Goal: Task Accomplishment & Management: Use online tool/utility

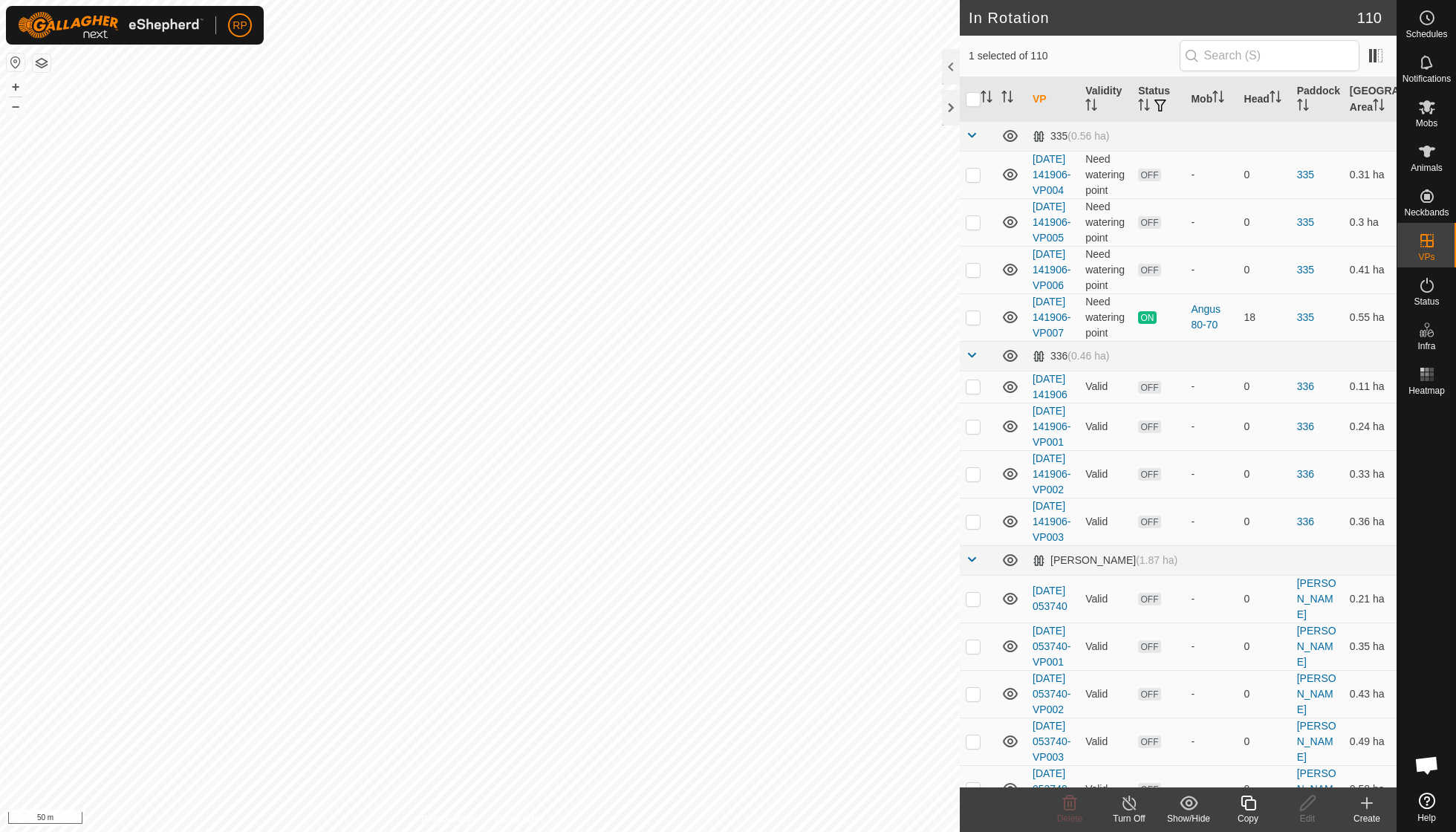
click at [1250, 807] on icon at bounding box center [1248, 804] width 19 height 18
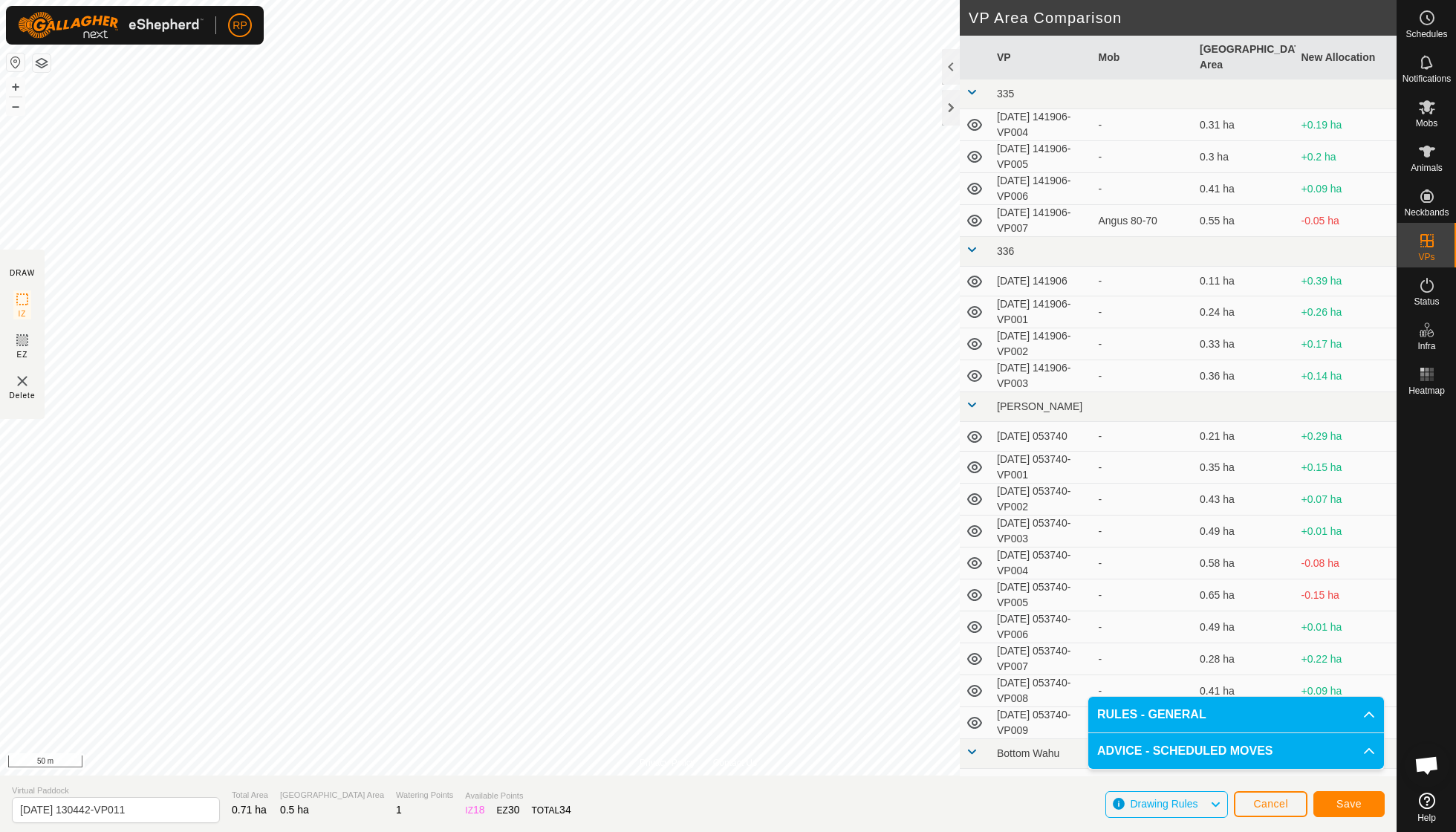
click at [1351, 803] on span "Save" at bounding box center [1349, 804] width 25 height 12
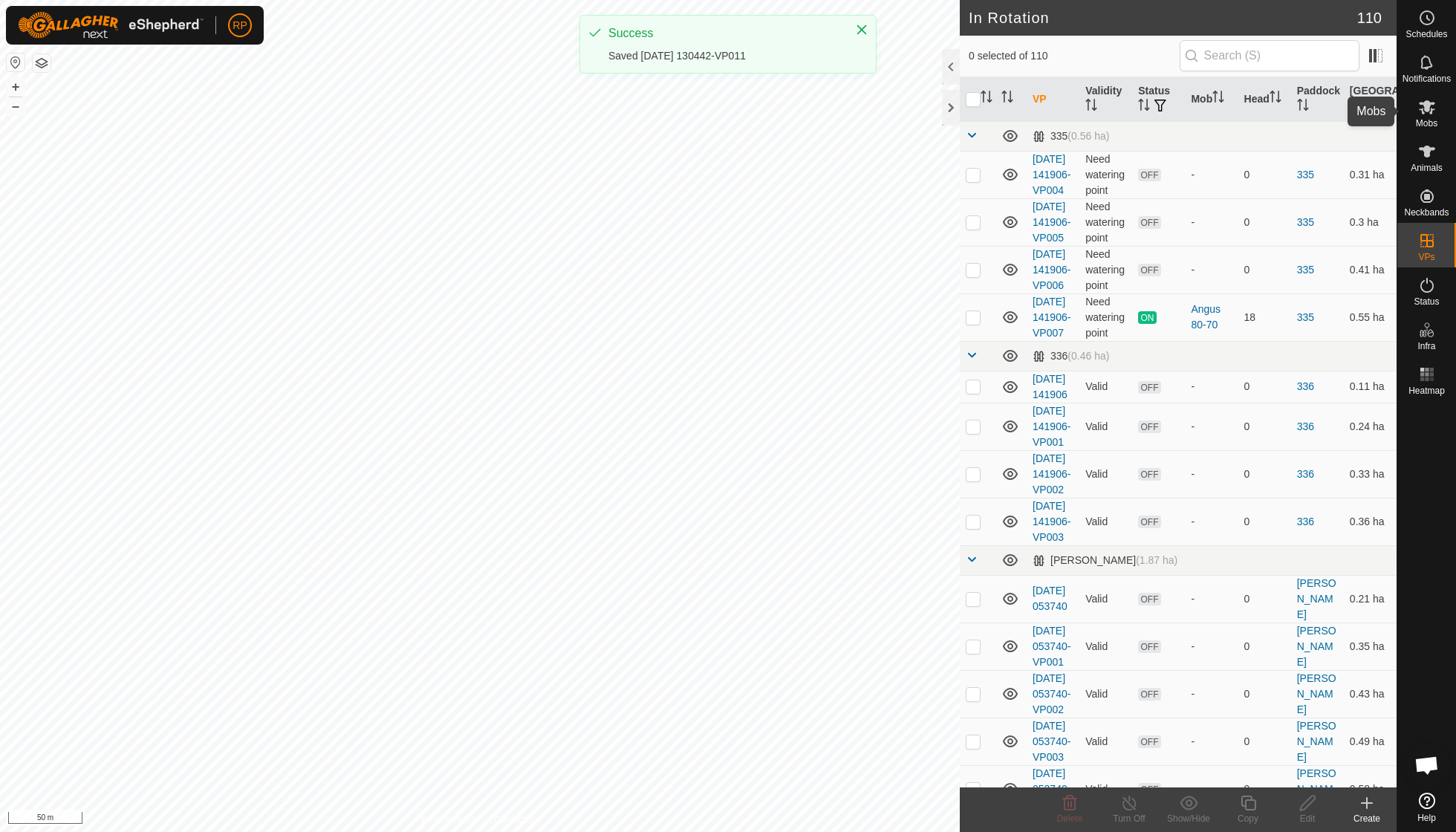
click at [1422, 119] on span "Mobs" at bounding box center [1427, 123] width 22 height 9
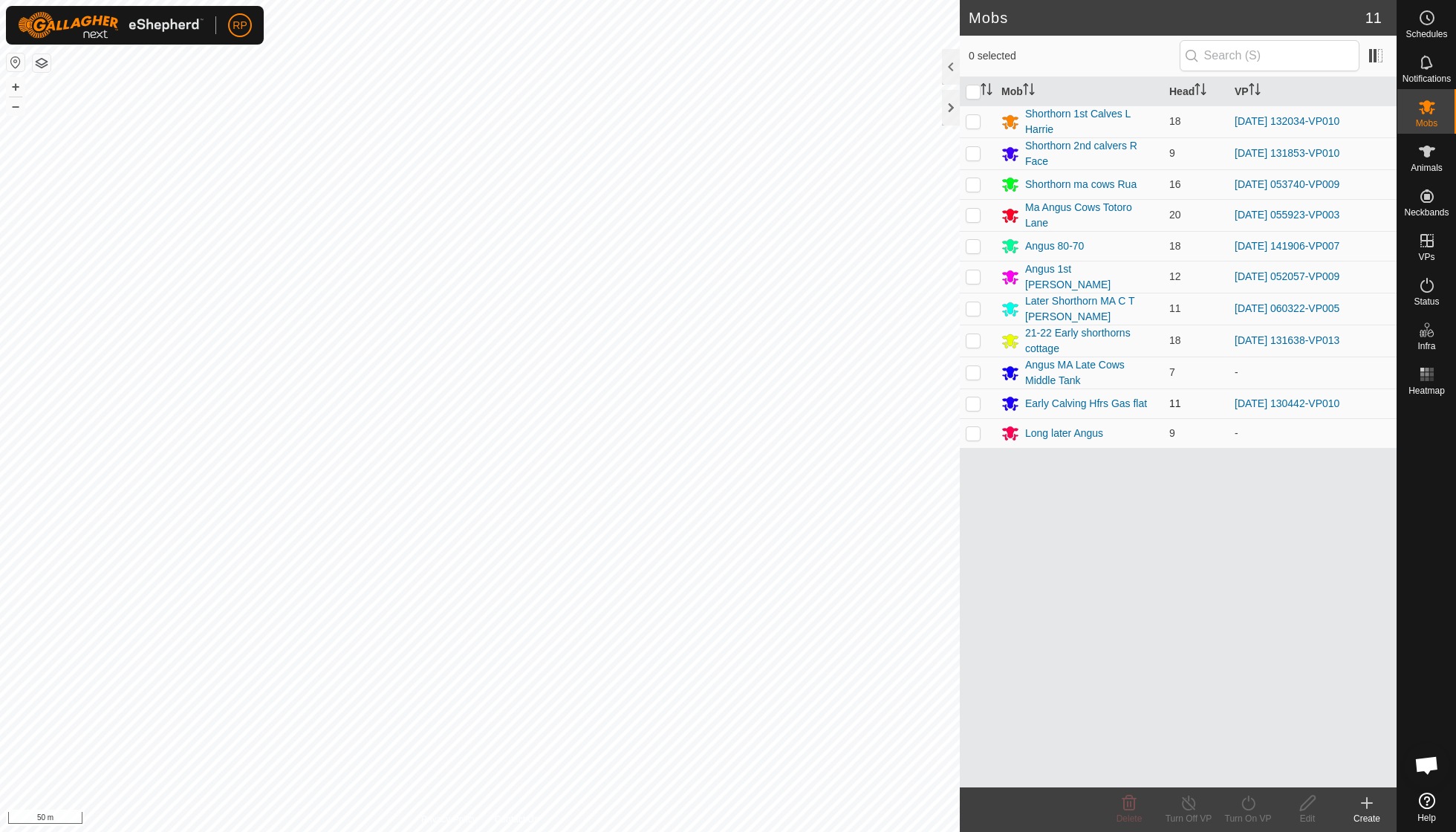
click at [975, 397] on p-checkbox at bounding box center [974, 403] width 15 height 12
checkbox input "true"
click at [1243, 806] on icon at bounding box center [1248, 804] width 13 height 15
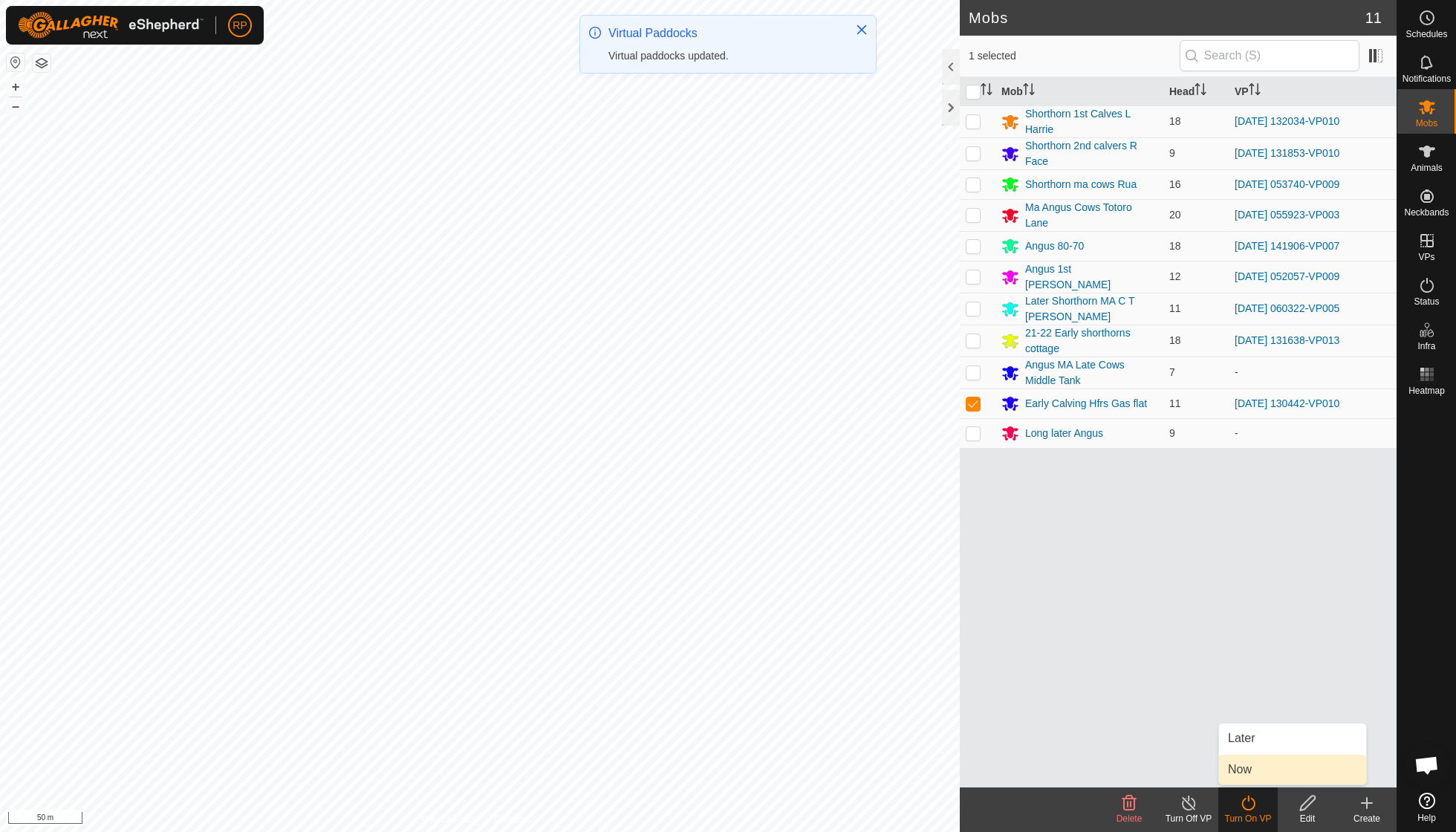
click at [1248, 768] on link "Now" at bounding box center [1292, 770] width 147 height 30
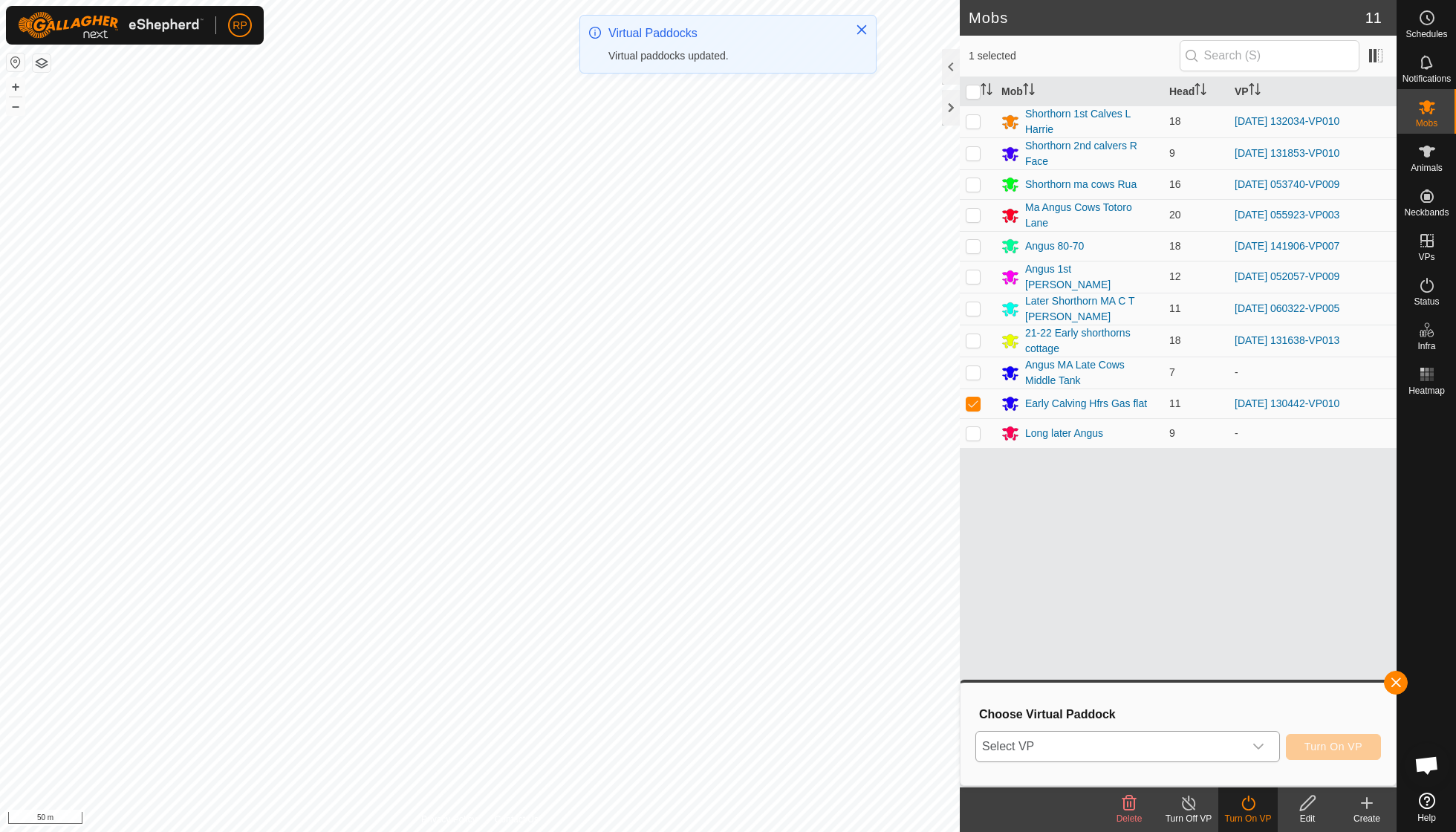
click at [1258, 747] on icon "dropdown trigger" at bounding box center [1259, 747] width 12 height 12
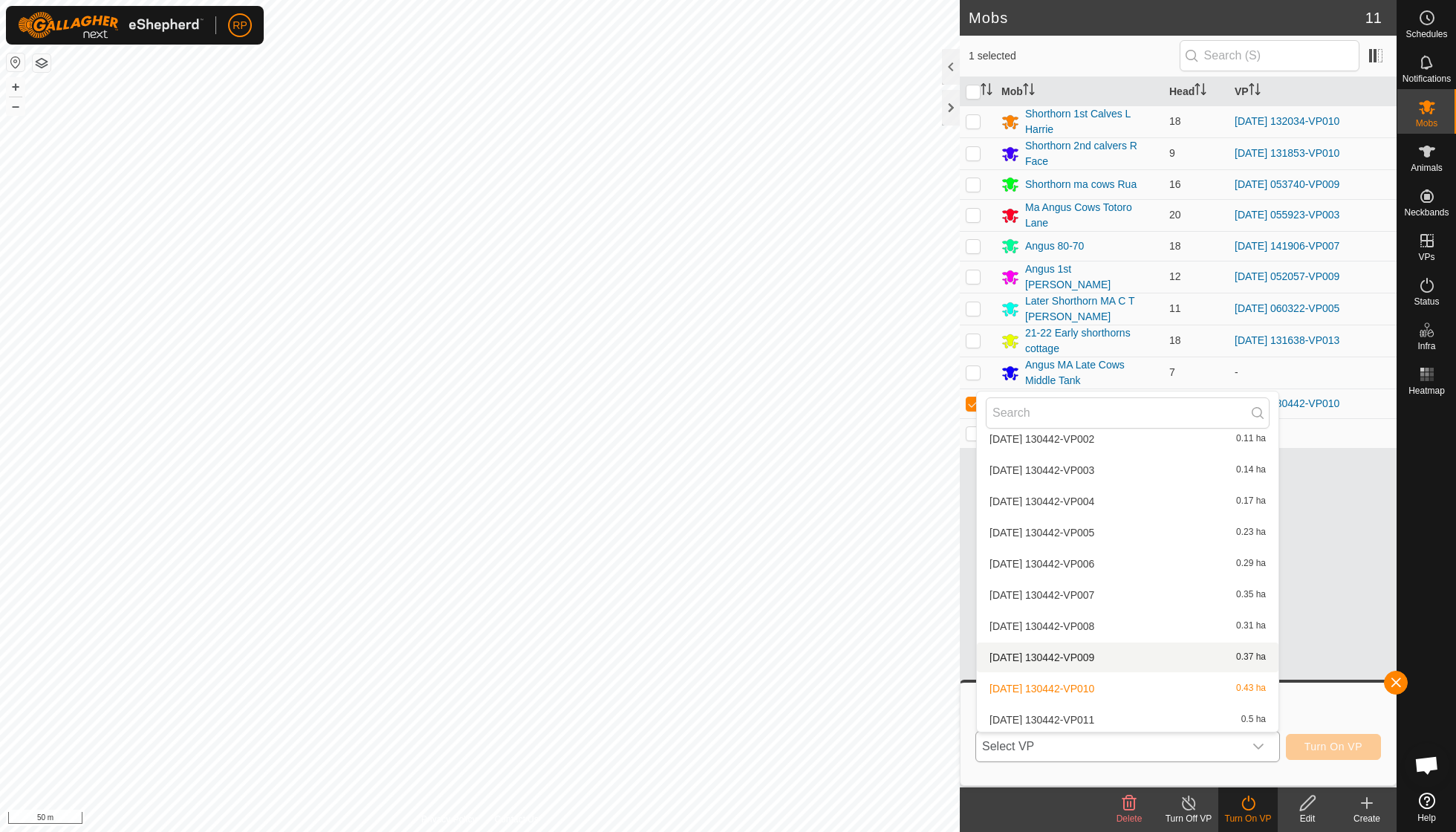
scroll to position [3015, 0]
click at [1112, 701] on li "[DATE] 130442-VP011 0.5 ha" at bounding box center [1127, 716] width 302 height 30
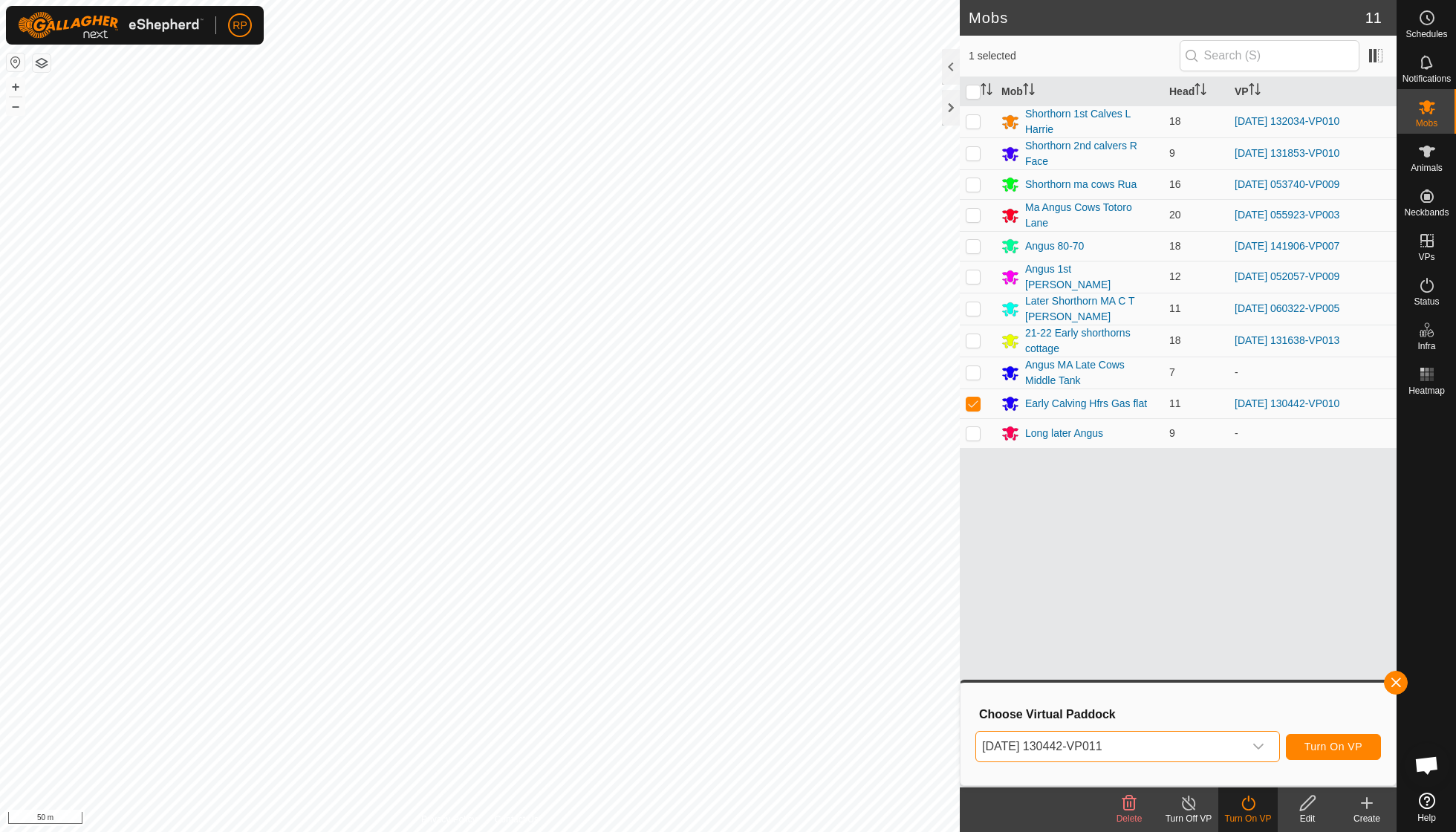
click at [1307, 745] on span "Turn On VP" at bounding box center [1334, 747] width 58 height 12
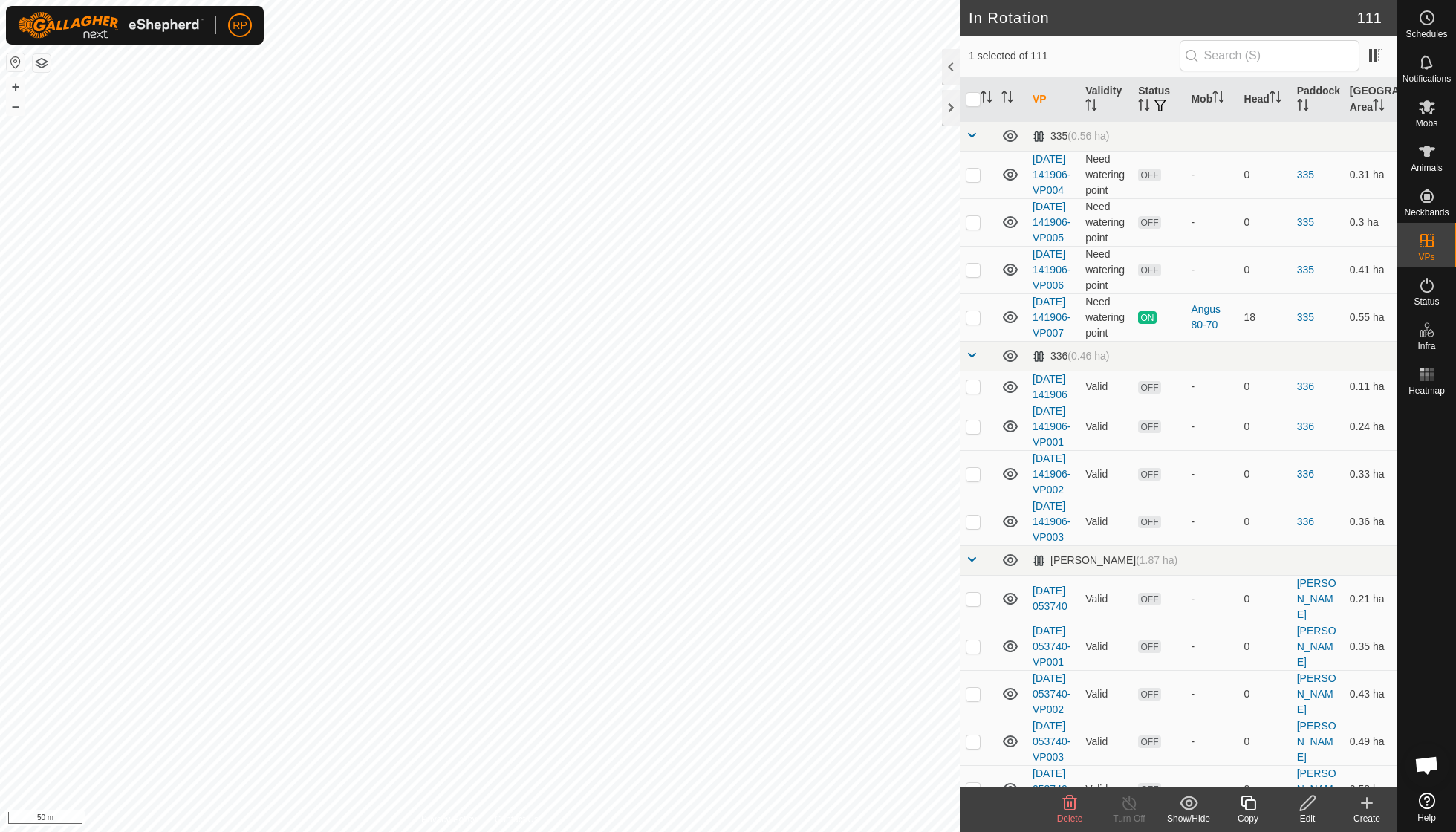
checkbox input "false"
checkbox input "true"
click at [1262, 807] on copy-svg-icon at bounding box center [1248, 804] width 60 height 18
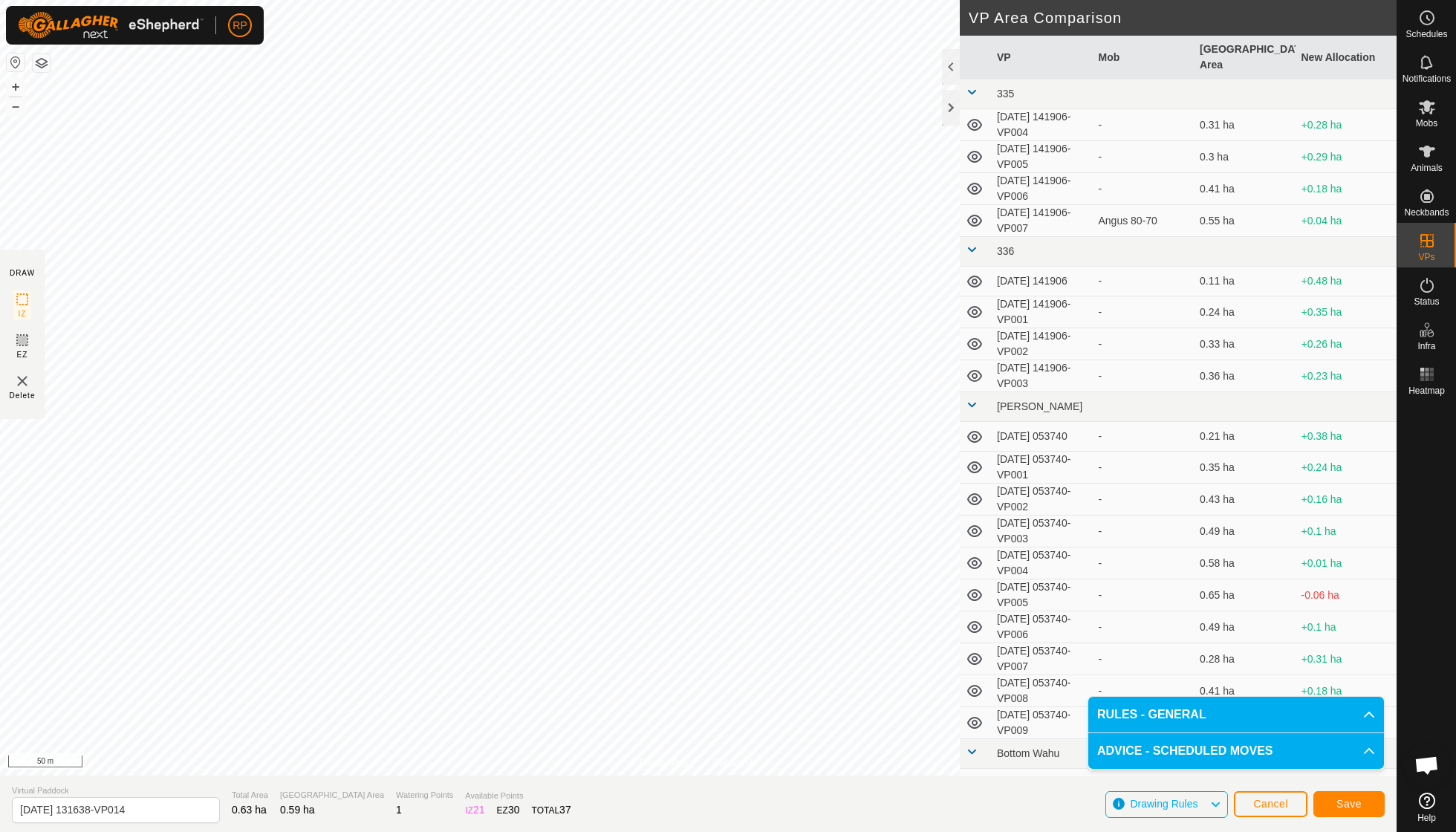
click at [1343, 800] on span "Save" at bounding box center [1349, 804] width 25 height 12
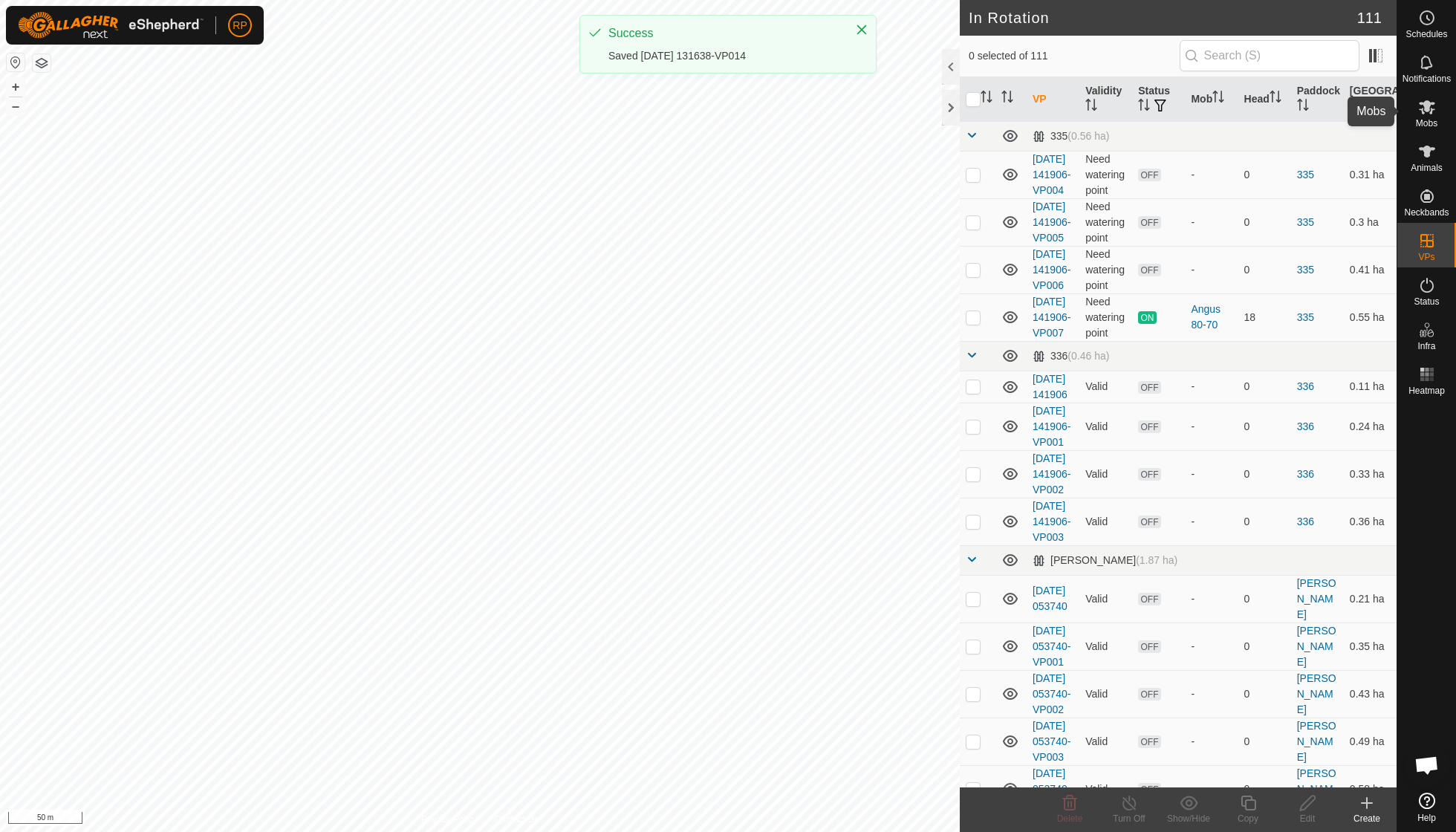
click at [1419, 111] on icon at bounding box center [1428, 107] width 18 height 18
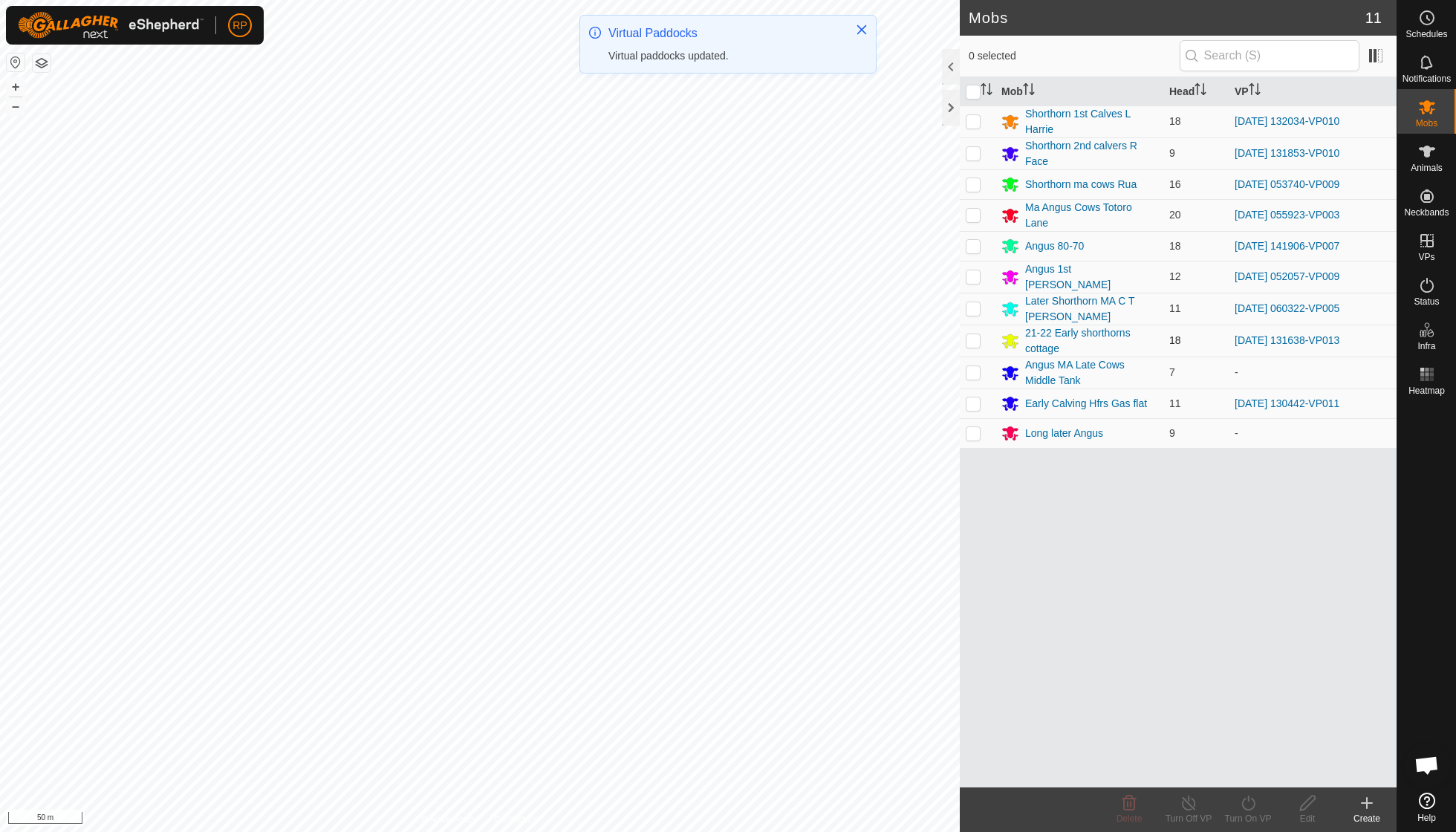
click at [973, 335] on p-checkbox at bounding box center [974, 341] width 15 height 12
checkbox input "true"
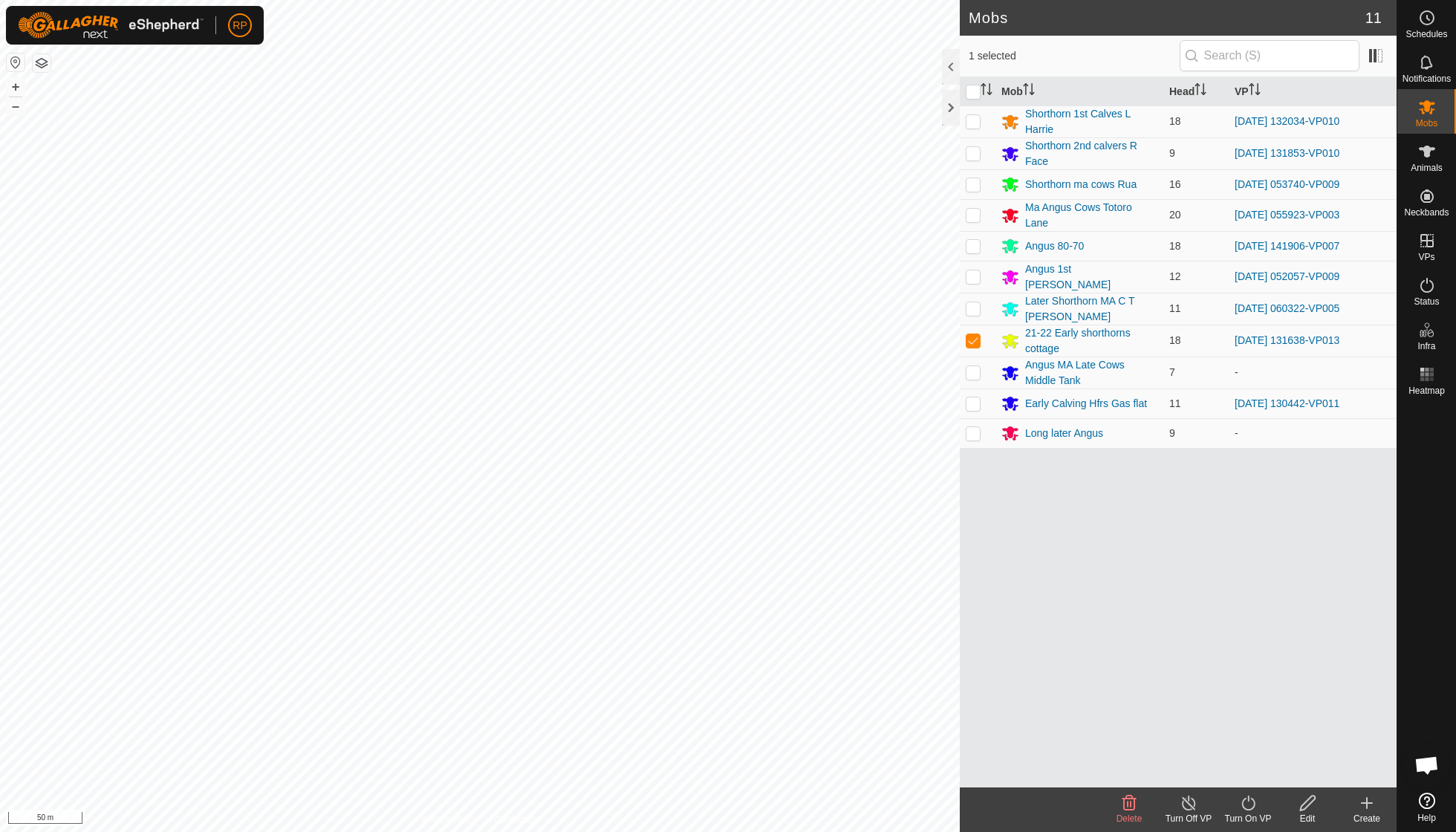
click at [1254, 807] on icon at bounding box center [1248, 804] width 19 height 18
click at [1252, 770] on link "Now" at bounding box center [1292, 770] width 147 height 30
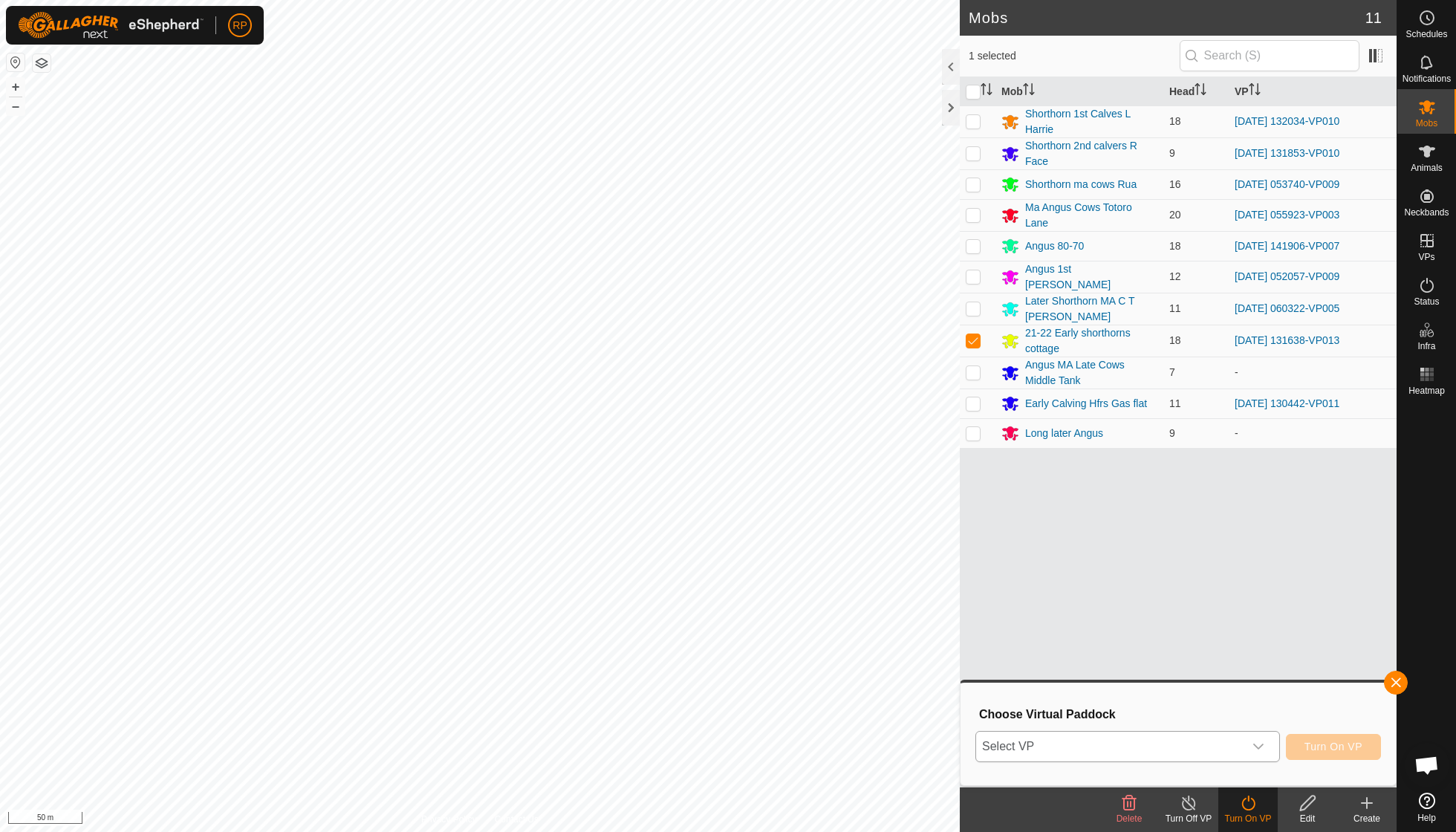
click at [1256, 746] on icon "dropdown trigger" at bounding box center [1259, 747] width 12 height 12
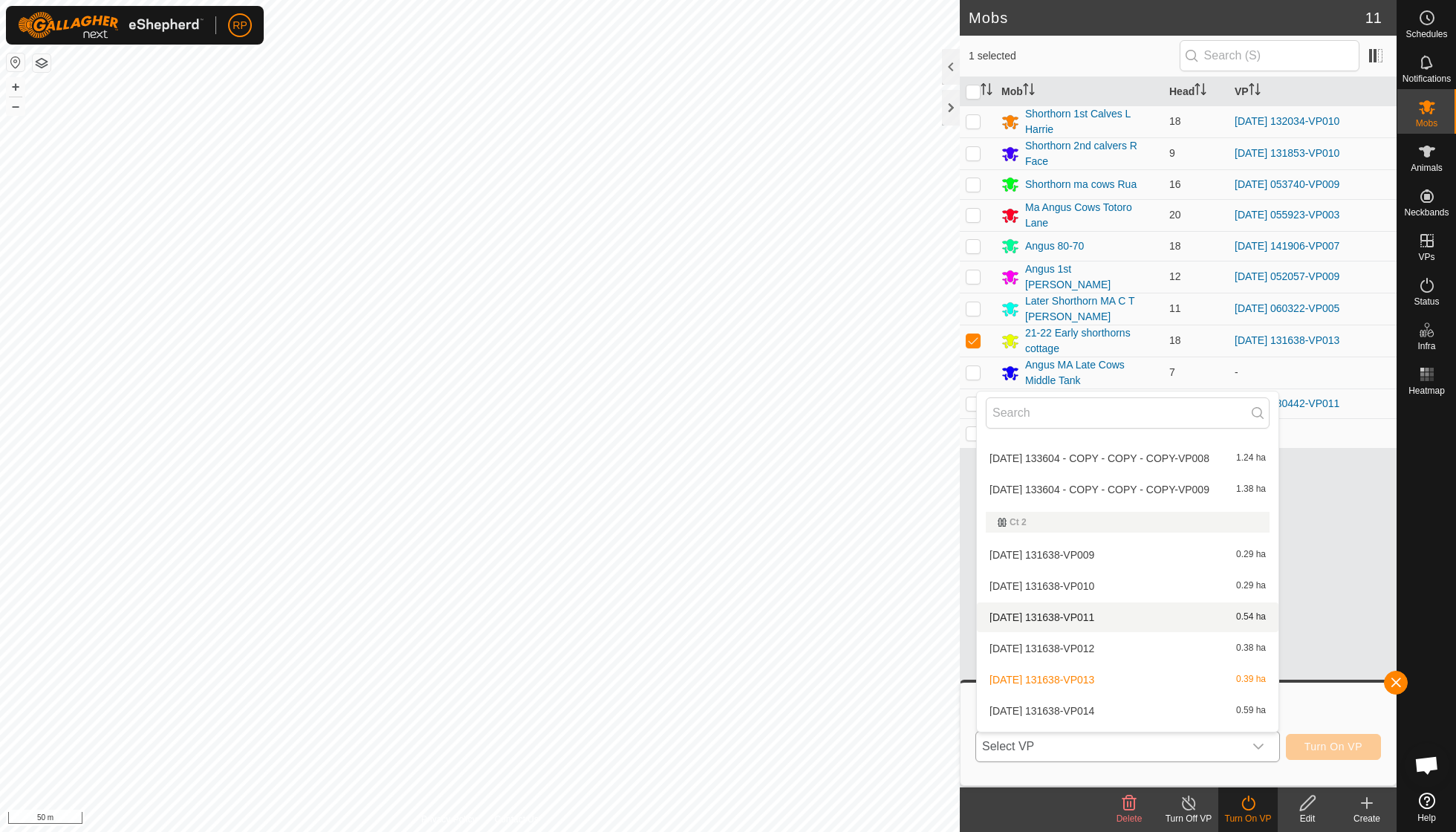
scroll to position [1159, 0]
click at [1110, 695] on li "[DATE] 131638-VP014 0.59 ha" at bounding box center [1127, 710] width 302 height 30
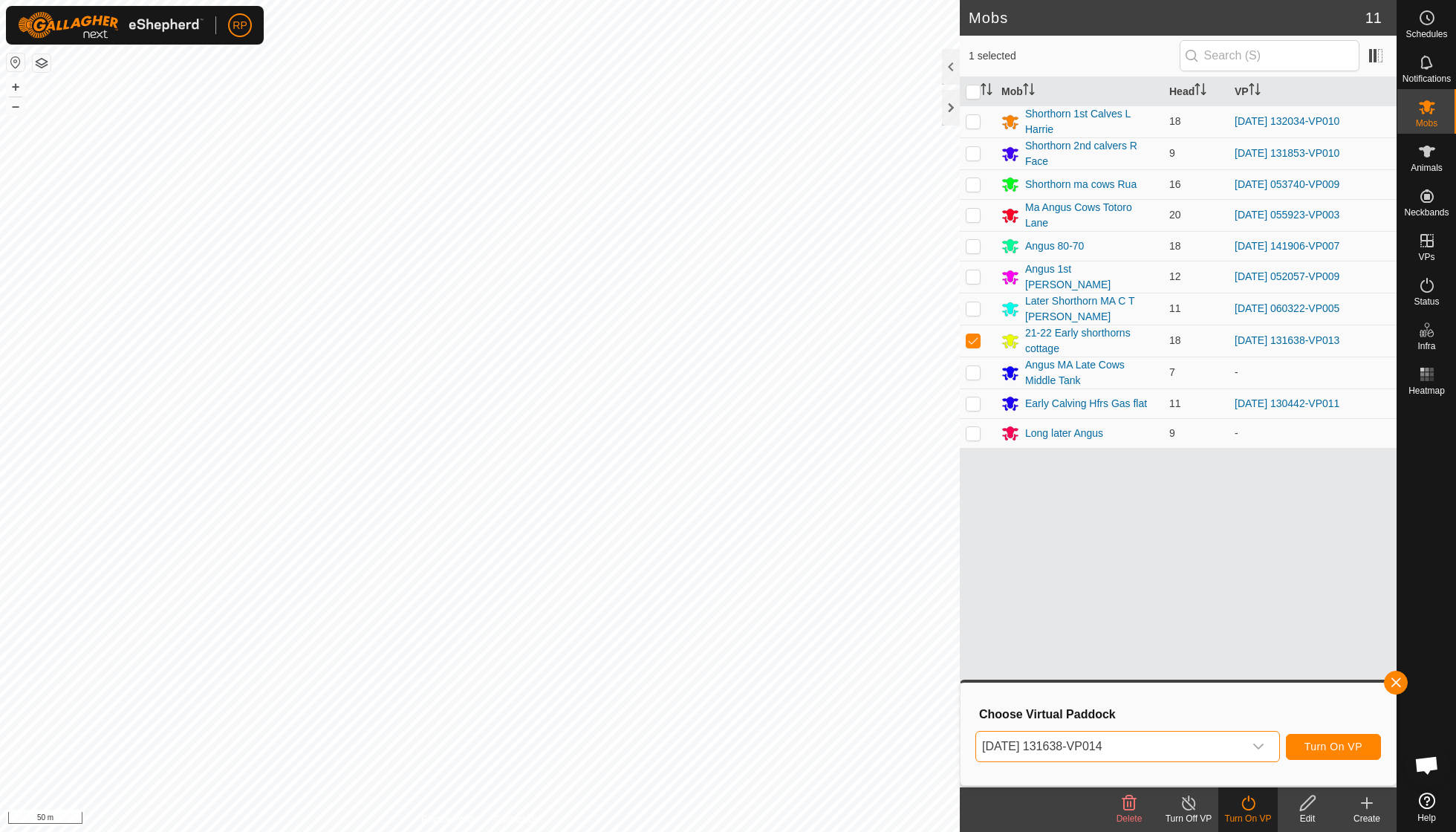
click at [1315, 745] on span "Turn On VP" at bounding box center [1334, 747] width 58 height 12
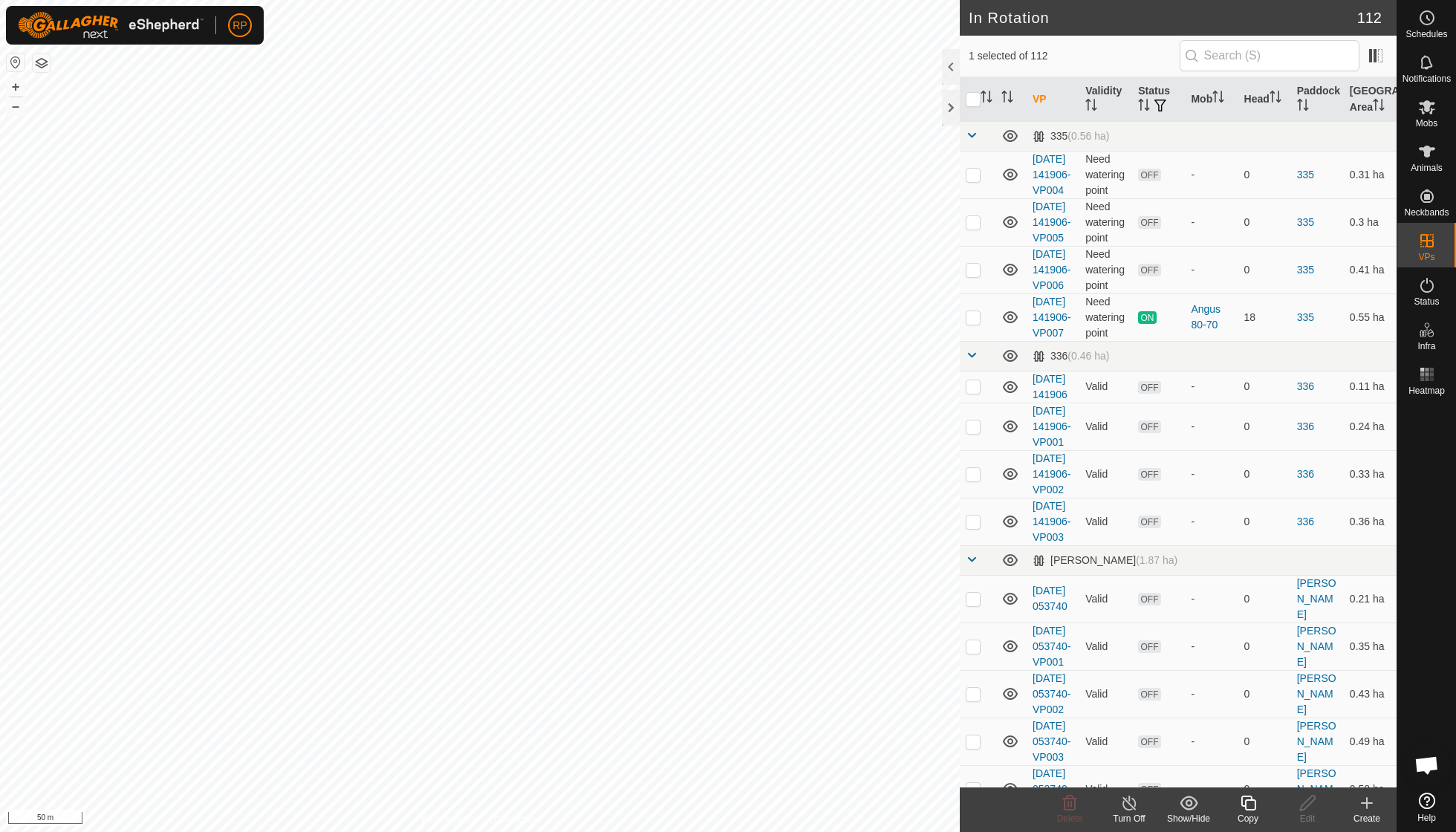
click at [1244, 801] on icon at bounding box center [1248, 804] width 19 height 18
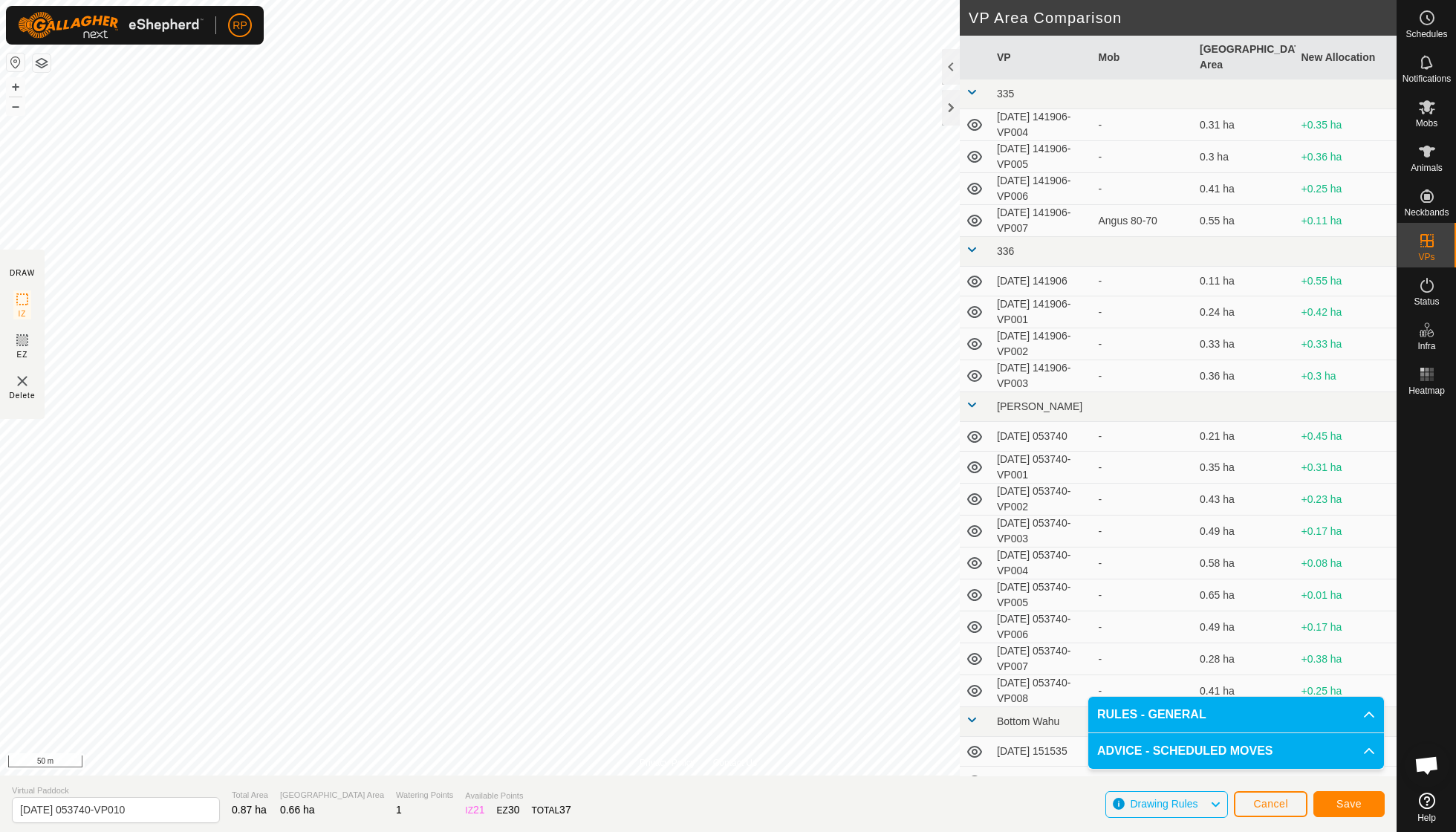
click at [1368, 810] on button "Save" at bounding box center [1349, 804] width 72 height 26
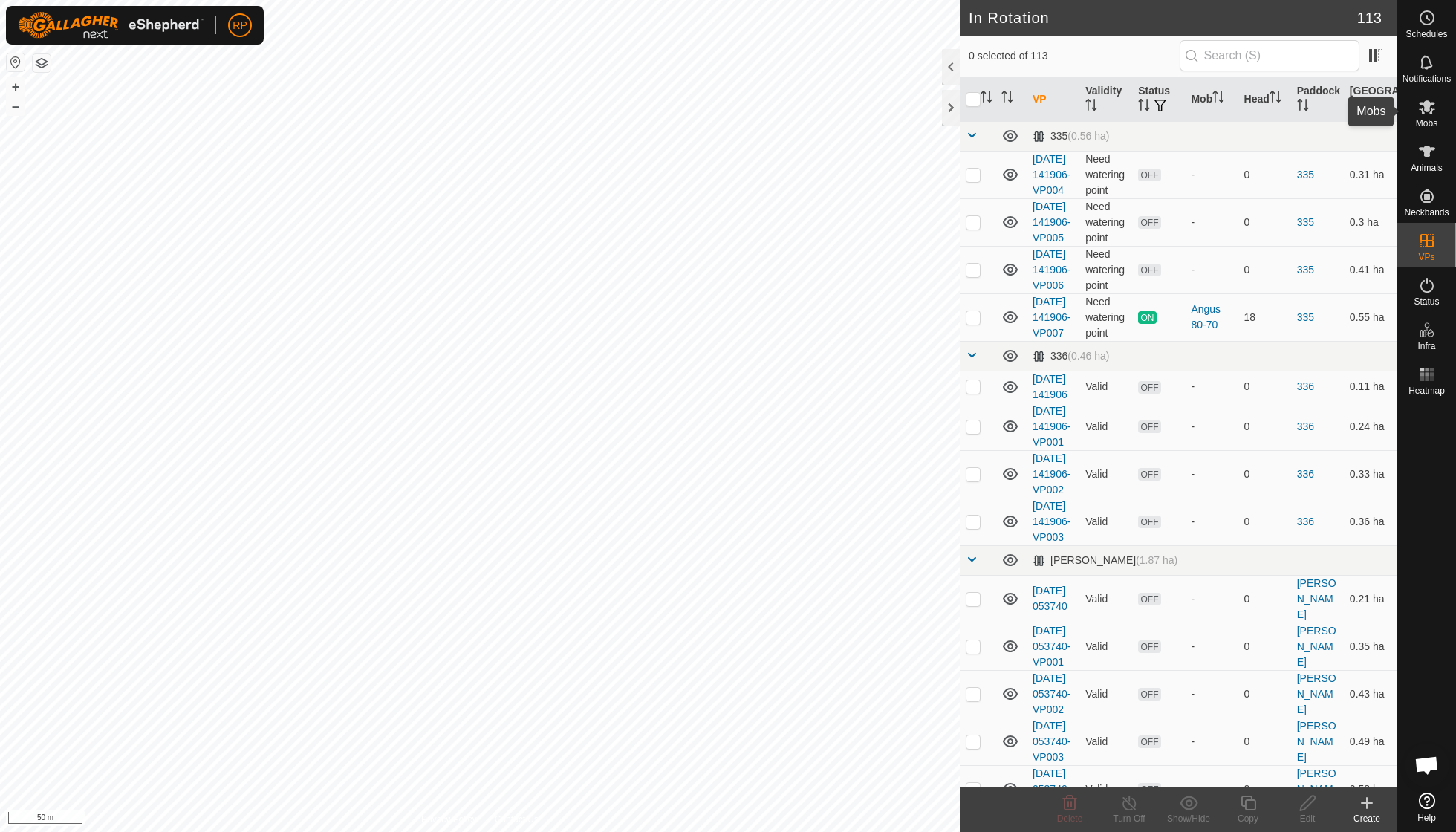
click at [1430, 111] on icon at bounding box center [1428, 107] width 18 height 18
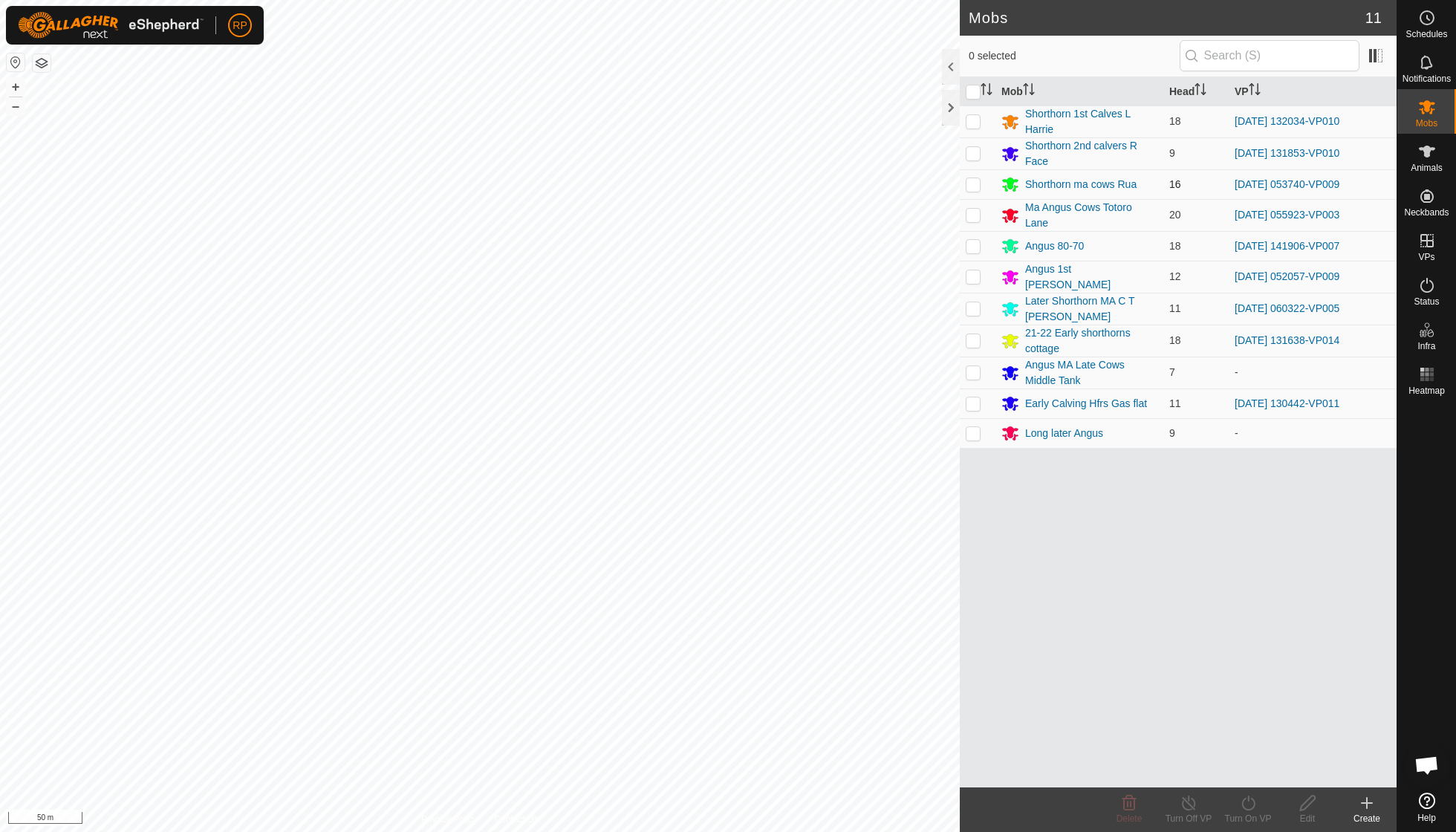
click at [977, 179] on p-checkbox at bounding box center [974, 184] width 15 height 12
checkbox input "true"
click at [1243, 804] on icon at bounding box center [1248, 804] width 13 height 15
click at [1245, 773] on link "Now" at bounding box center [1292, 770] width 147 height 30
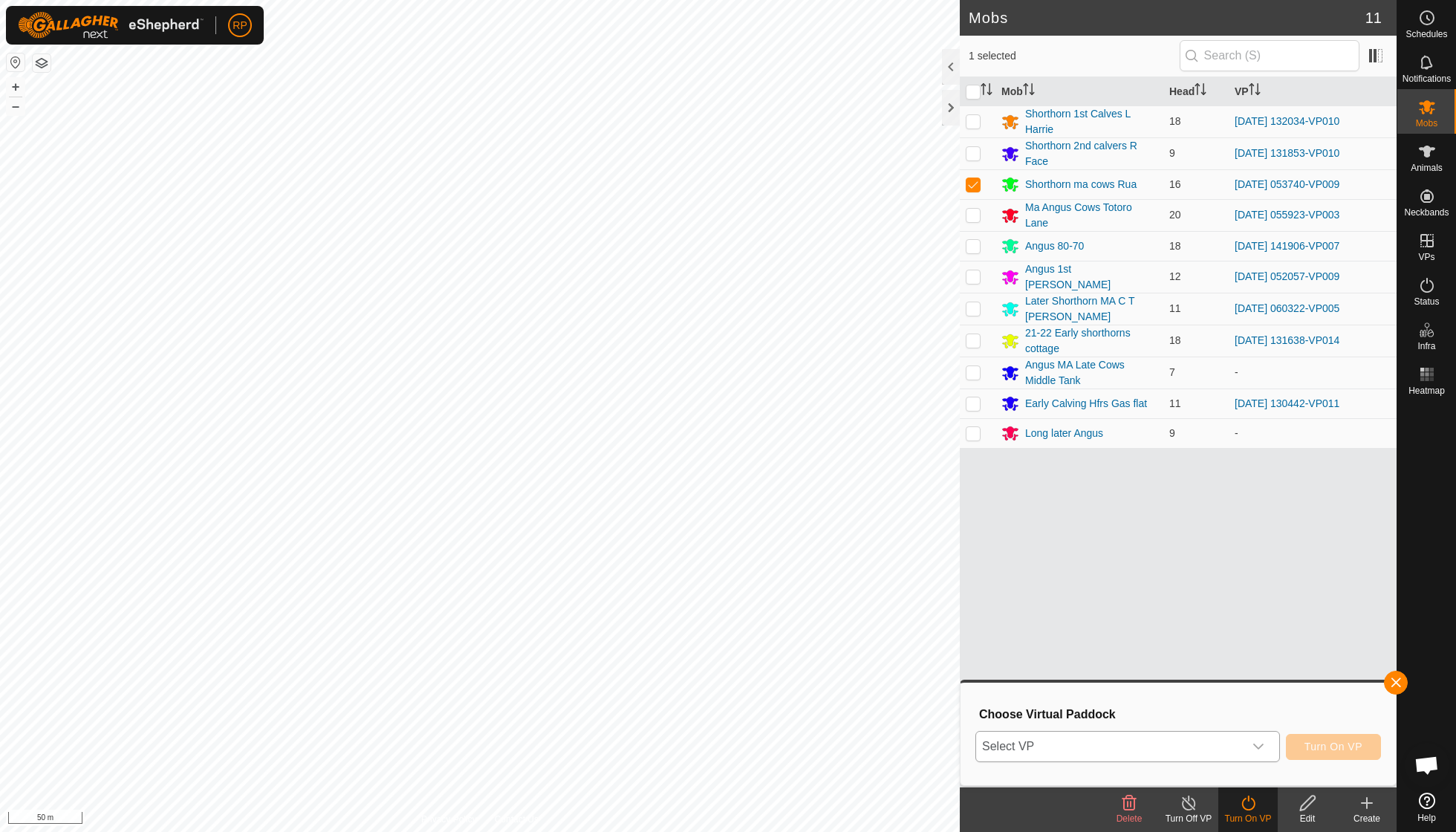
click at [1258, 745] on icon "dropdown trigger" at bounding box center [1259, 747] width 12 height 12
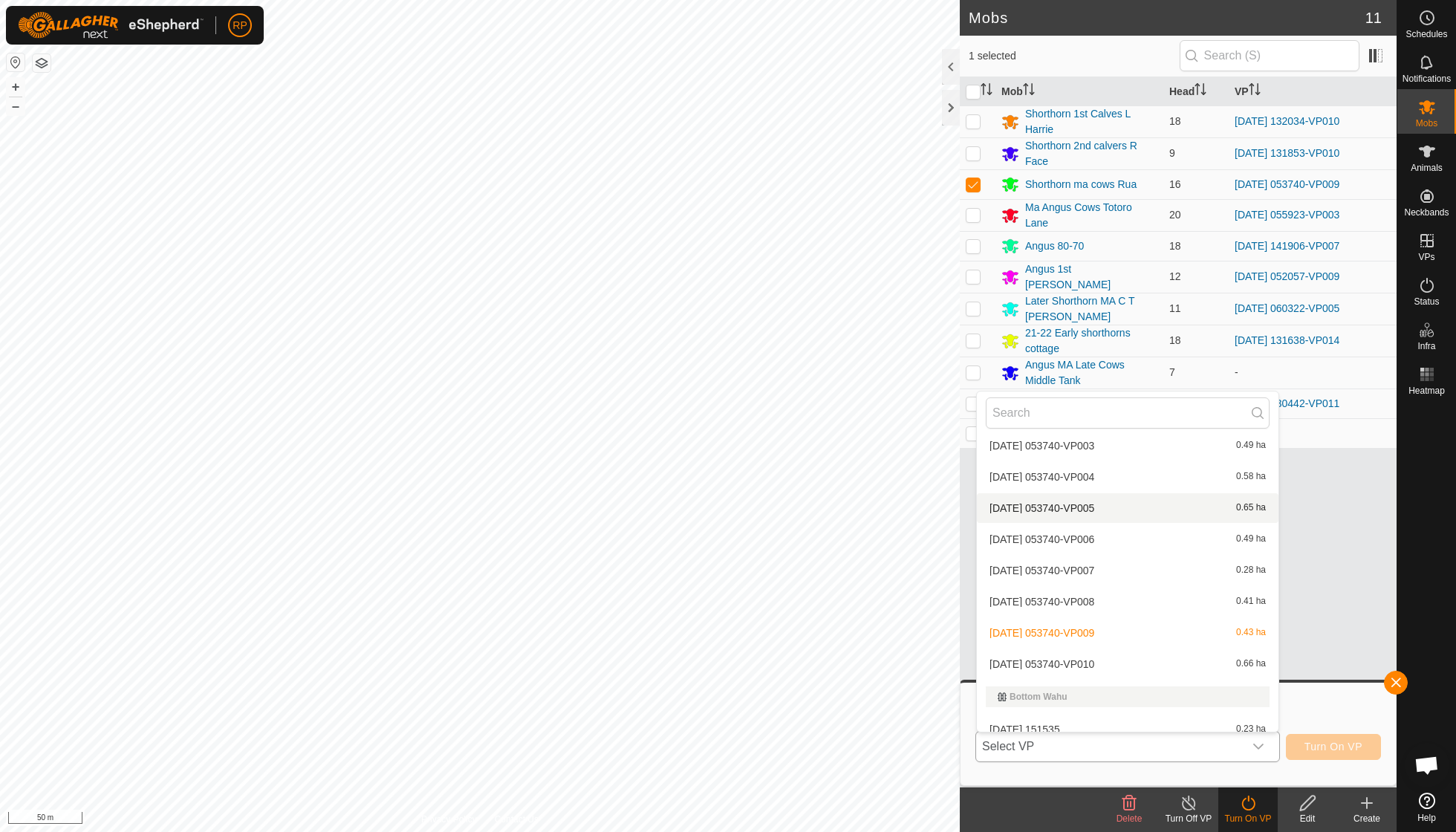
scroll to position [450, 0]
click at [1101, 651] on li "[DATE] 053740-VP010 0.66 ha" at bounding box center [1127, 664] width 302 height 30
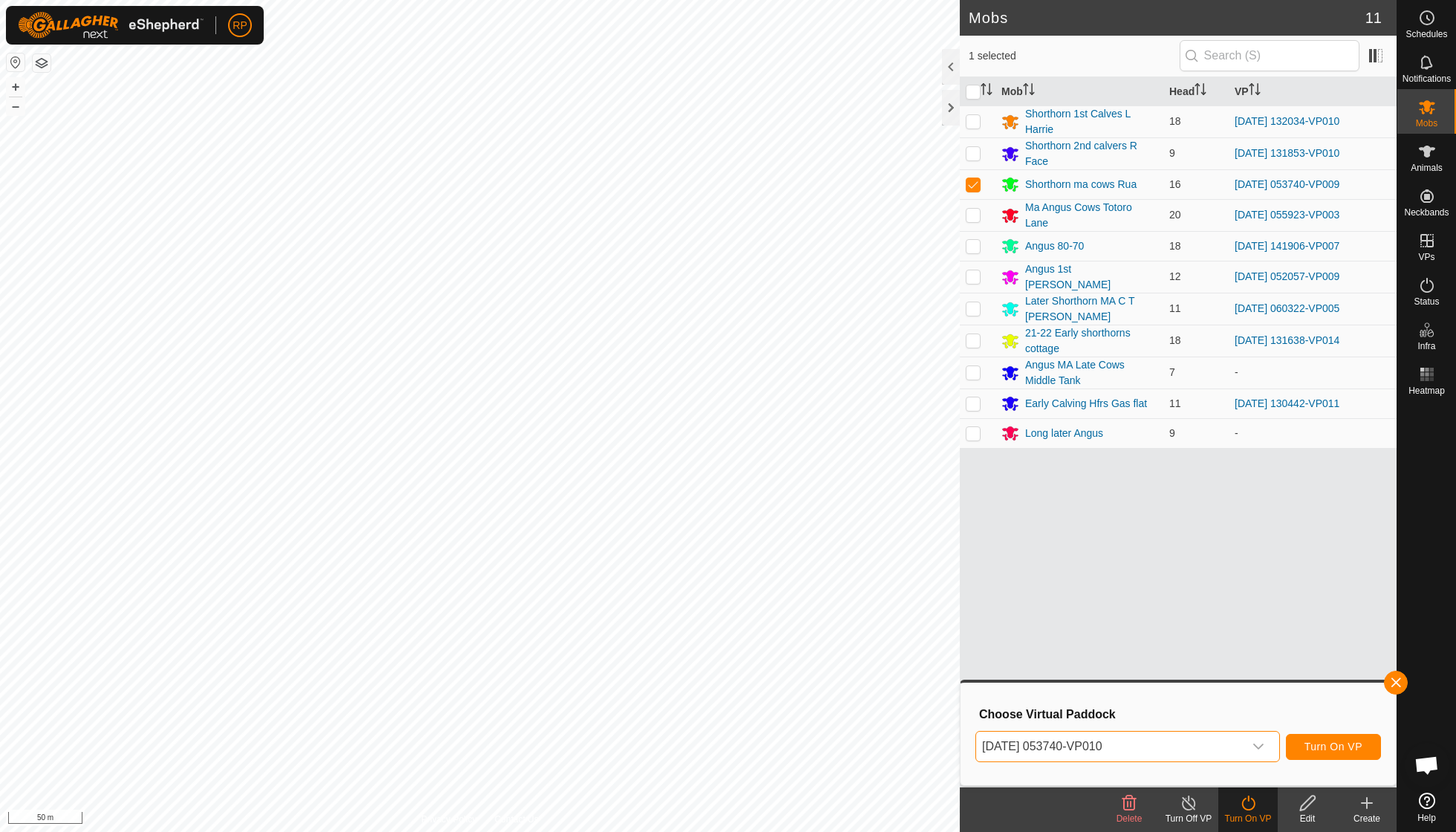
click at [1340, 751] on span "Turn On VP" at bounding box center [1334, 747] width 58 height 12
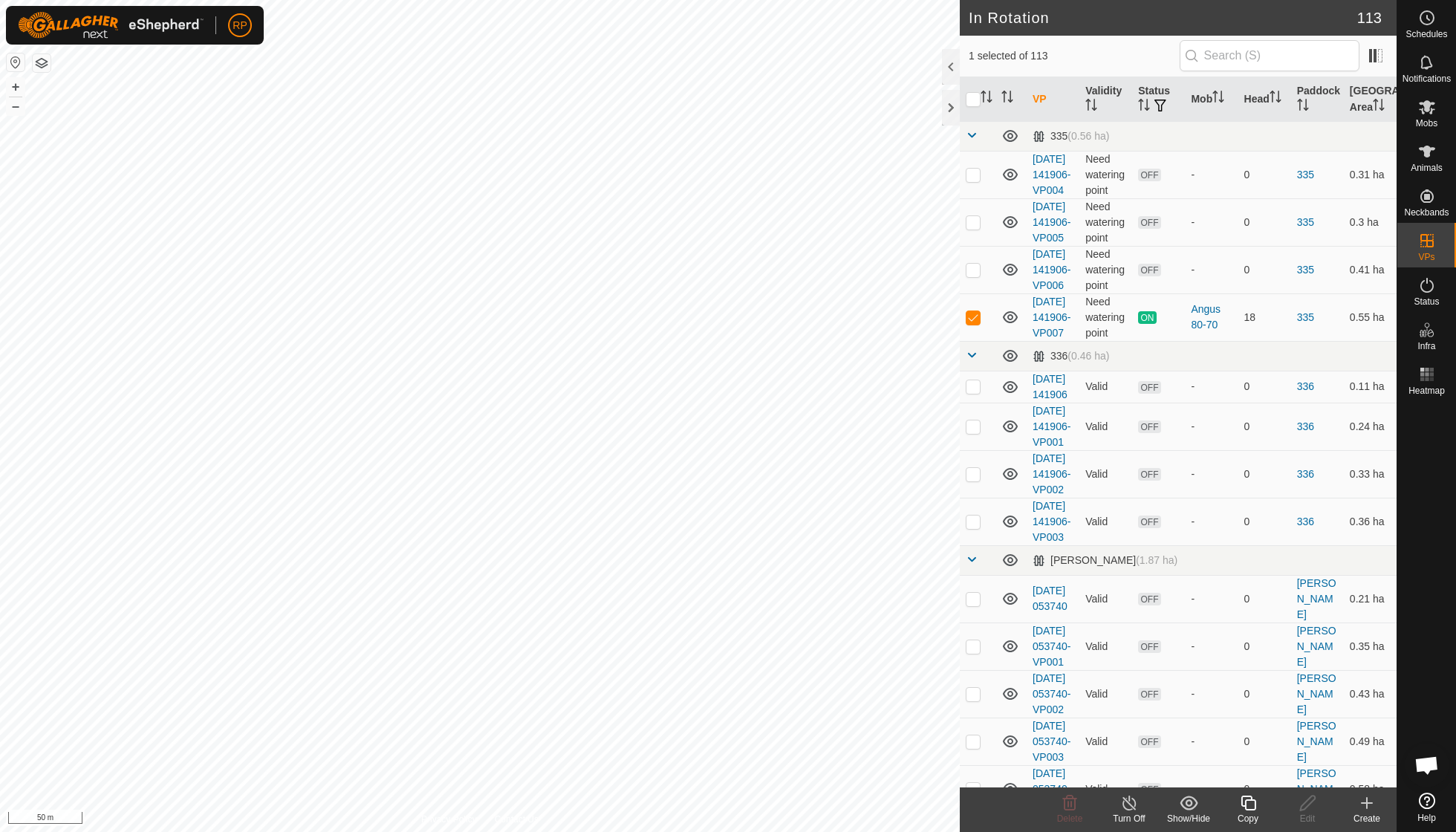
click at [1253, 804] on icon at bounding box center [1248, 804] width 19 height 18
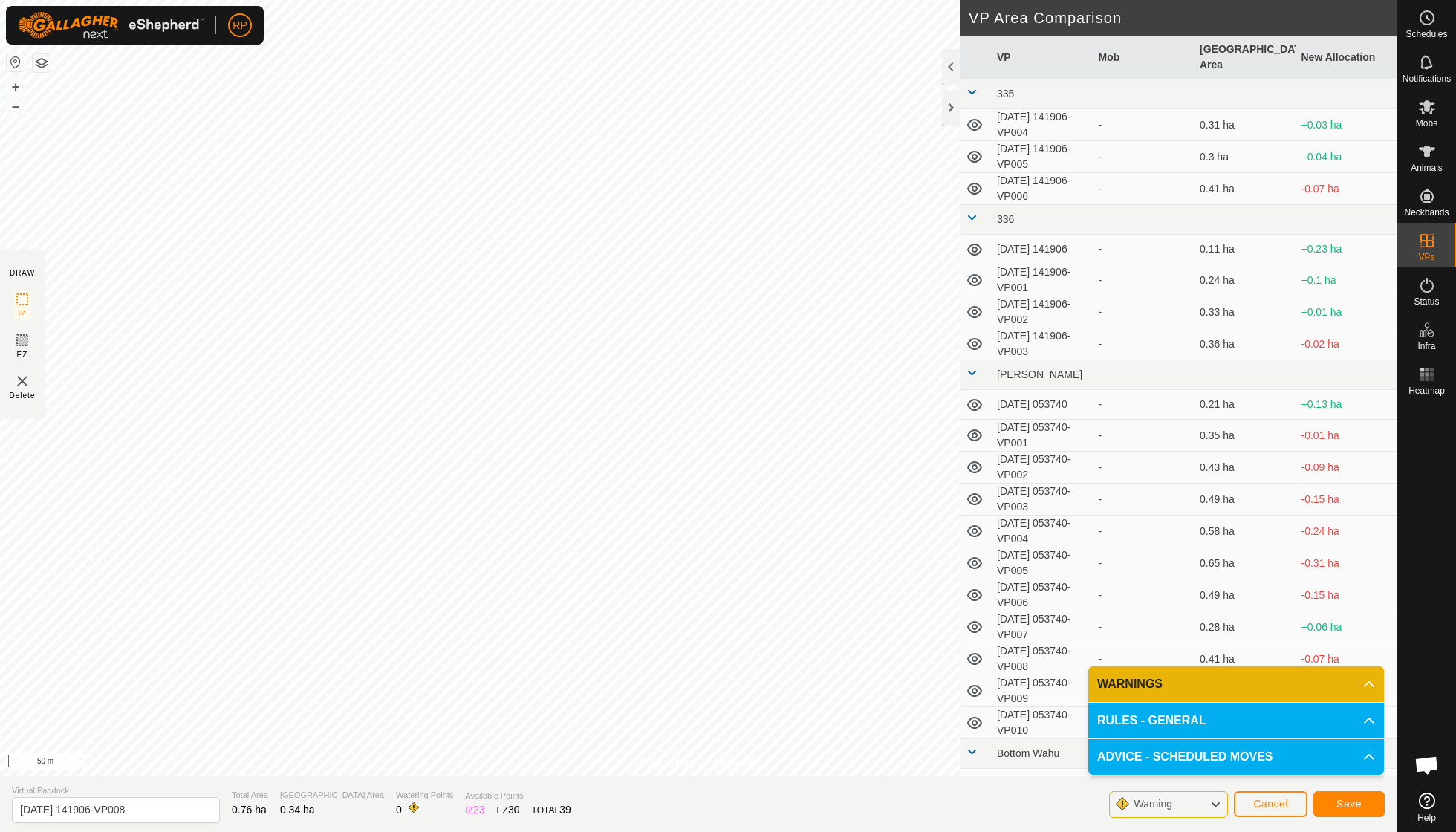
click at [1353, 801] on span "Save" at bounding box center [1349, 804] width 25 height 12
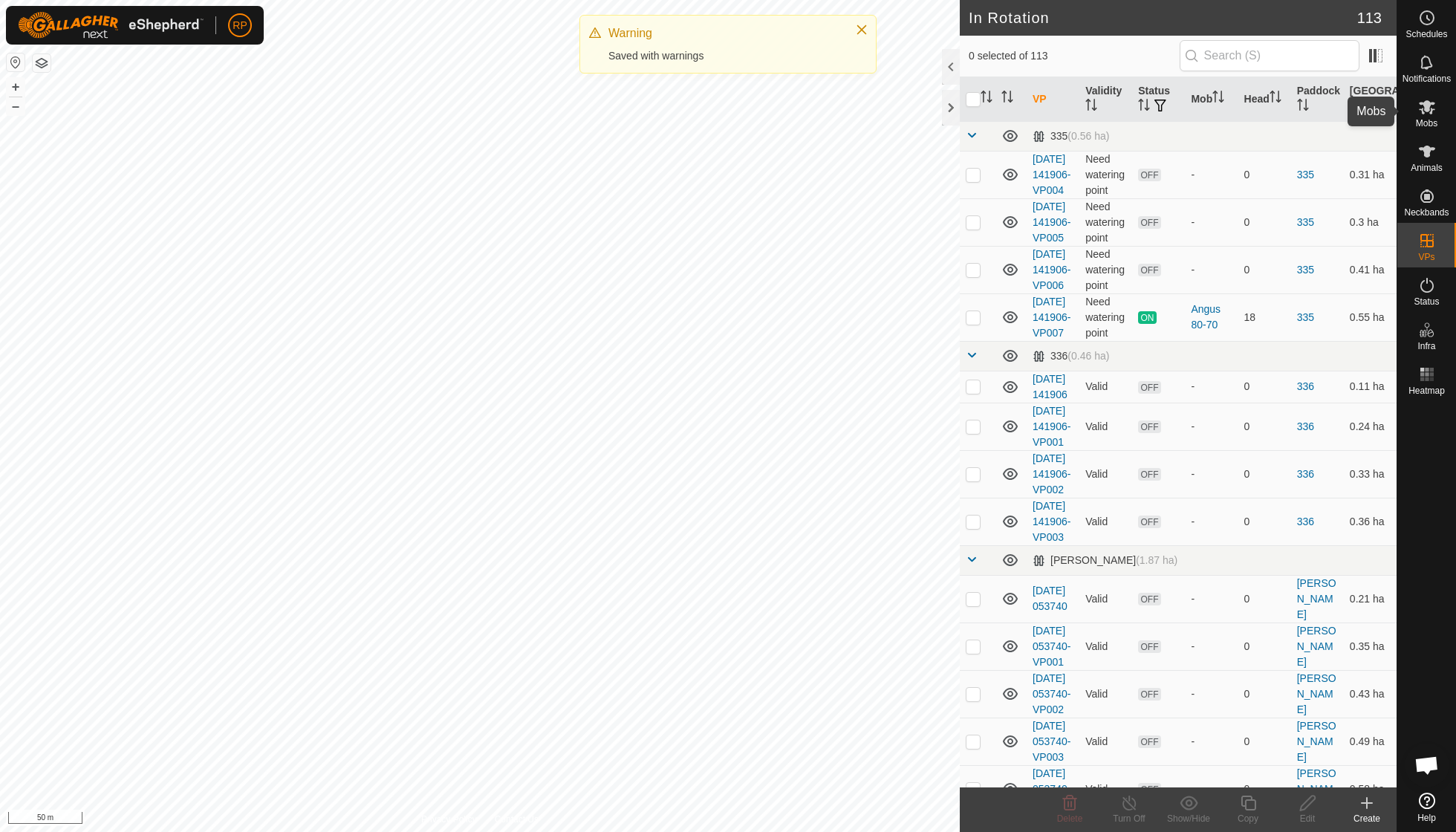
click at [1422, 108] on icon at bounding box center [1428, 107] width 18 height 18
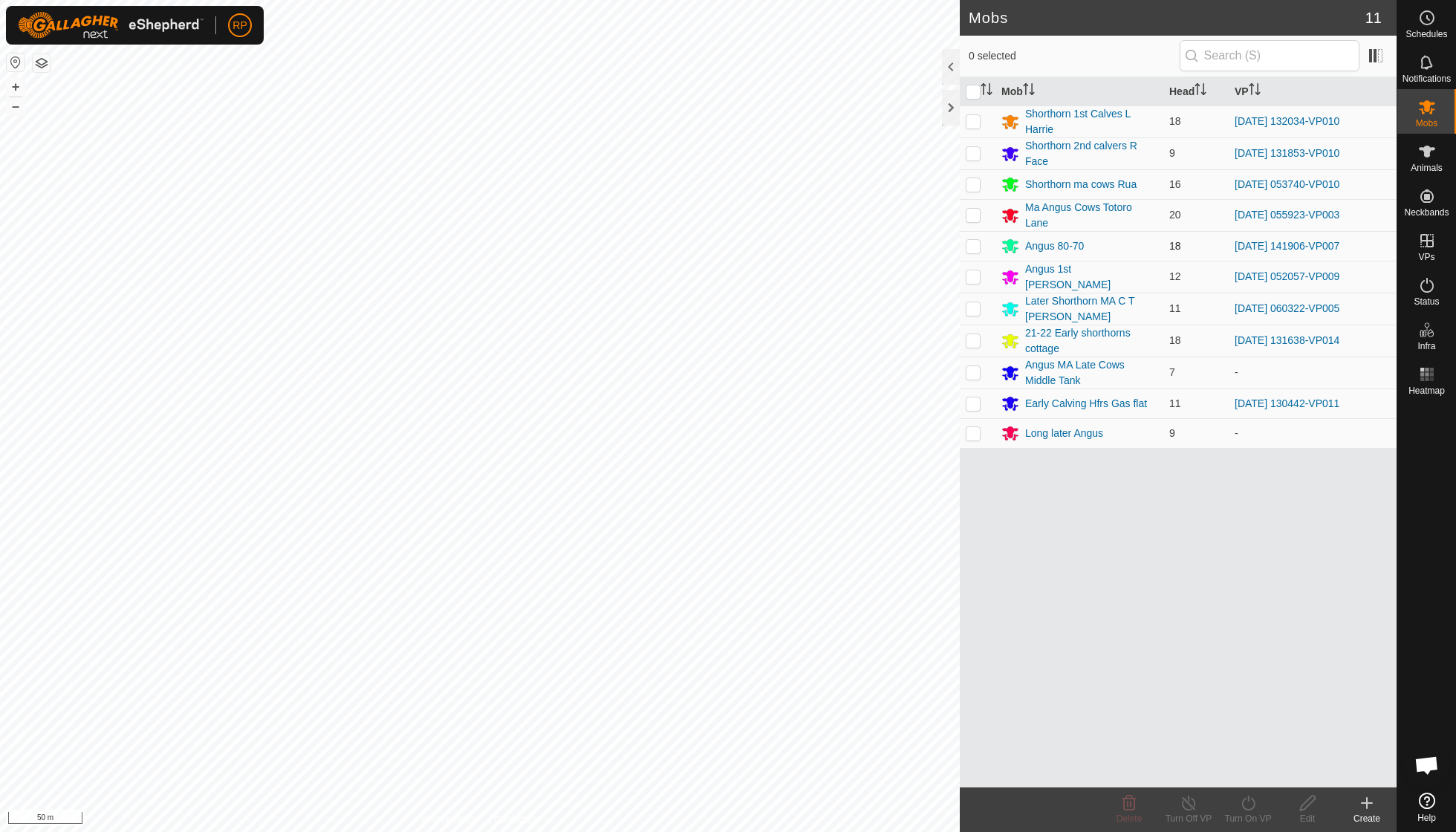
click at [975, 240] on p-checkbox at bounding box center [974, 246] width 15 height 12
checkbox input "true"
click at [1251, 801] on icon at bounding box center [1248, 804] width 19 height 18
click at [1249, 772] on link "Now" at bounding box center [1292, 770] width 147 height 30
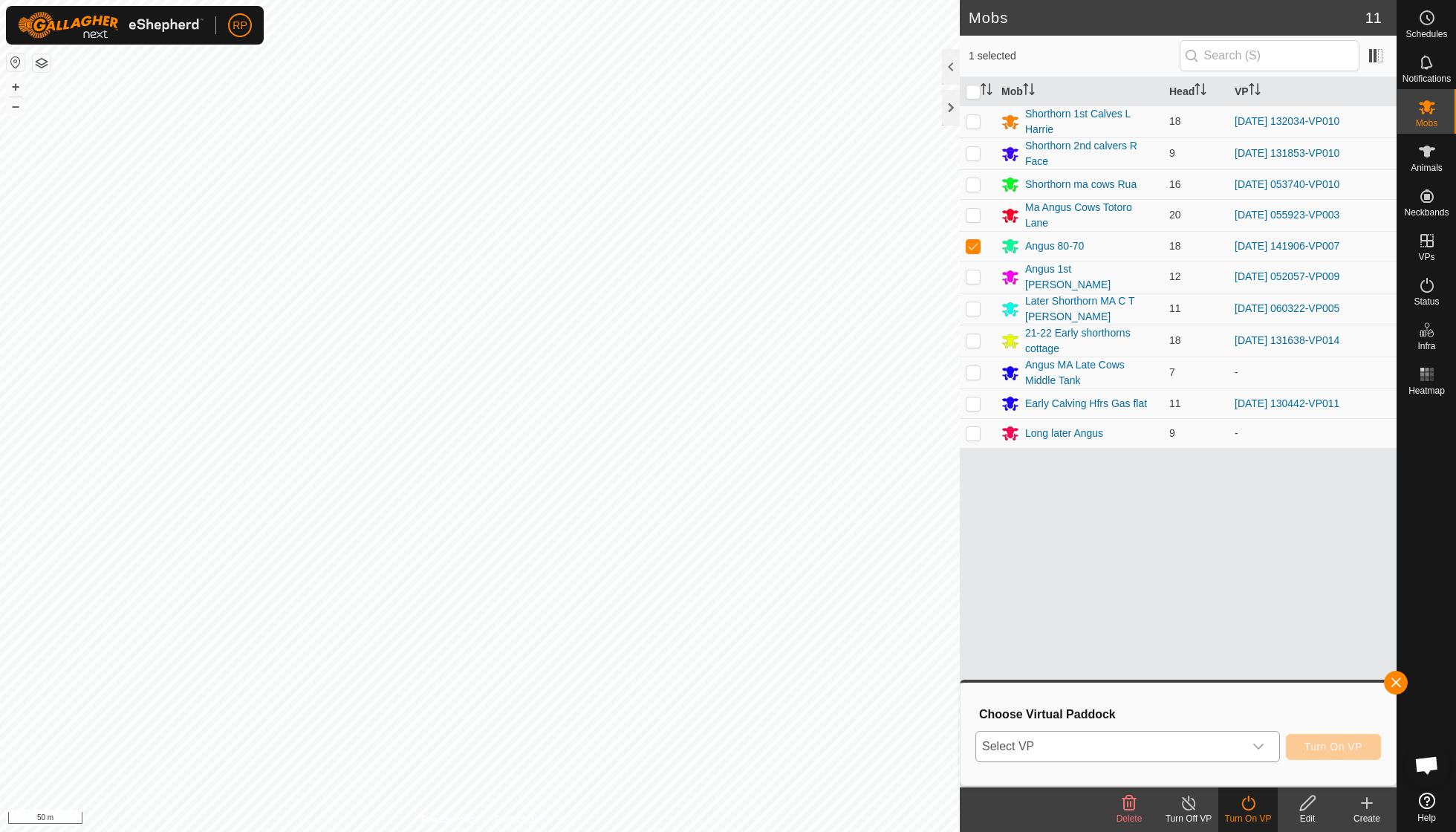
click at [1257, 744] on icon "dropdown trigger" at bounding box center [1259, 747] width 12 height 12
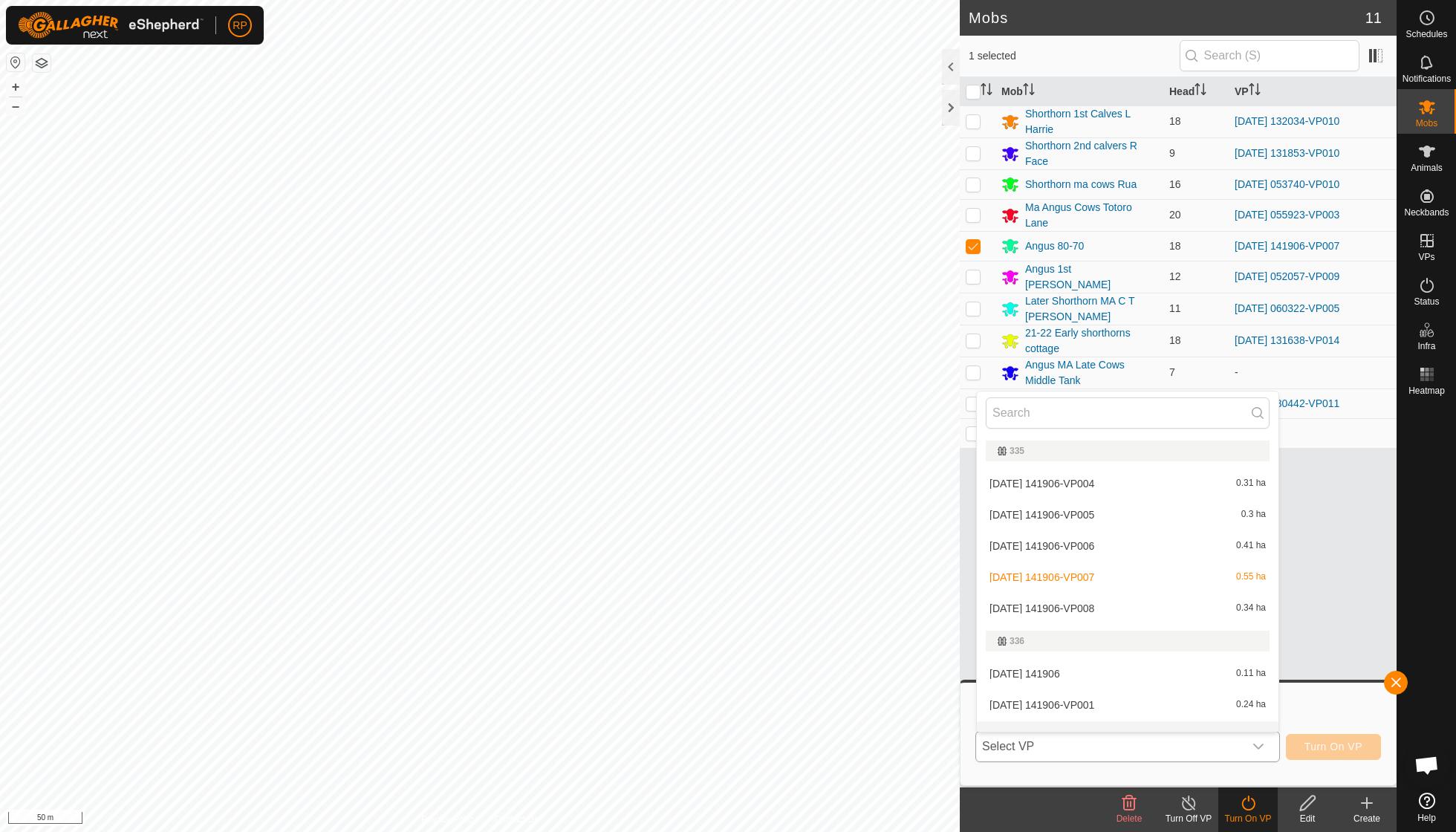
scroll to position [16, 0]
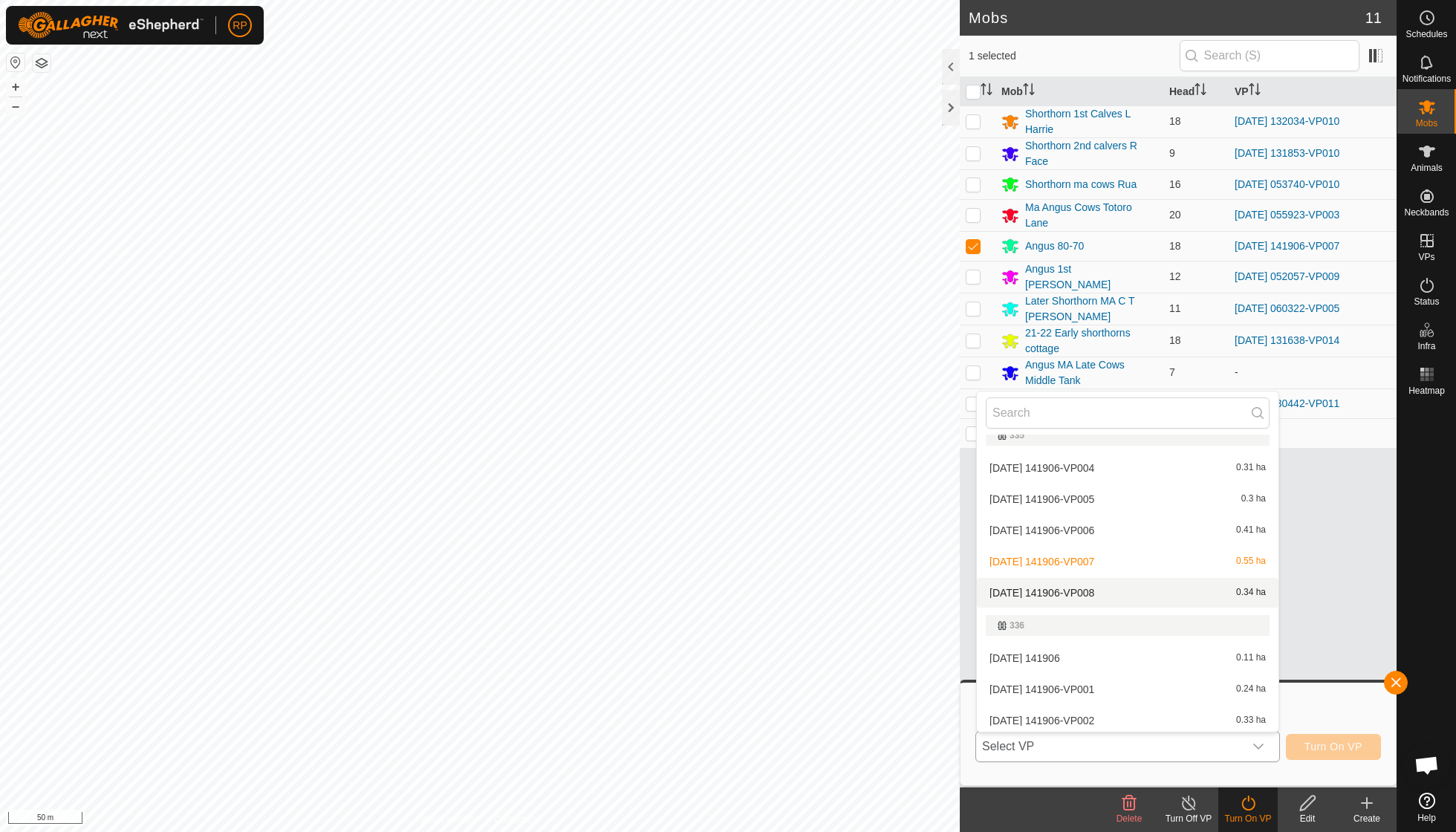
click at [1074, 590] on li "[DATE] 141906-VP008 0.34 ha" at bounding box center [1127, 593] width 302 height 30
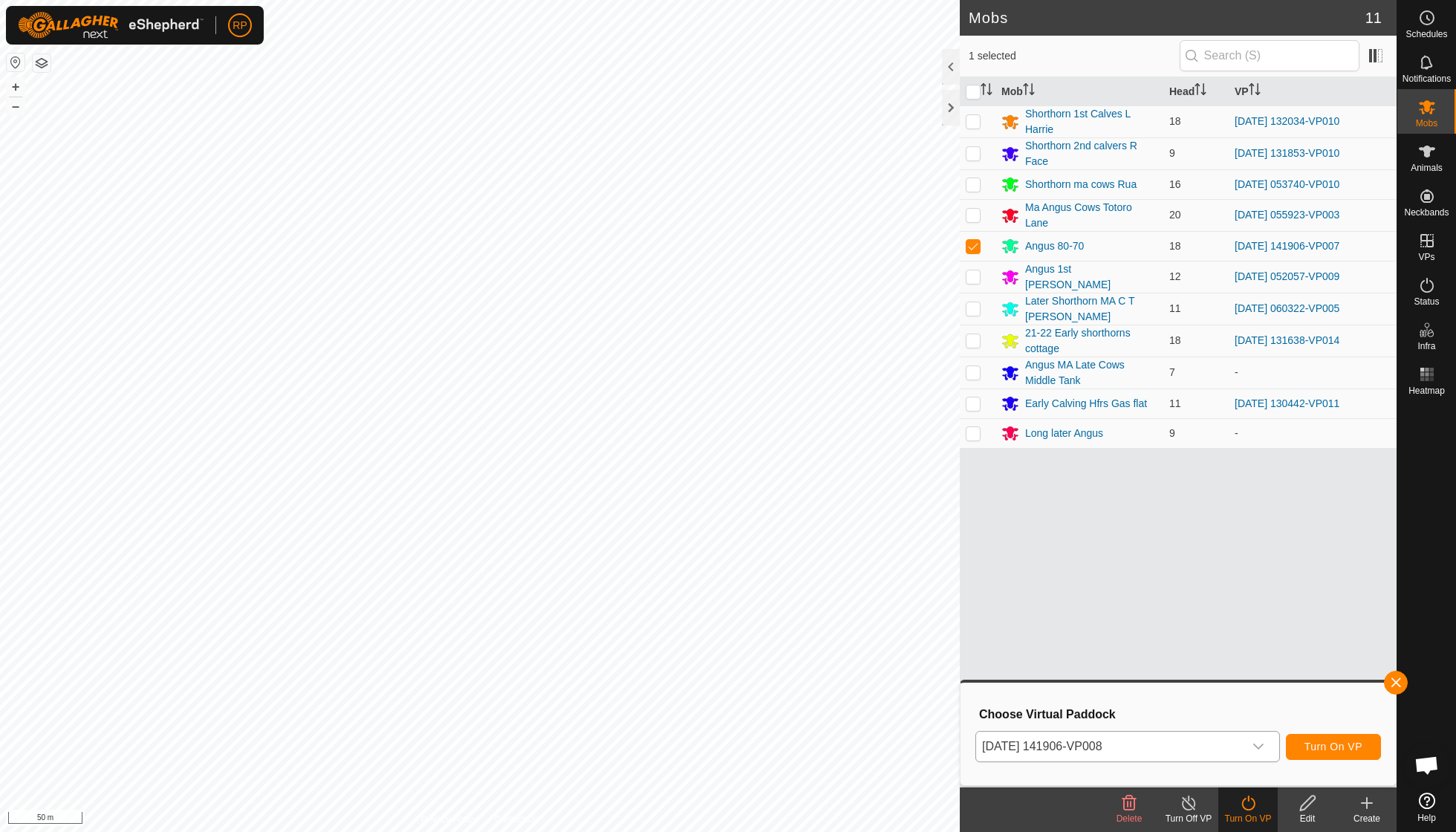
click at [1339, 746] on span "Turn On VP" at bounding box center [1334, 747] width 58 height 12
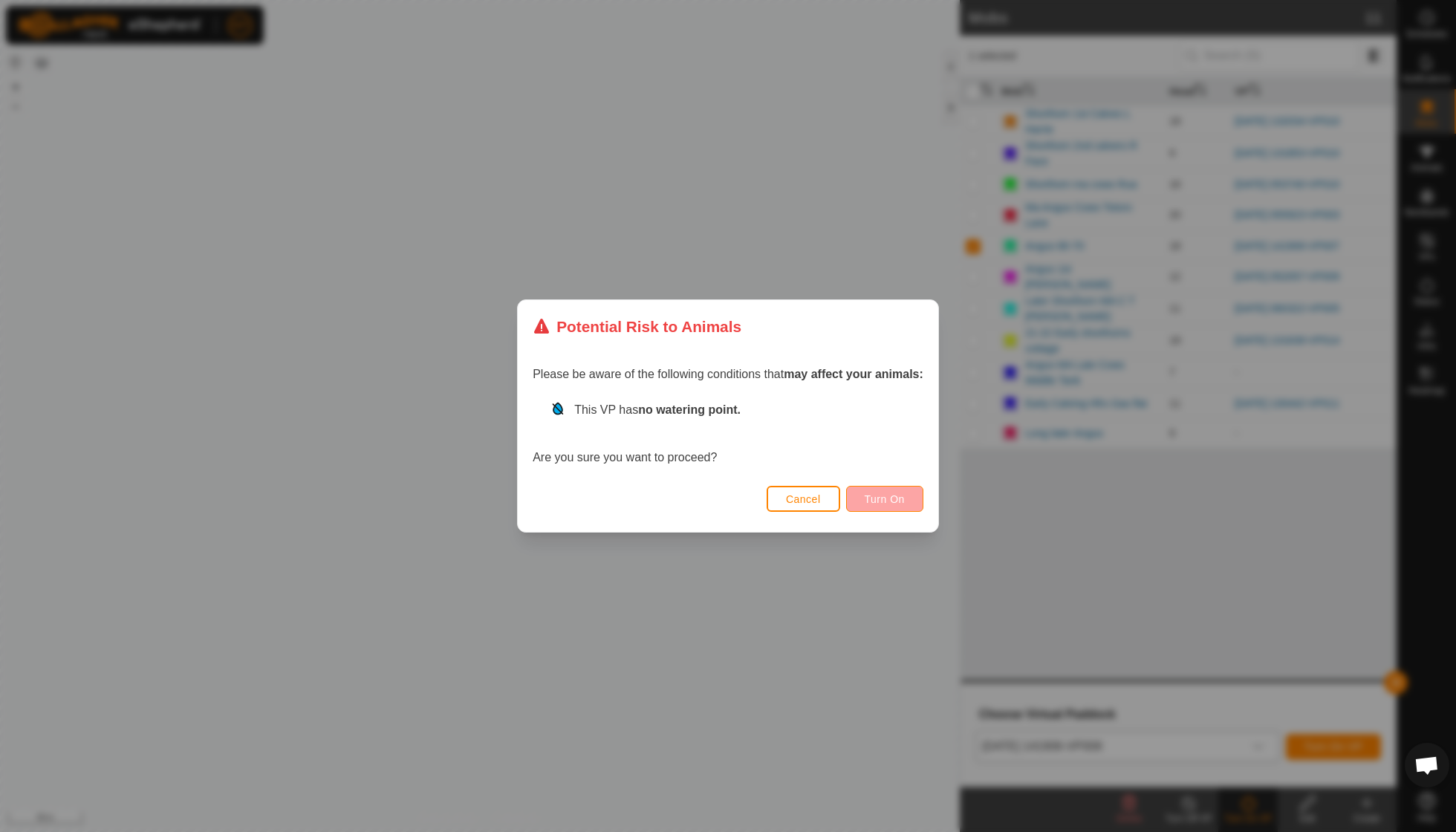
click at [886, 488] on button "Turn On" at bounding box center [884, 499] width 77 height 26
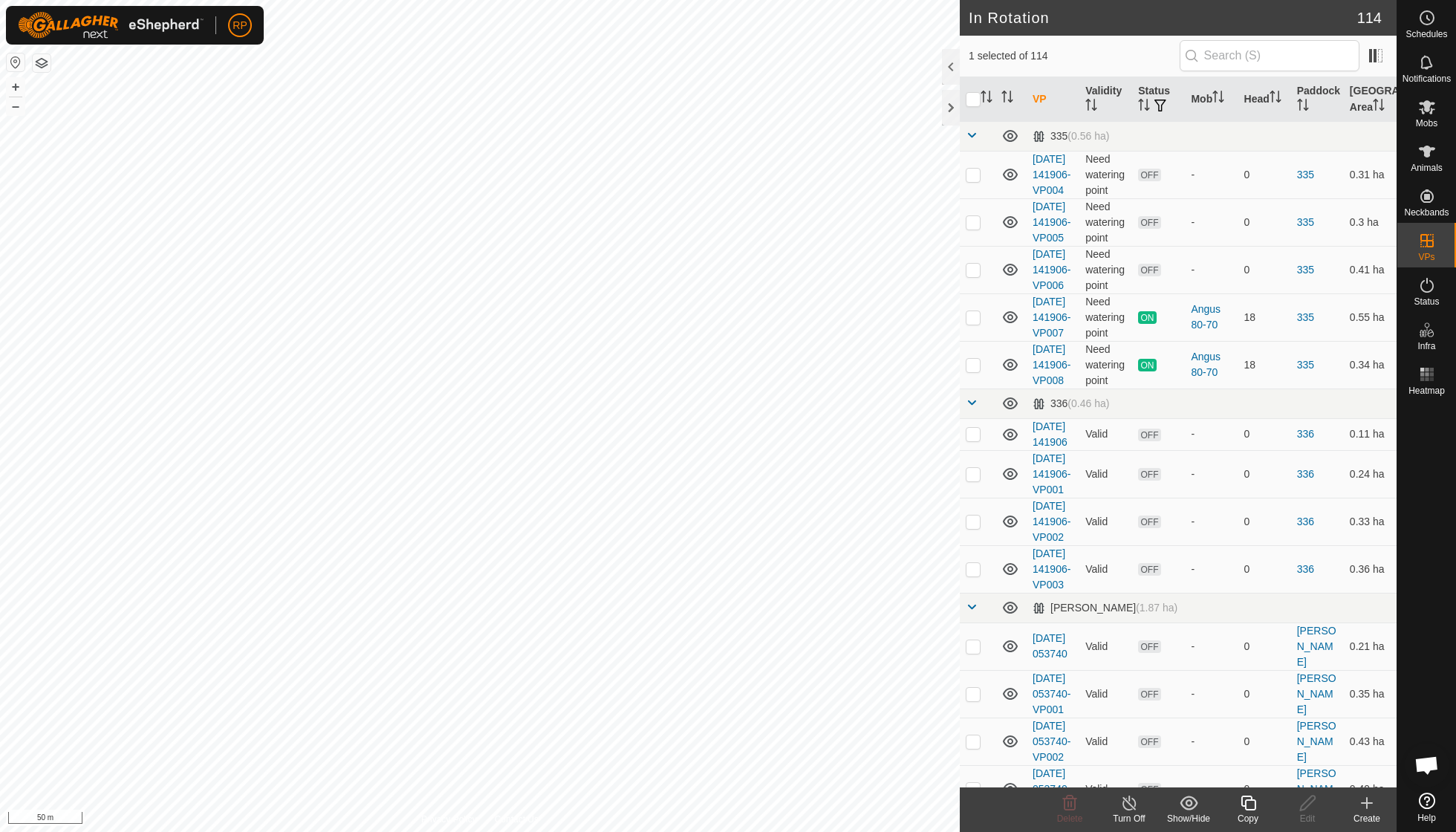
click at [1255, 818] on div "Copy" at bounding box center [1248, 819] width 60 height 13
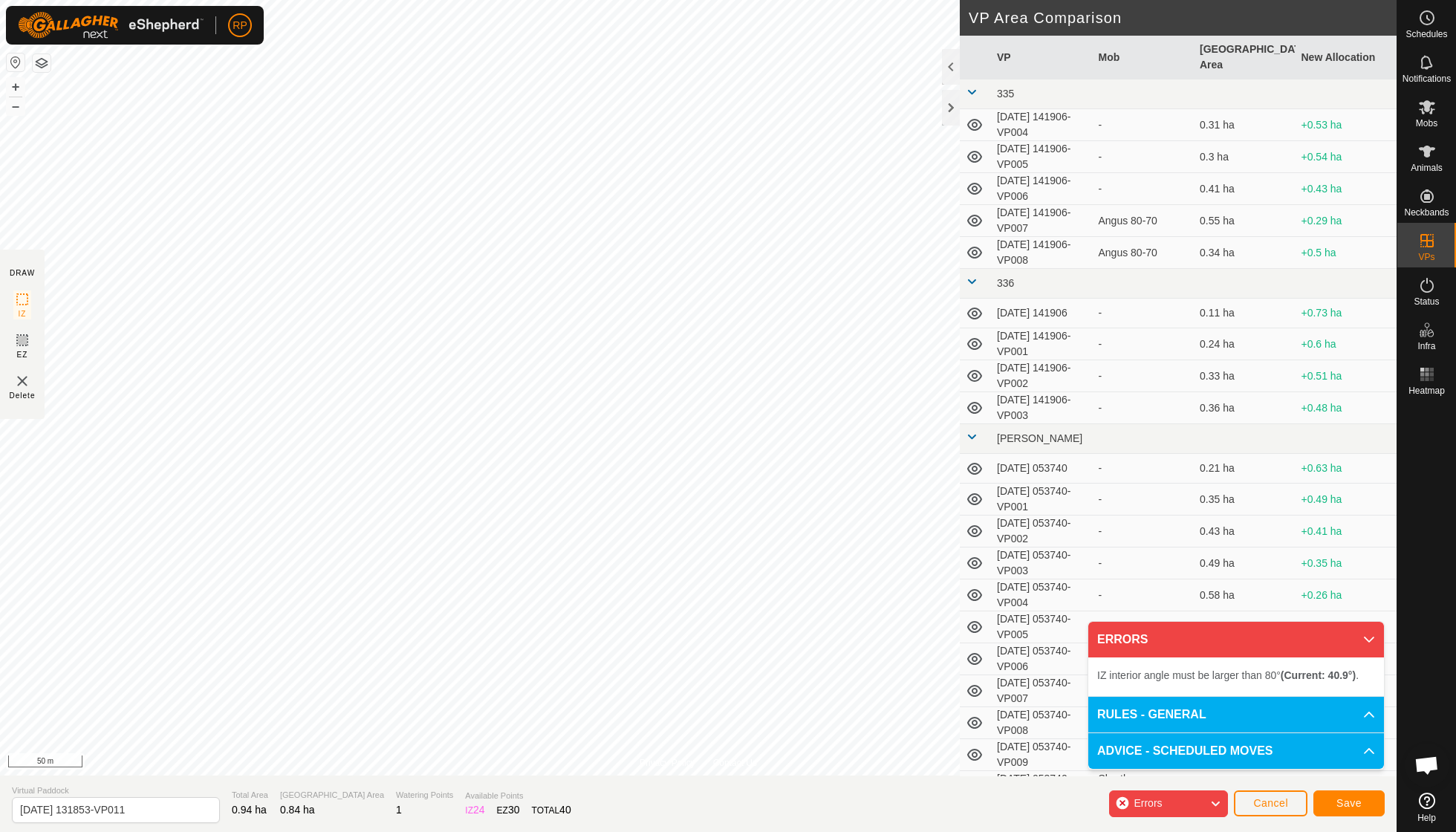
click at [970, 324] on div "Privacy Policy Contact Us Type: Inclusion Zone undefined Animal + – ⇧ i 50 m DR…" at bounding box center [698, 416] width 1397 height 832
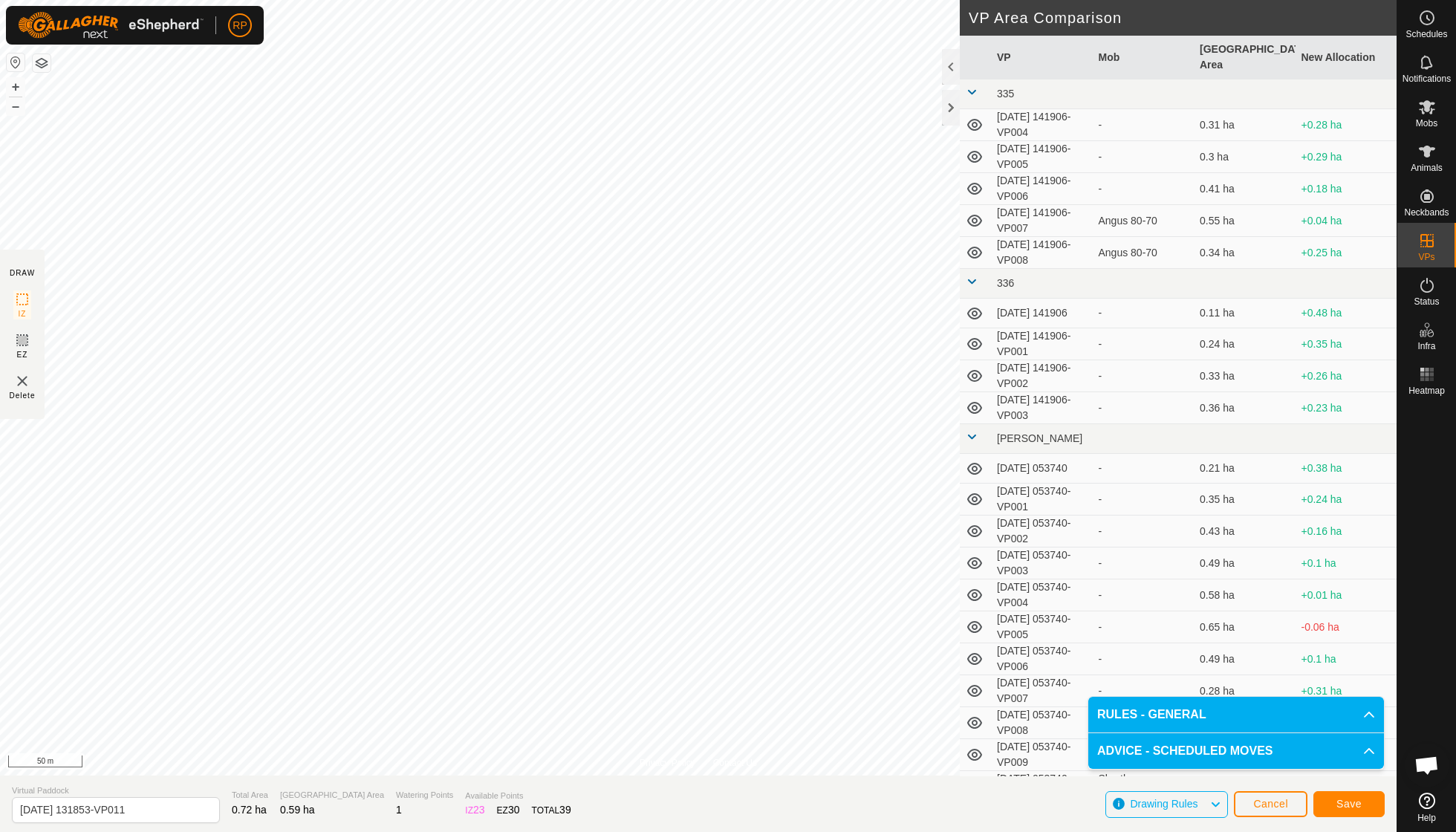
click at [1358, 801] on span "Save" at bounding box center [1349, 804] width 25 height 12
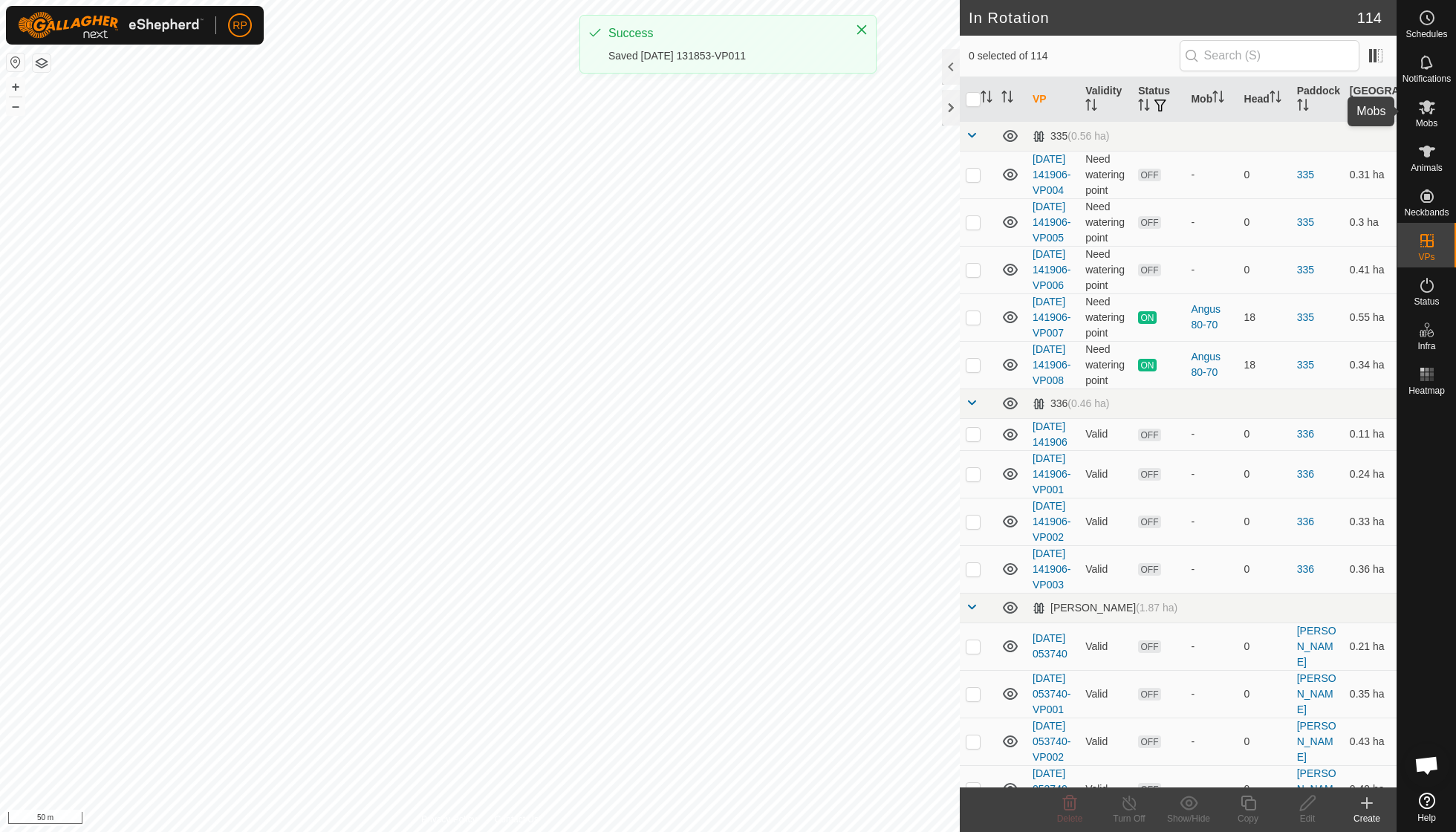
click at [1427, 114] on icon at bounding box center [1428, 107] width 18 height 18
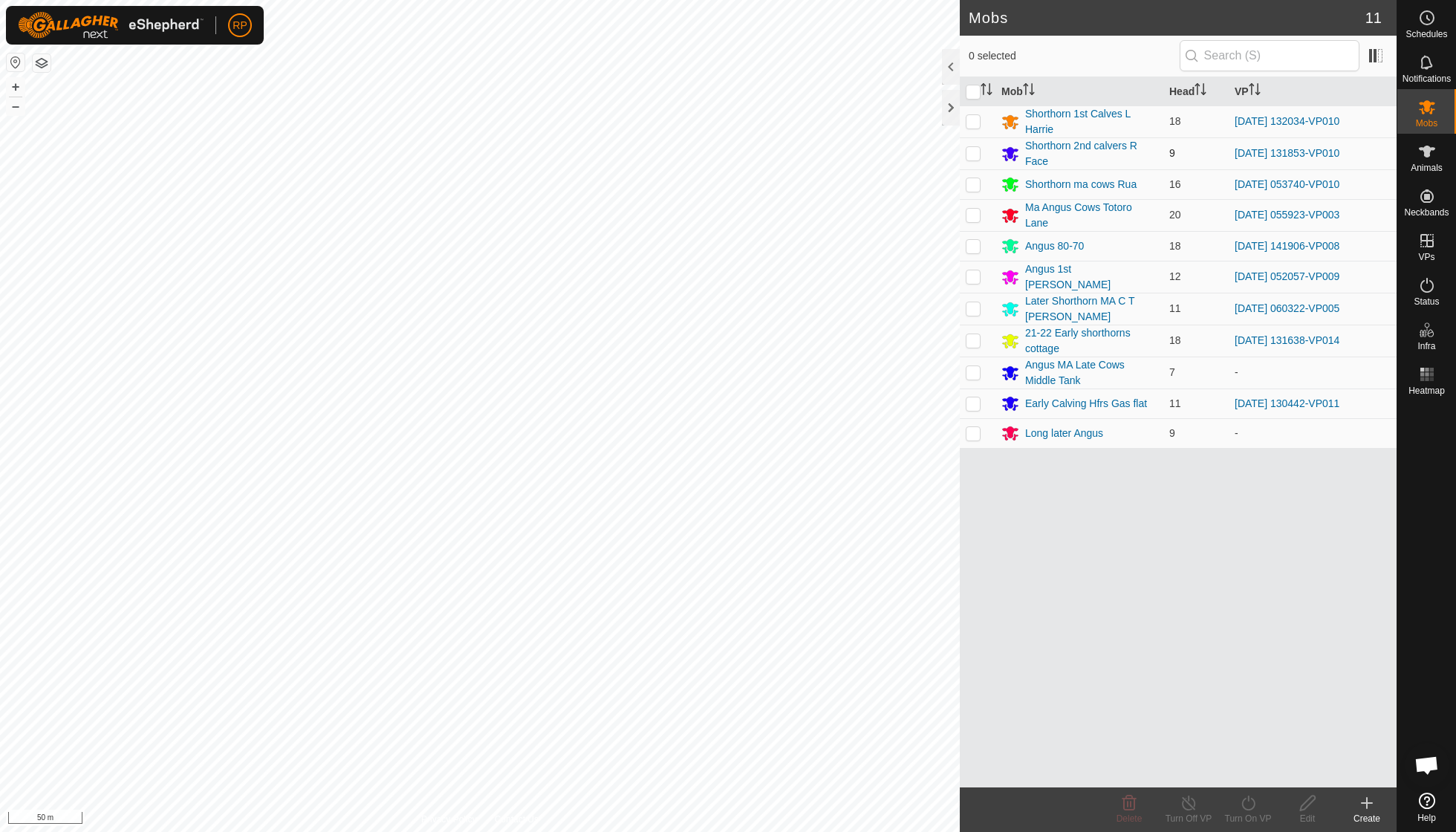
click at [973, 152] on p-checkbox at bounding box center [974, 153] width 15 height 12
checkbox input "true"
click at [1248, 804] on icon at bounding box center [1248, 804] width 19 height 18
click at [1250, 773] on link "Now" at bounding box center [1292, 770] width 147 height 30
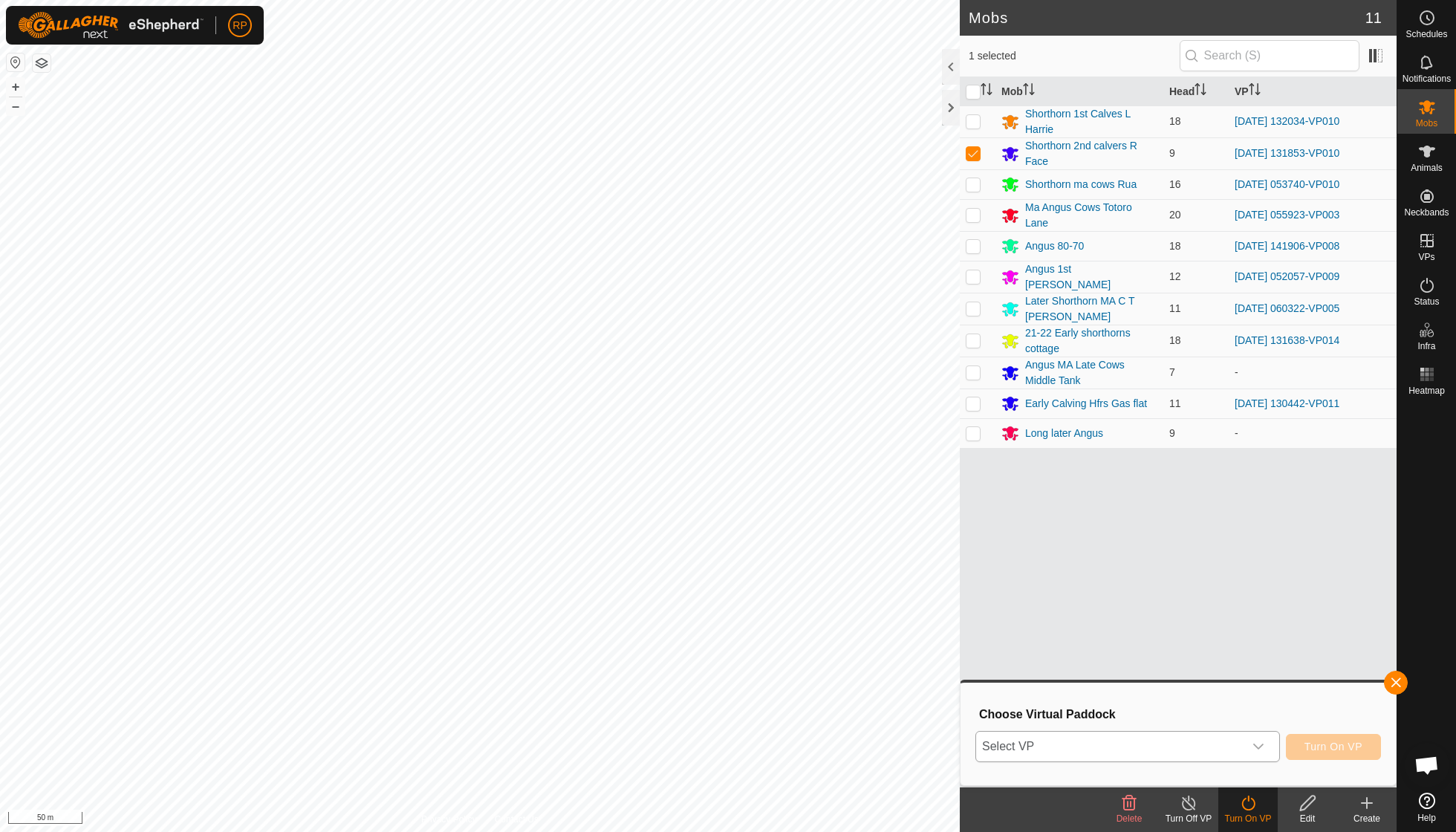
click at [1262, 742] on icon "dropdown trigger" at bounding box center [1259, 747] width 12 height 12
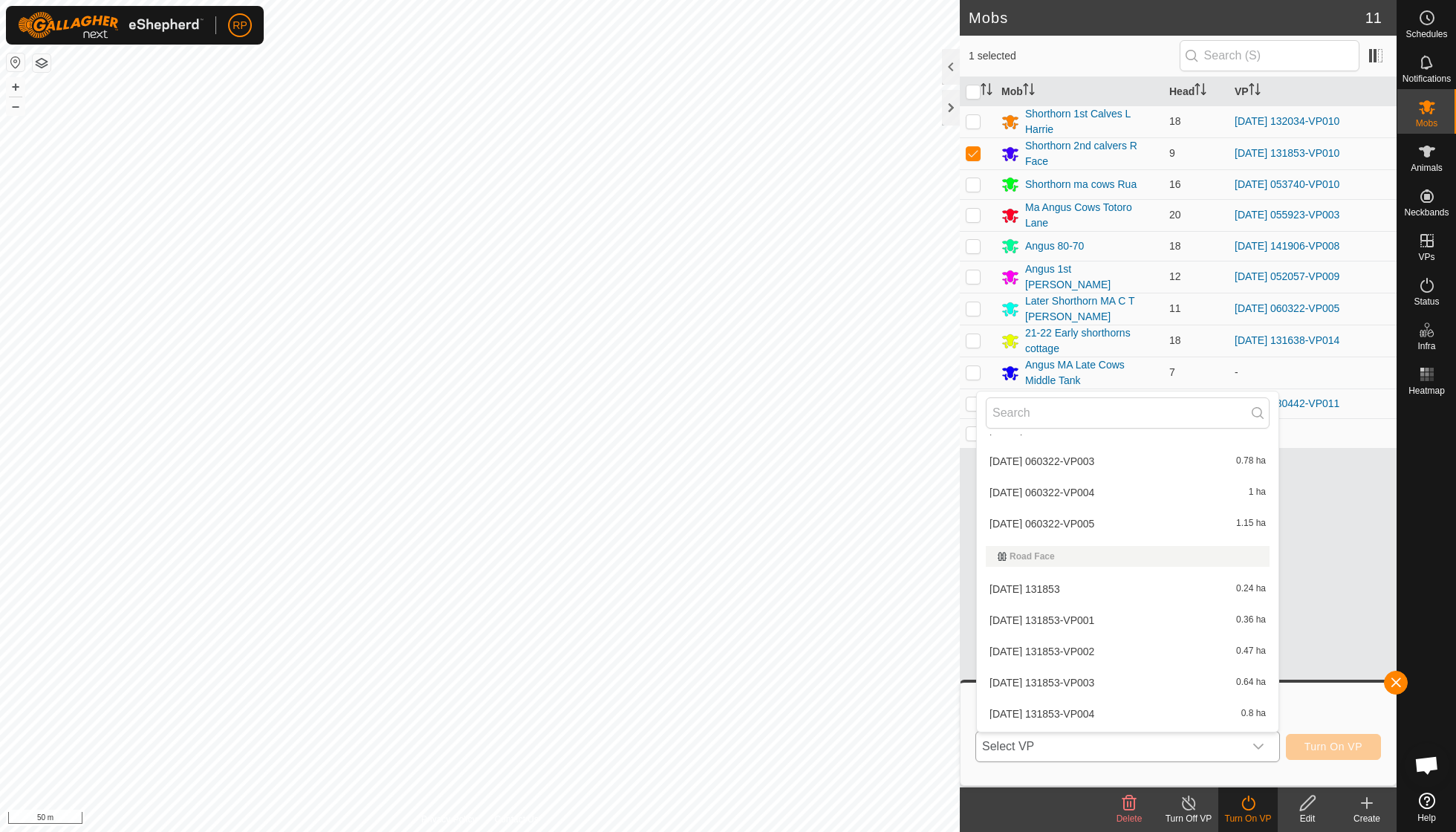
scroll to position [3557, 0]
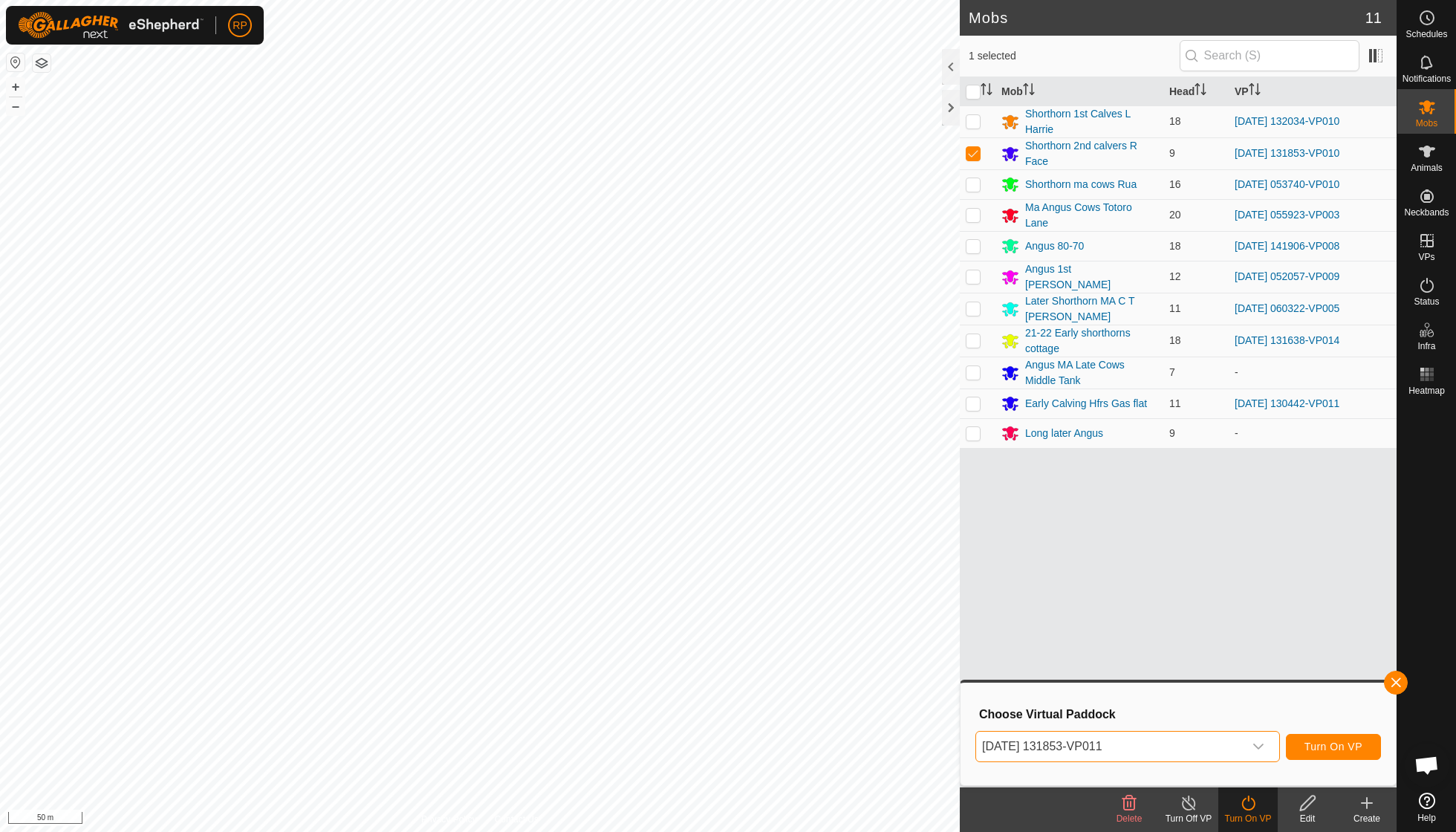
scroll to position [3722, 0]
click at [1328, 750] on span "Turn On VP" at bounding box center [1334, 747] width 58 height 12
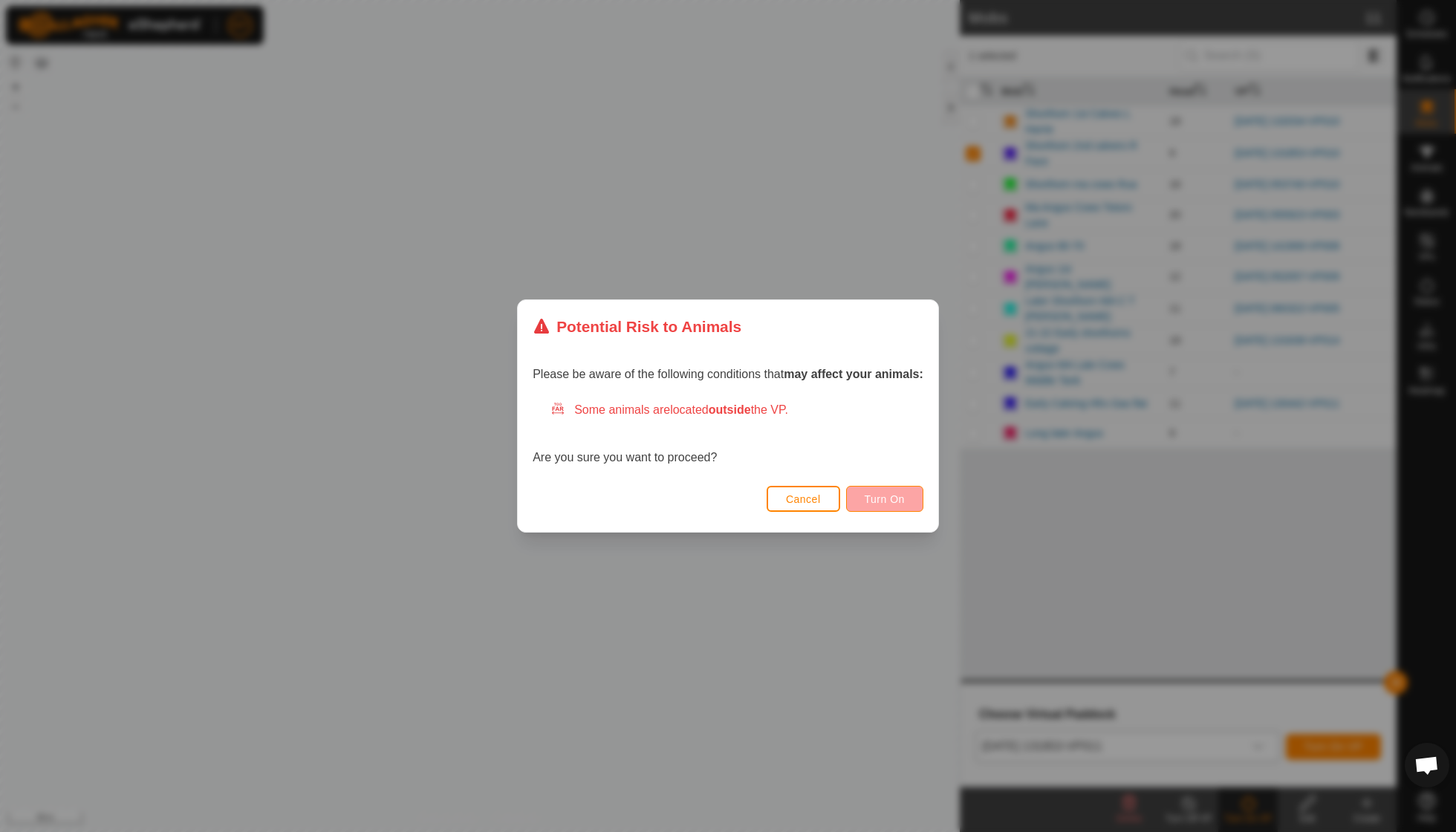
click at [893, 503] on span "Turn On" at bounding box center [885, 500] width 40 height 12
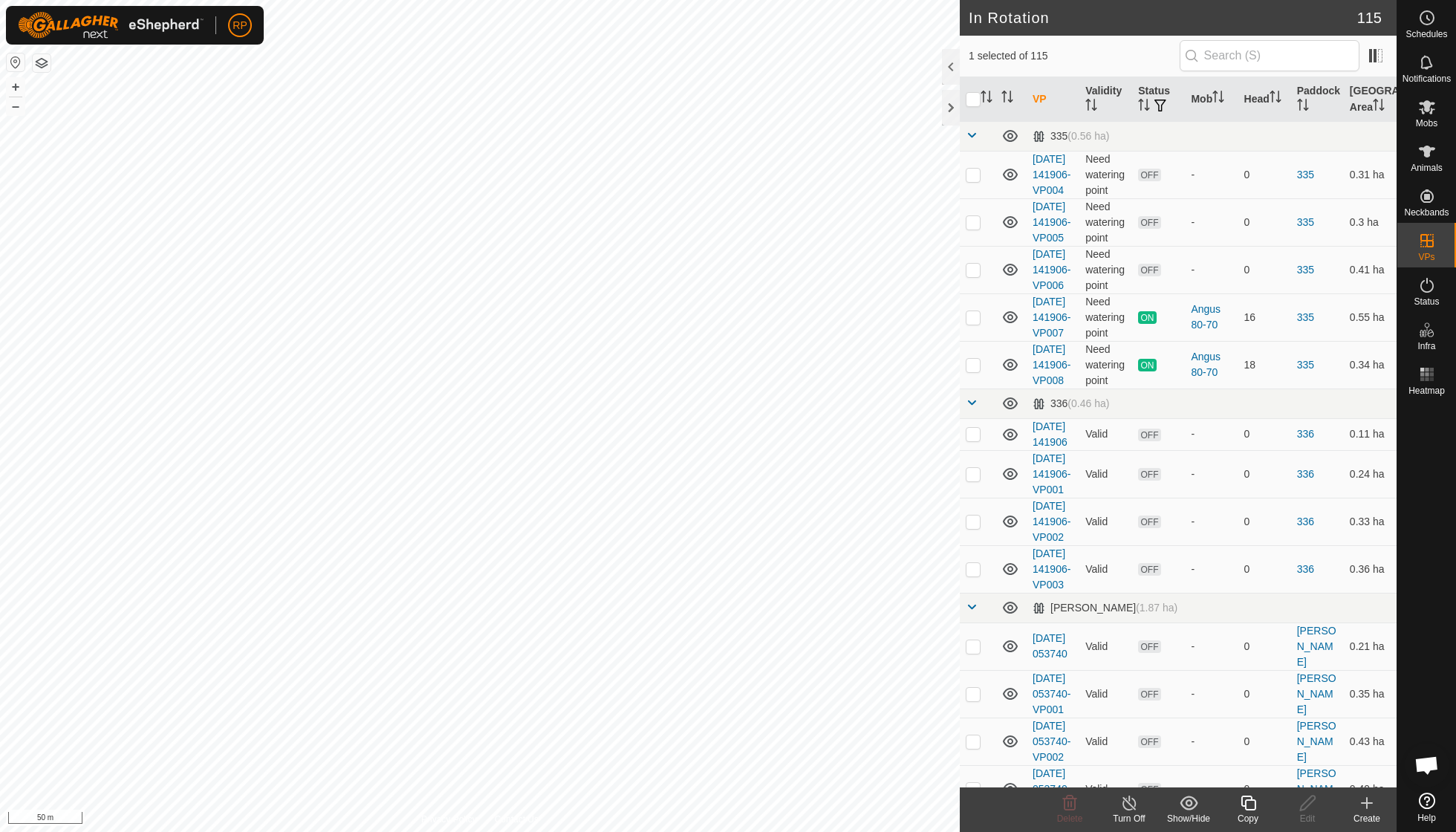
click at [1136, 803] on icon at bounding box center [1130, 804] width 19 height 18
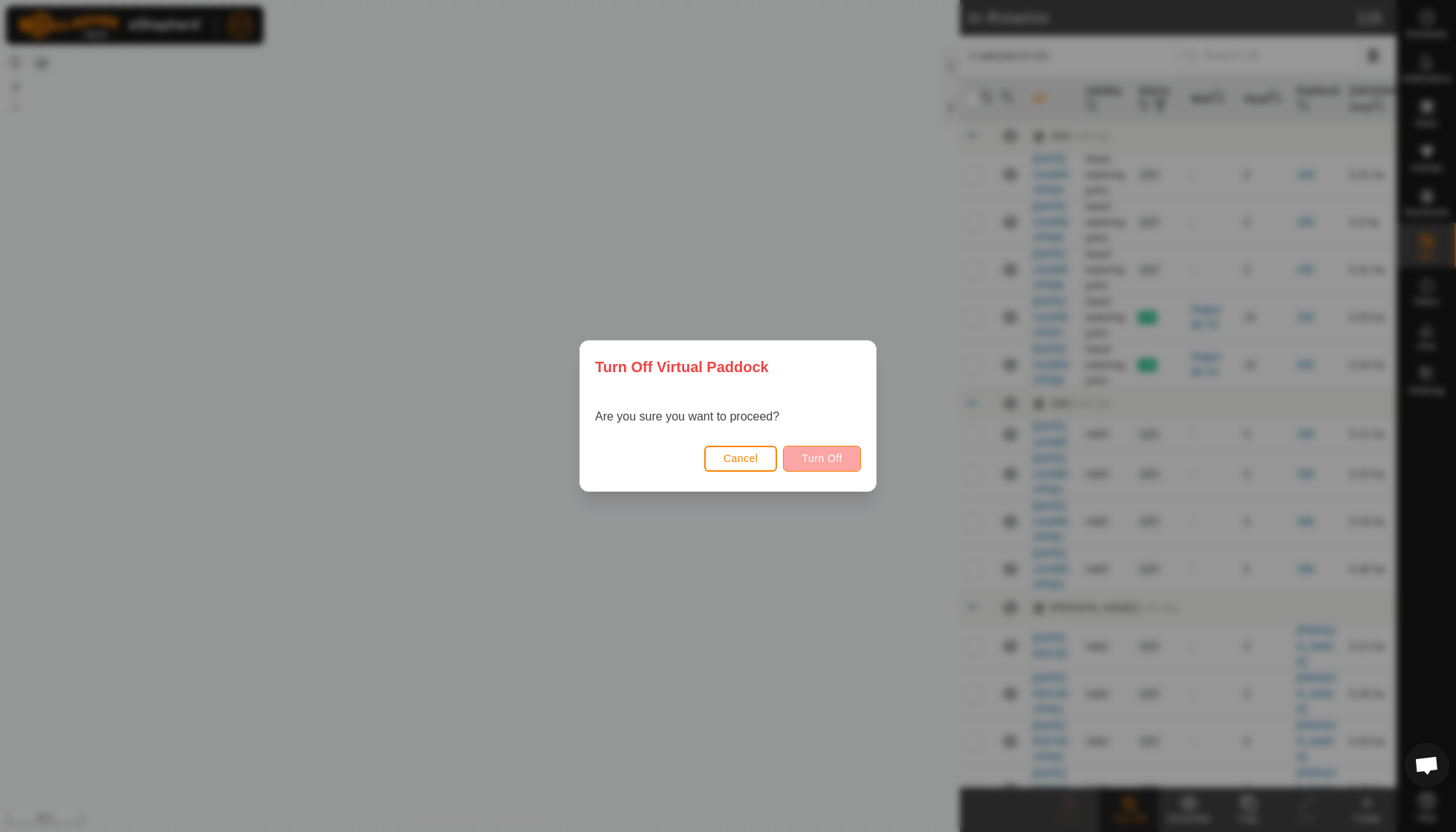
click at [833, 455] on span "Turn Off" at bounding box center [822, 459] width 41 height 12
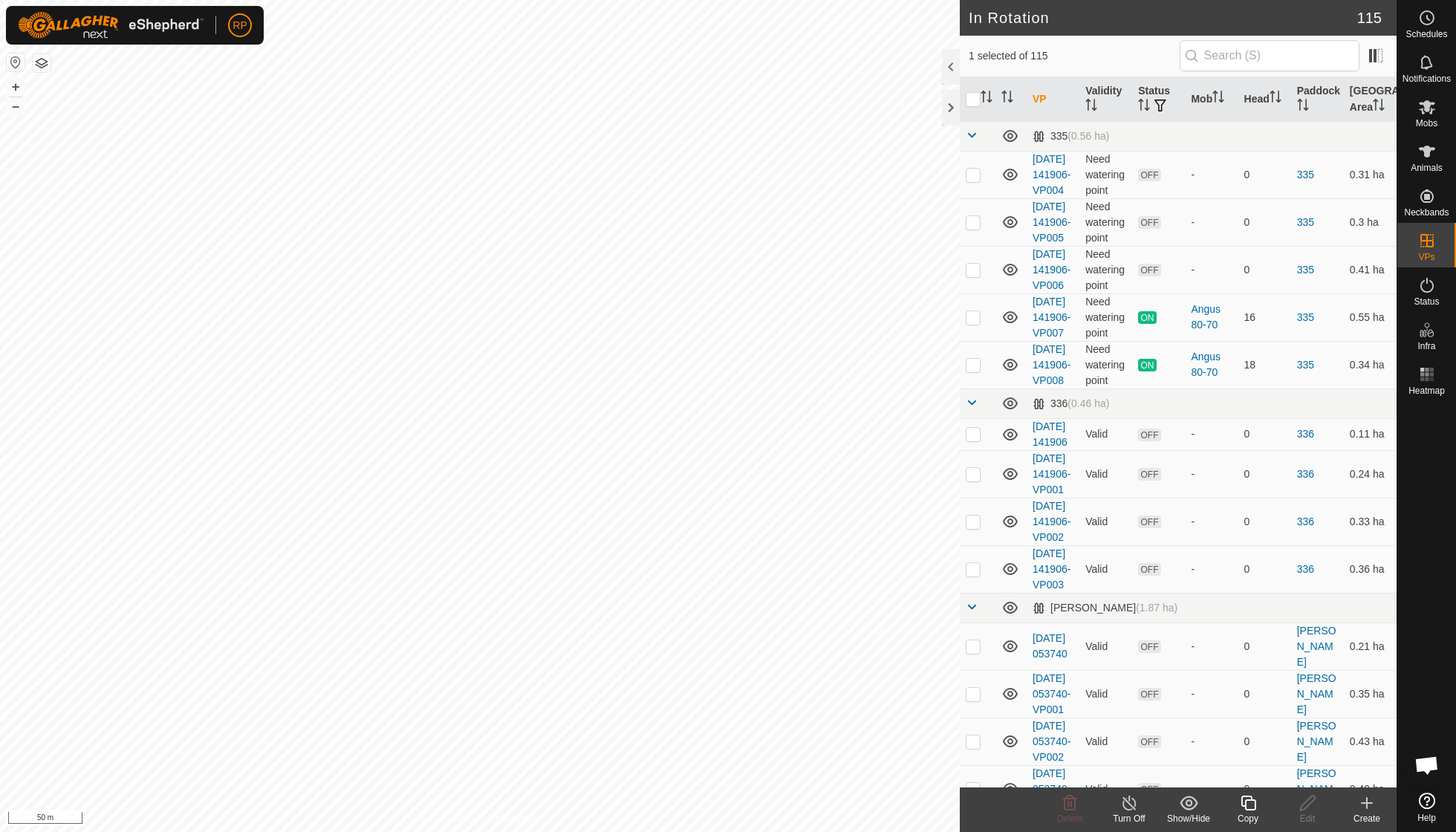
click at [1247, 804] on icon at bounding box center [1248, 804] width 19 height 18
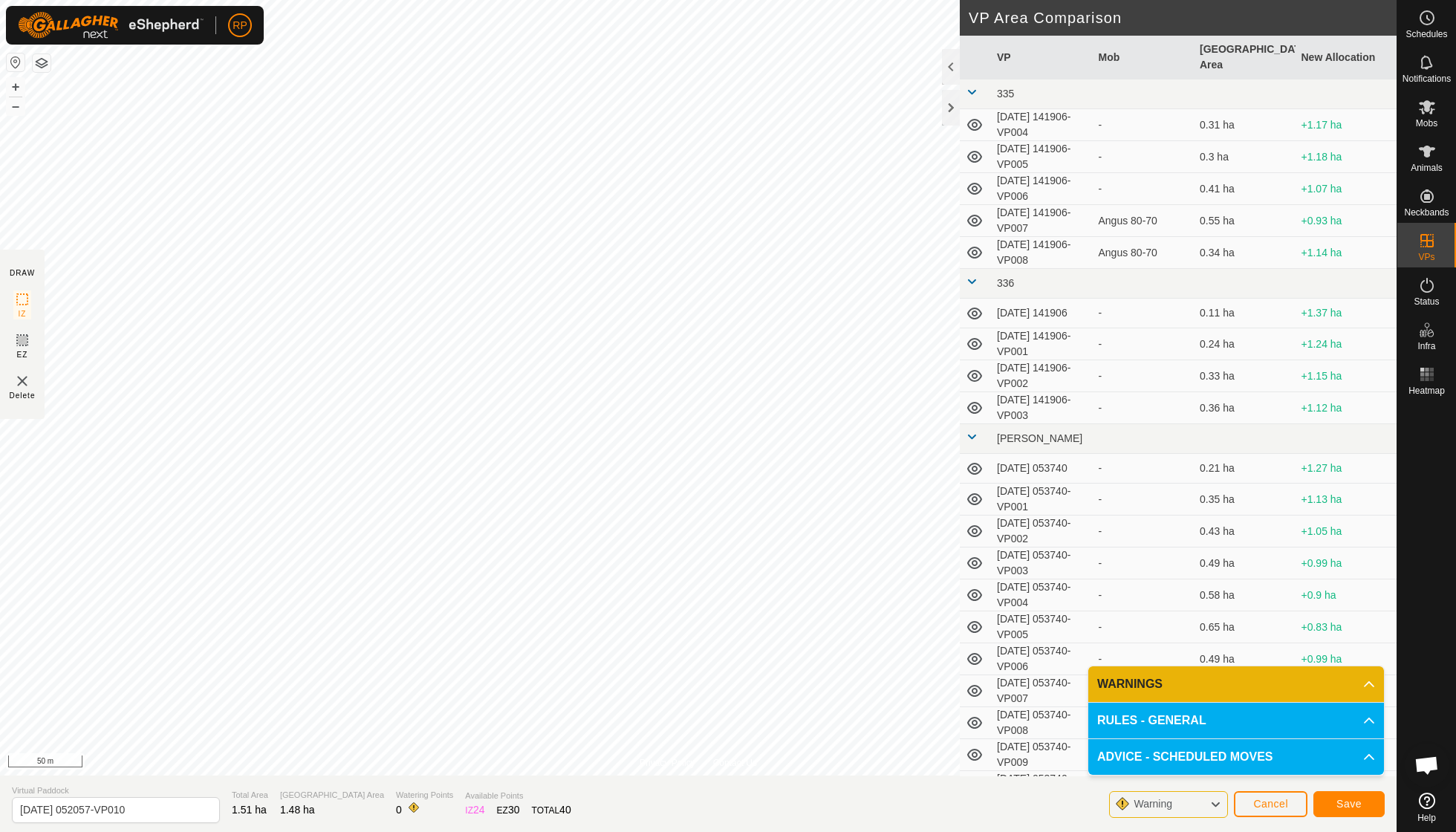
click at [1362, 801] on button "Save" at bounding box center [1349, 804] width 72 height 26
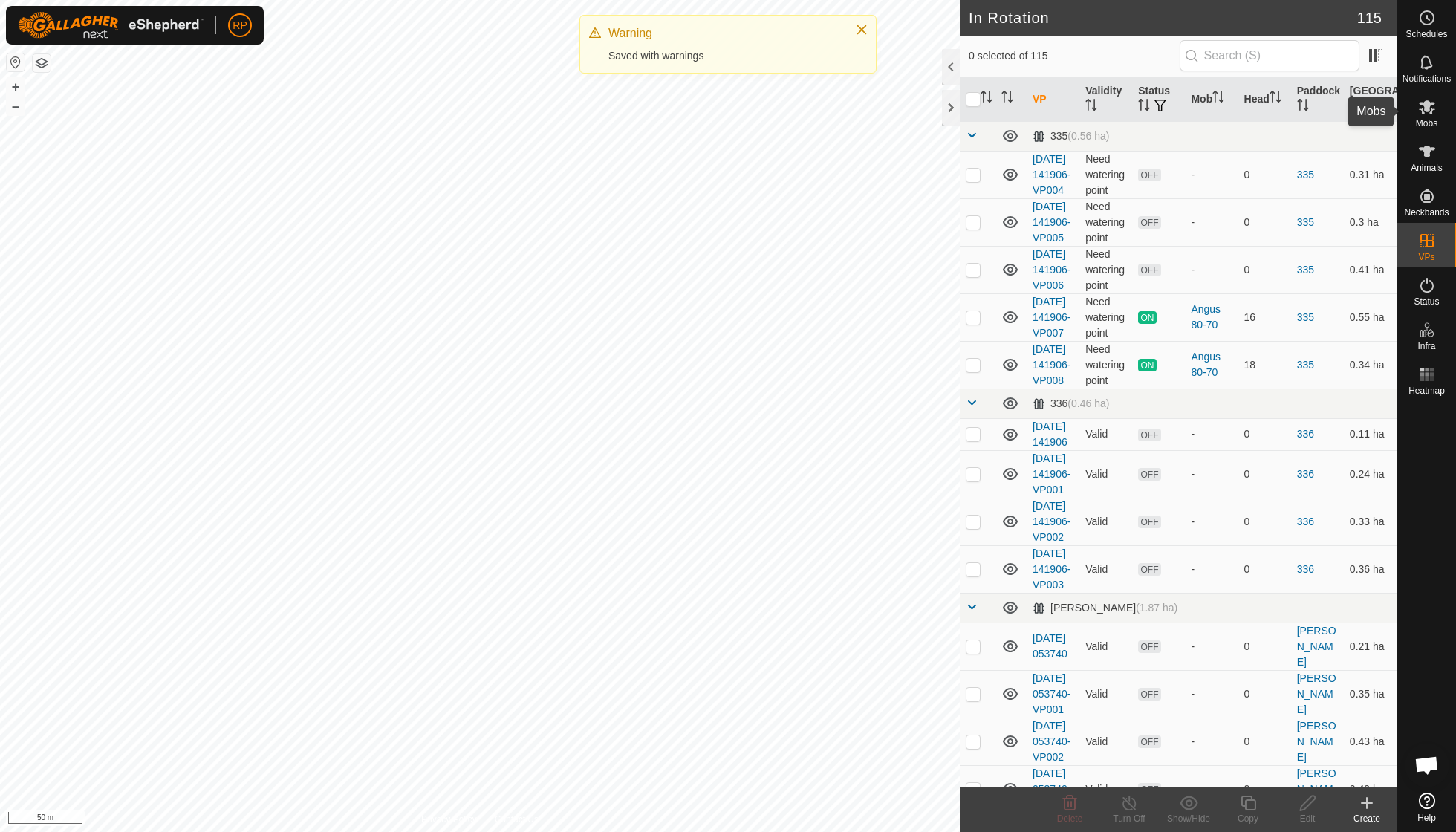
click at [1435, 110] on icon at bounding box center [1428, 107] width 18 height 18
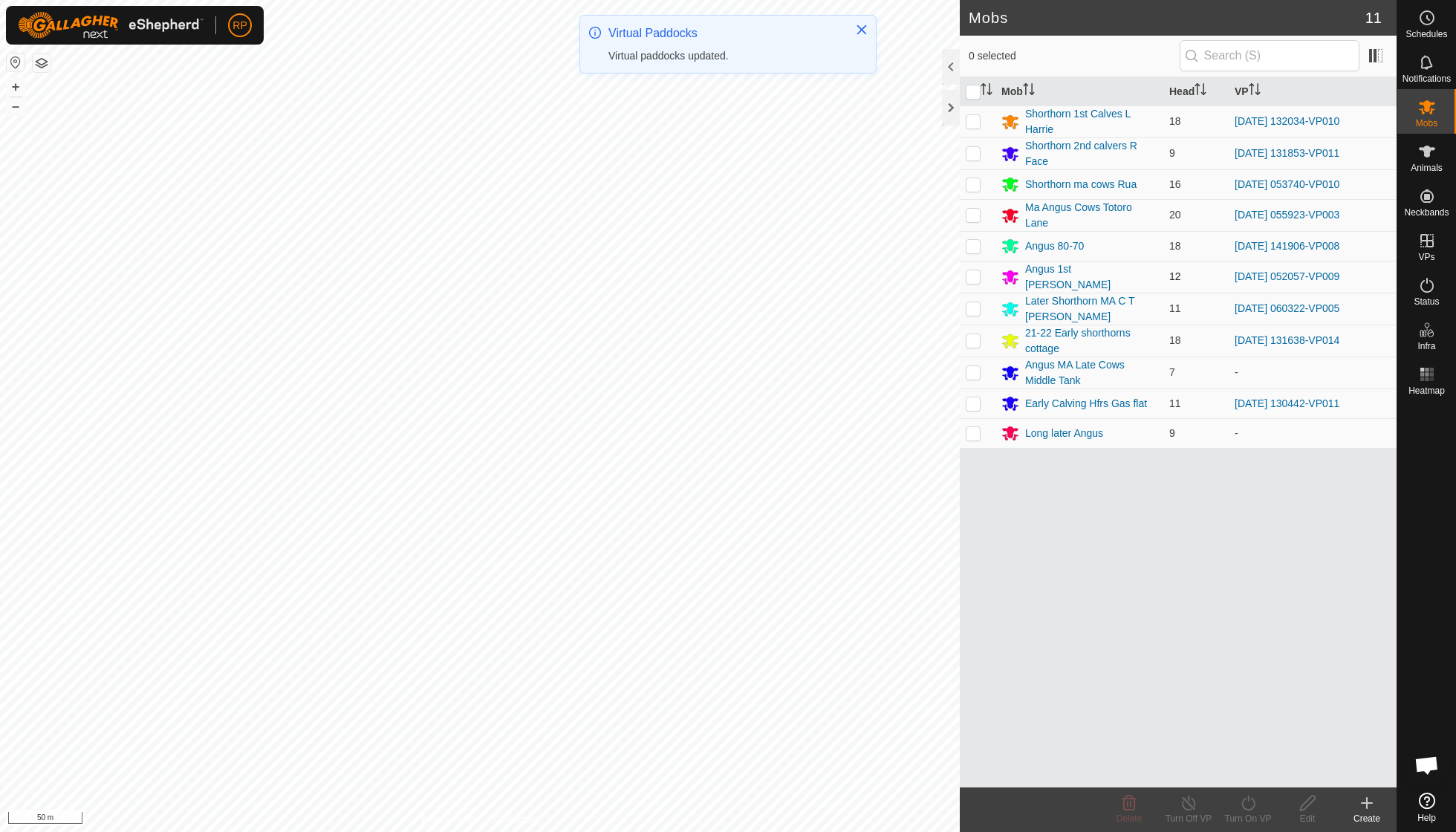
click at [976, 271] on p-checkbox at bounding box center [974, 276] width 15 height 12
checkbox input "true"
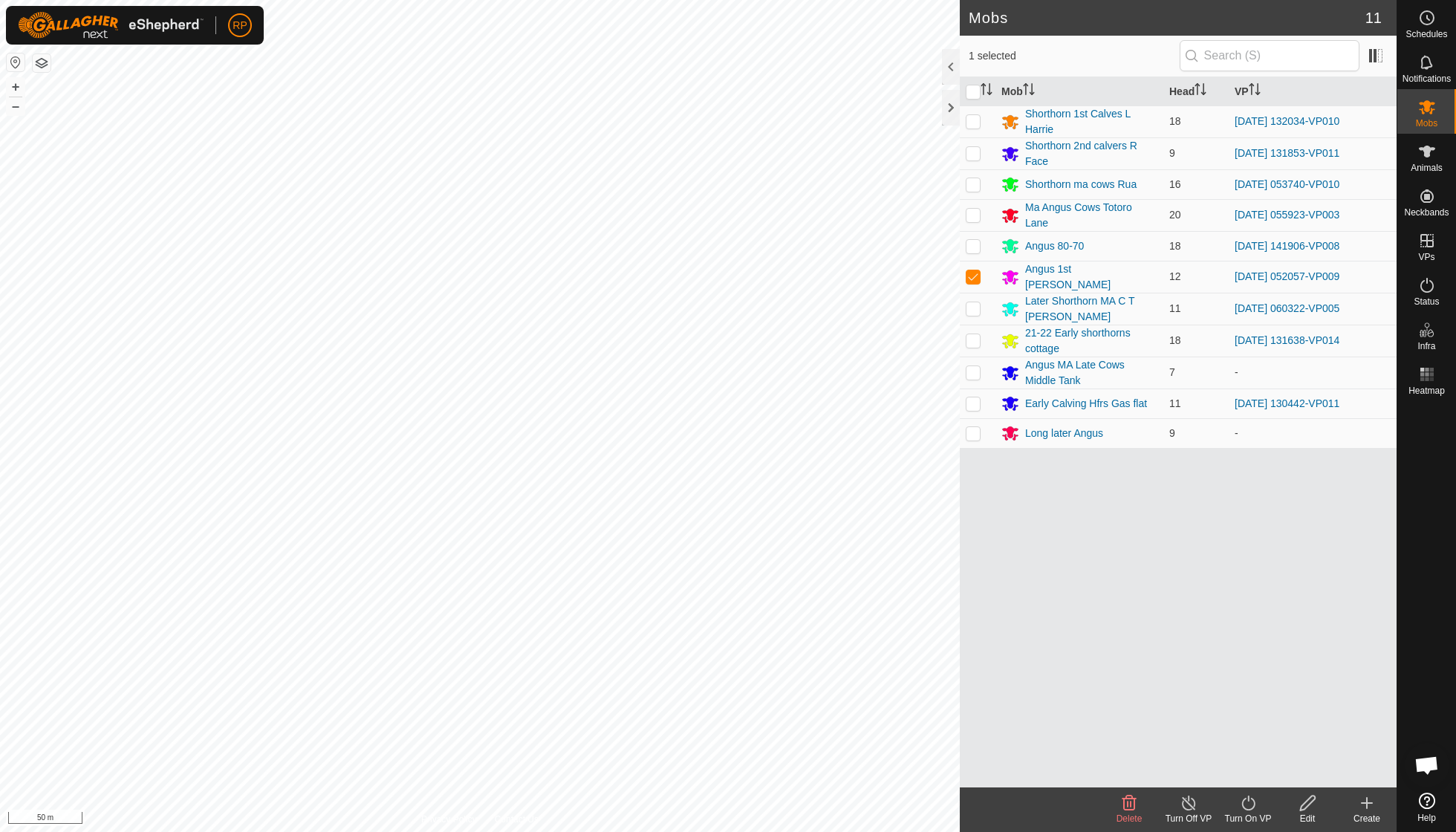
click at [1253, 800] on icon at bounding box center [1248, 804] width 13 height 15
click at [1253, 765] on link "Now" at bounding box center [1292, 770] width 147 height 30
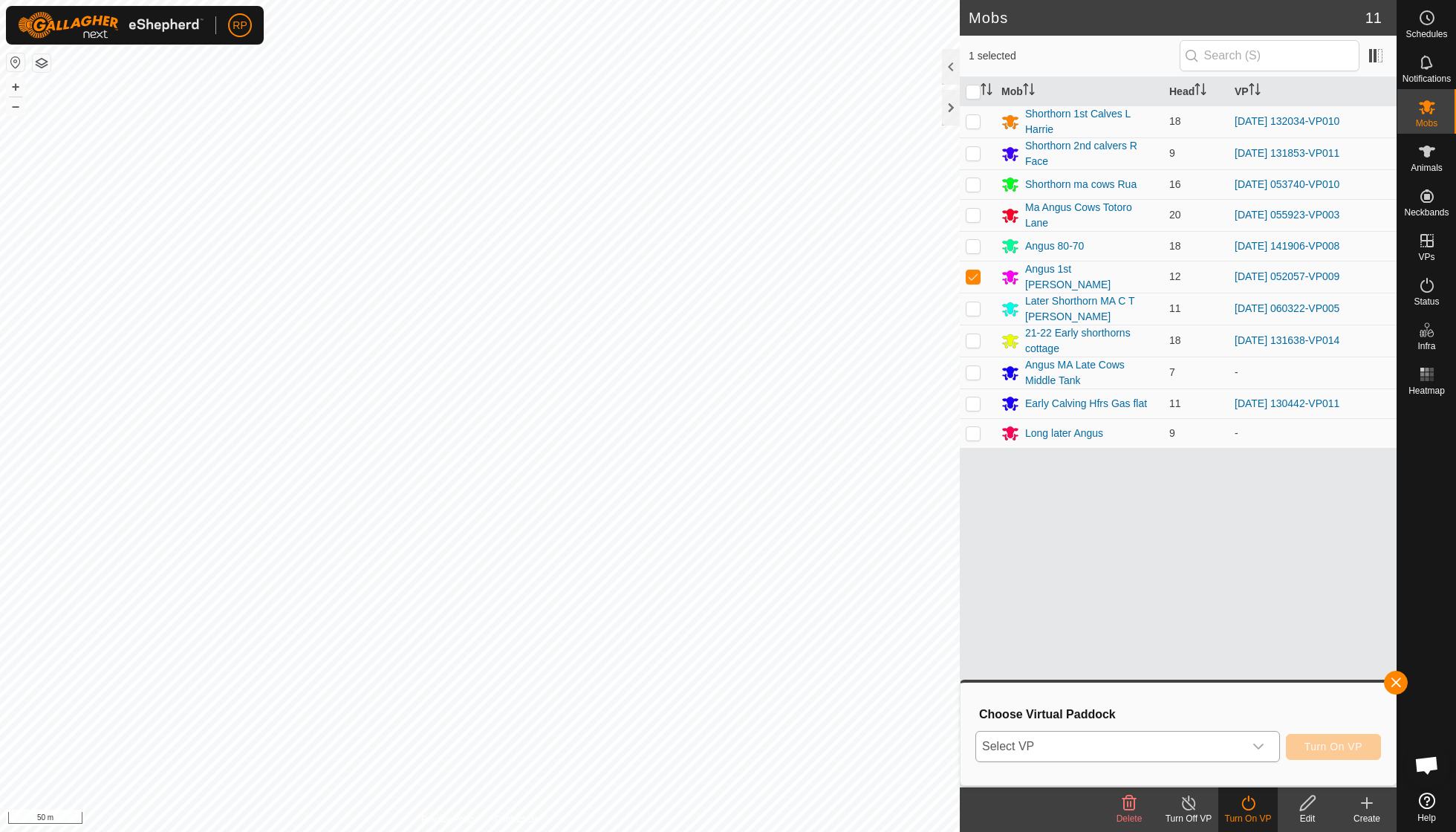
click at [1258, 745] on icon "dropdown trigger" at bounding box center [1259, 747] width 12 height 12
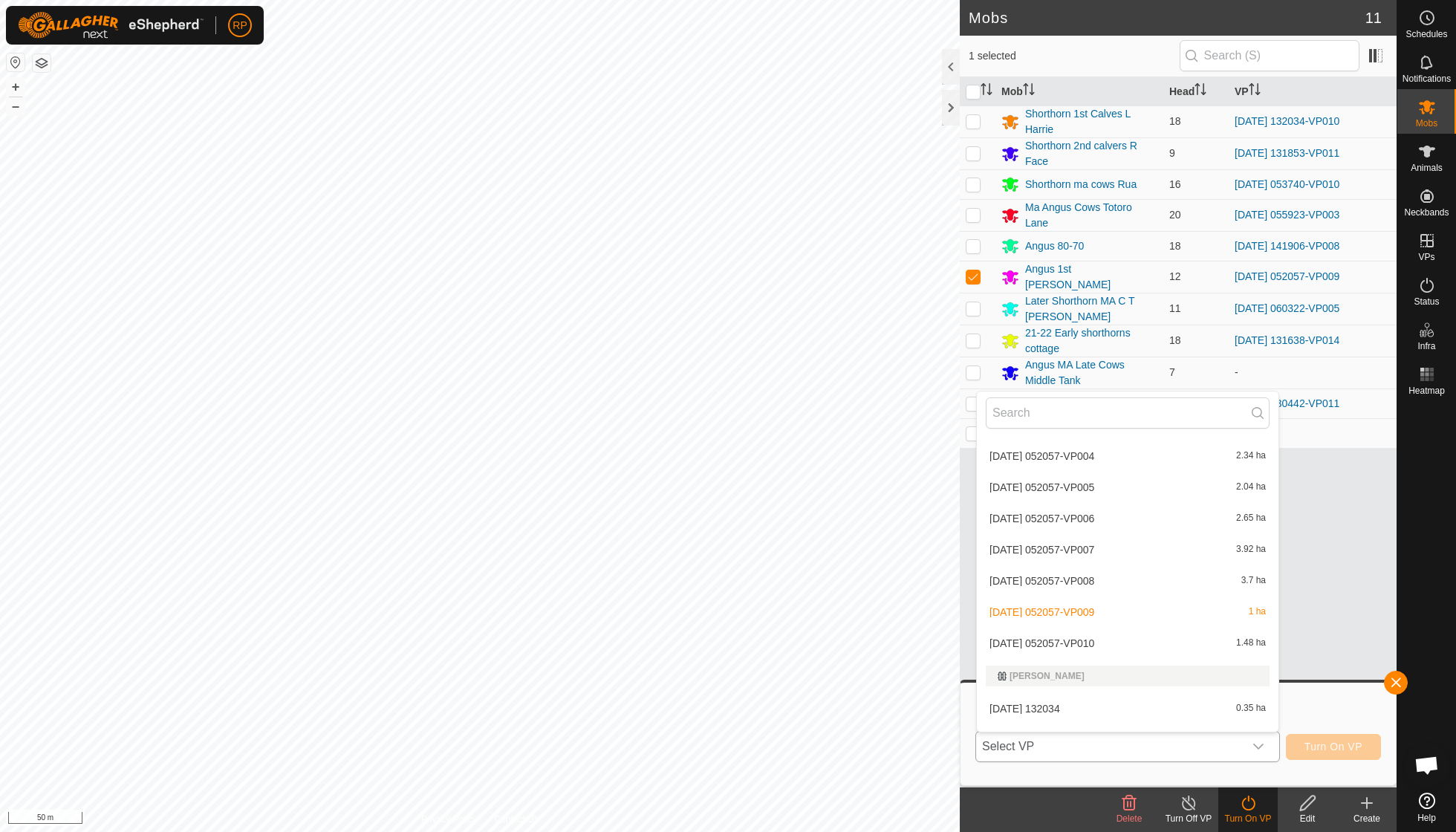
scroll to position [1983, 0]
click at [1107, 627] on li "[DATE] 052057-VP010 1.48 ha" at bounding box center [1127, 642] width 302 height 30
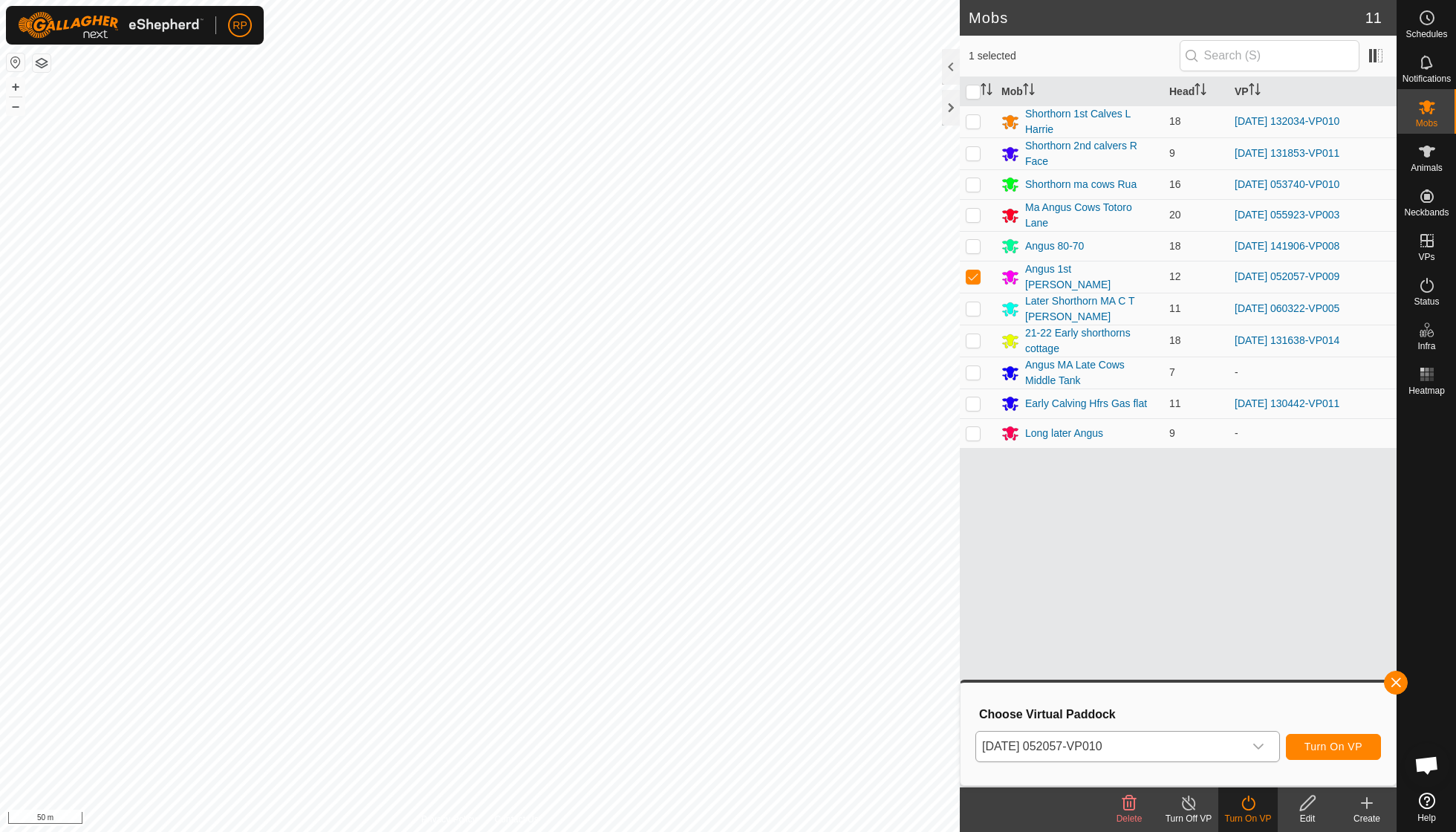
click at [1336, 737] on button "Turn On VP" at bounding box center [1333, 747] width 95 height 26
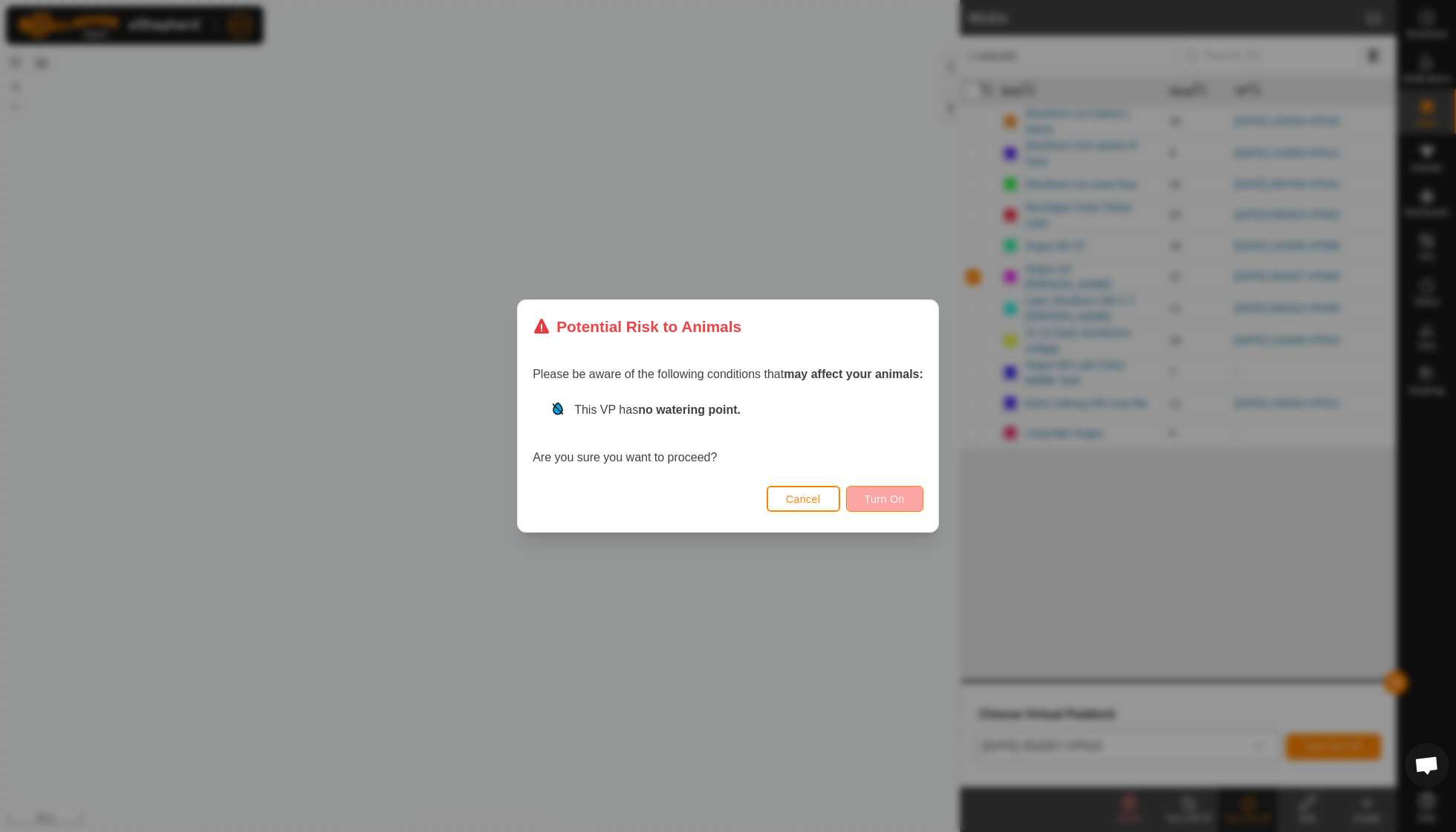
click at [899, 500] on span "Turn On" at bounding box center [885, 500] width 40 height 12
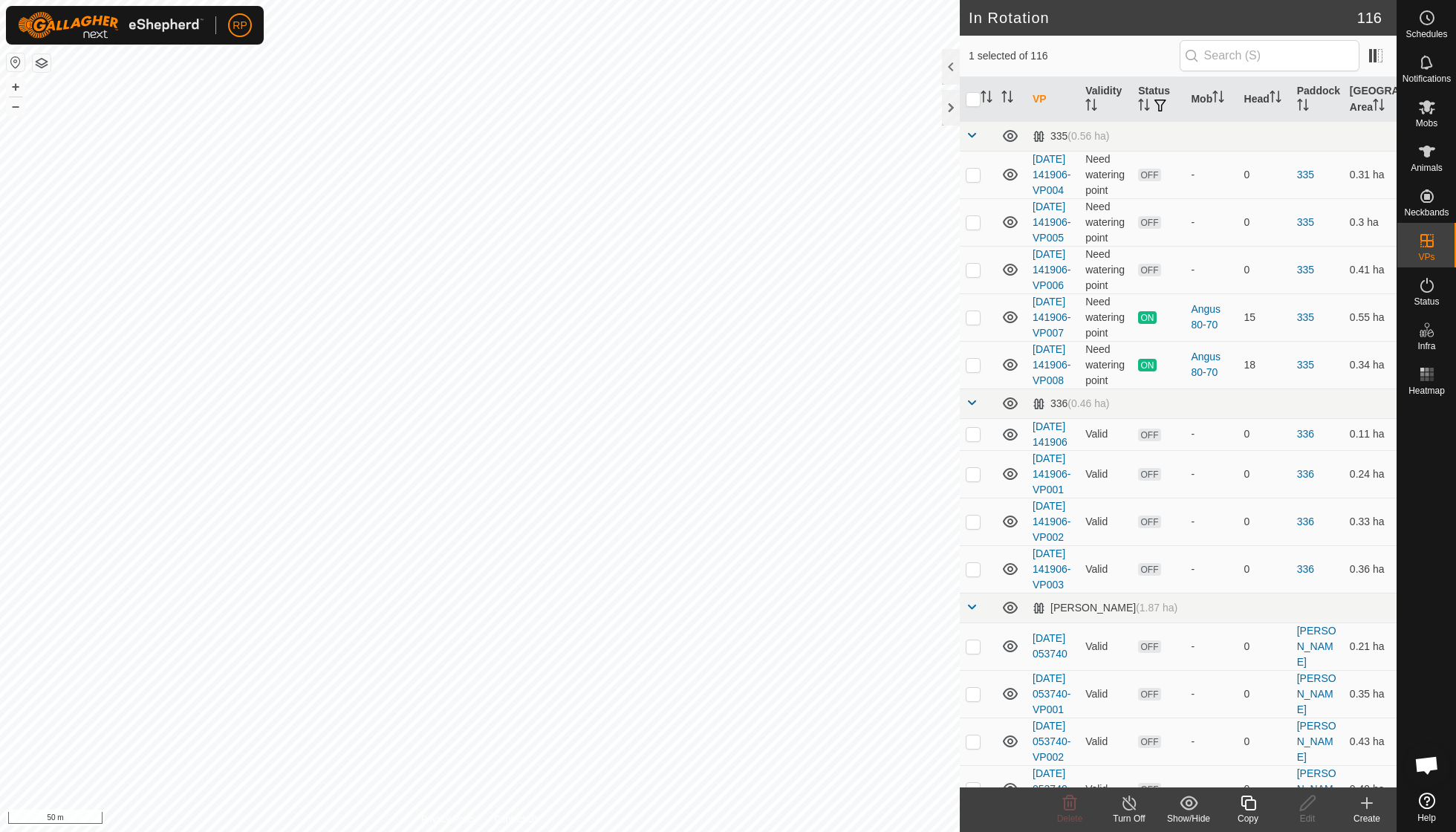
click at [1244, 804] on icon at bounding box center [1248, 804] width 19 height 18
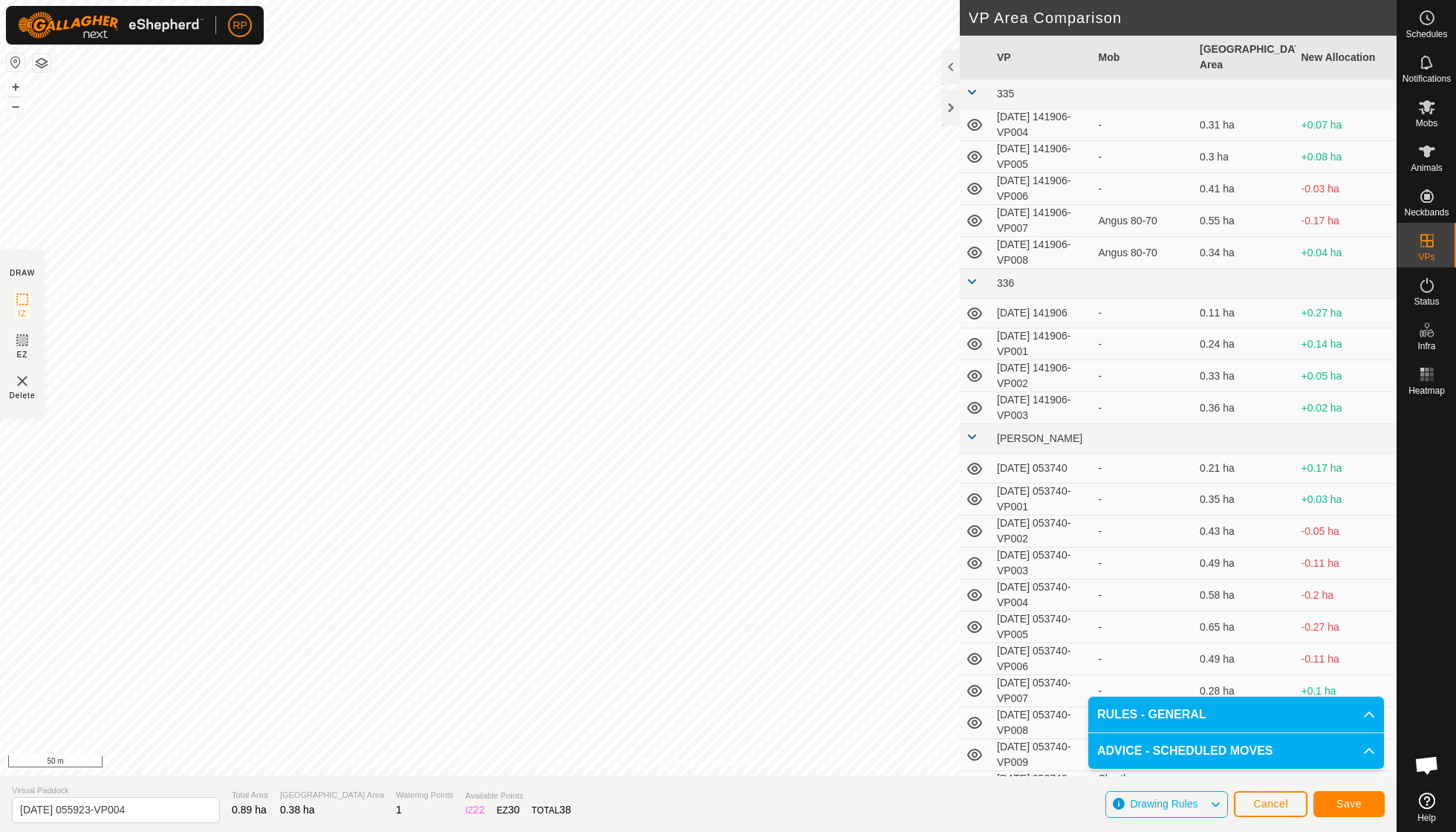
click at [1345, 798] on span "Save" at bounding box center [1349, 804] width 25 height 12
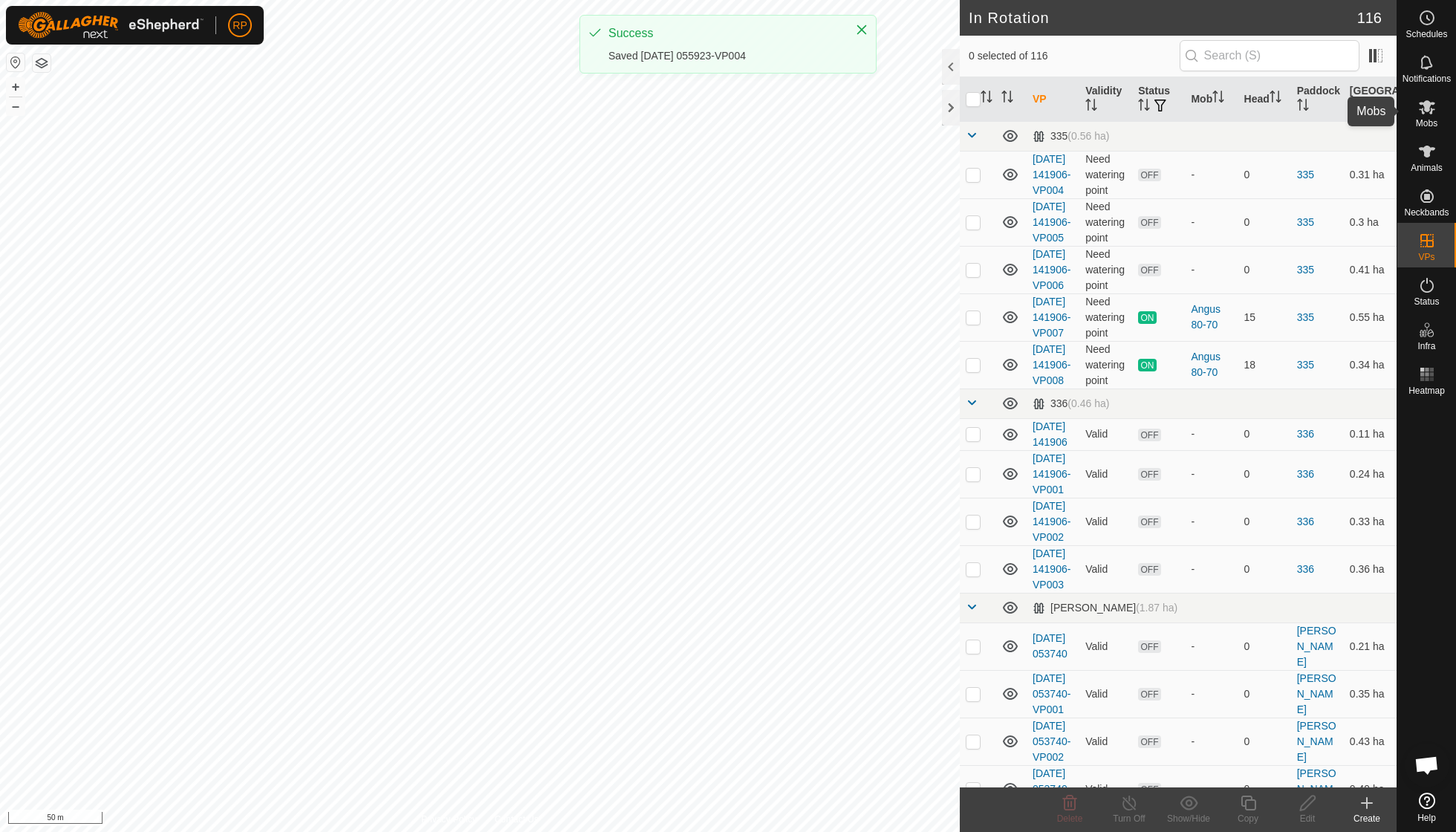
click at [1432, 113] on icon at bounding box center [1428, 107] width 16 height 14
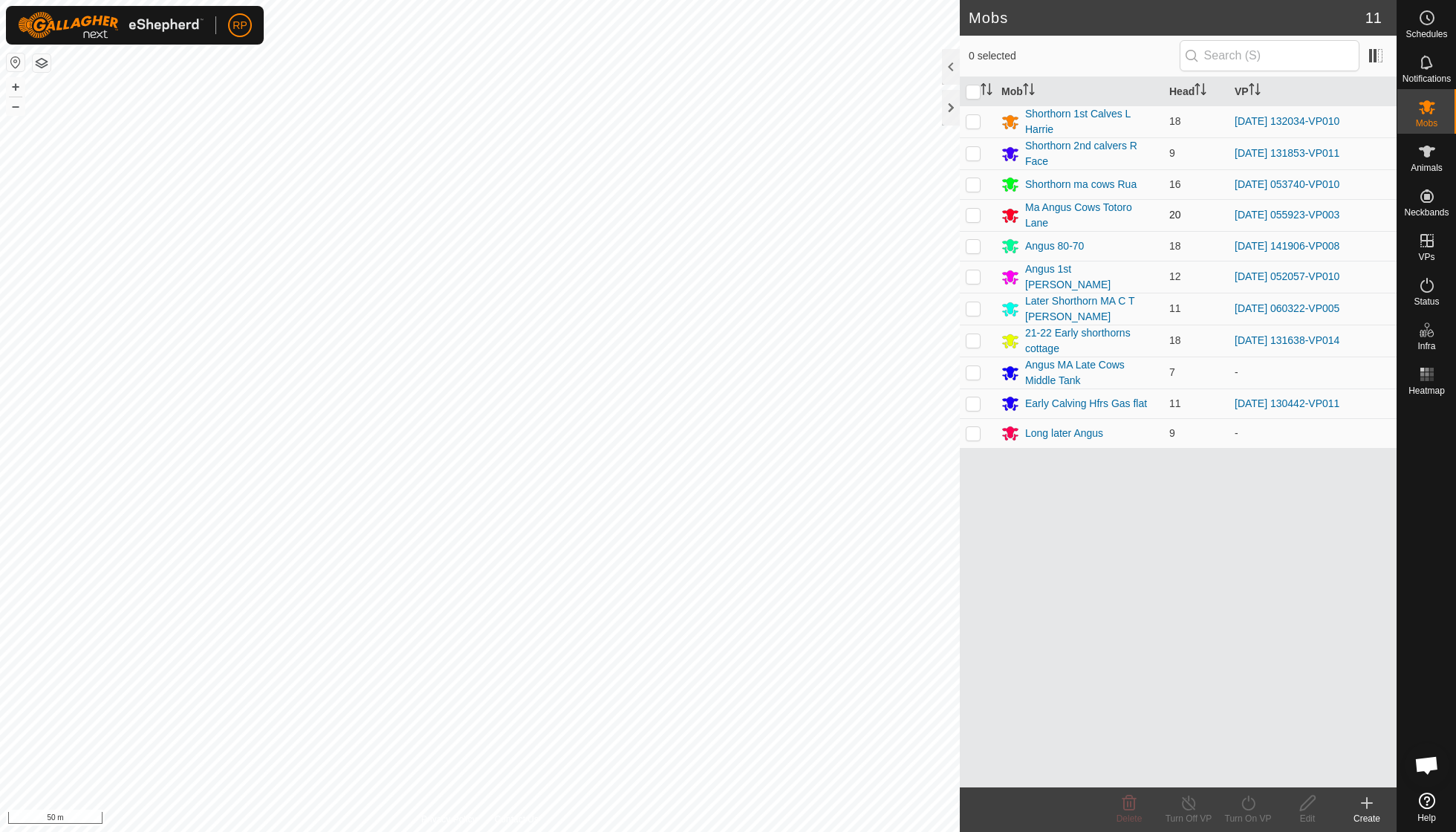
click at [975, 211] on p-checkbox at bounding box center [974, 215] width 15 height 12
checkbox input "true"
click at [1248, 803] on icon at bounding box center [1248, 804] width 19 height 18
click at [1246, 766] on link "Now" at bounding box center [1292, 770] width 147 height 30
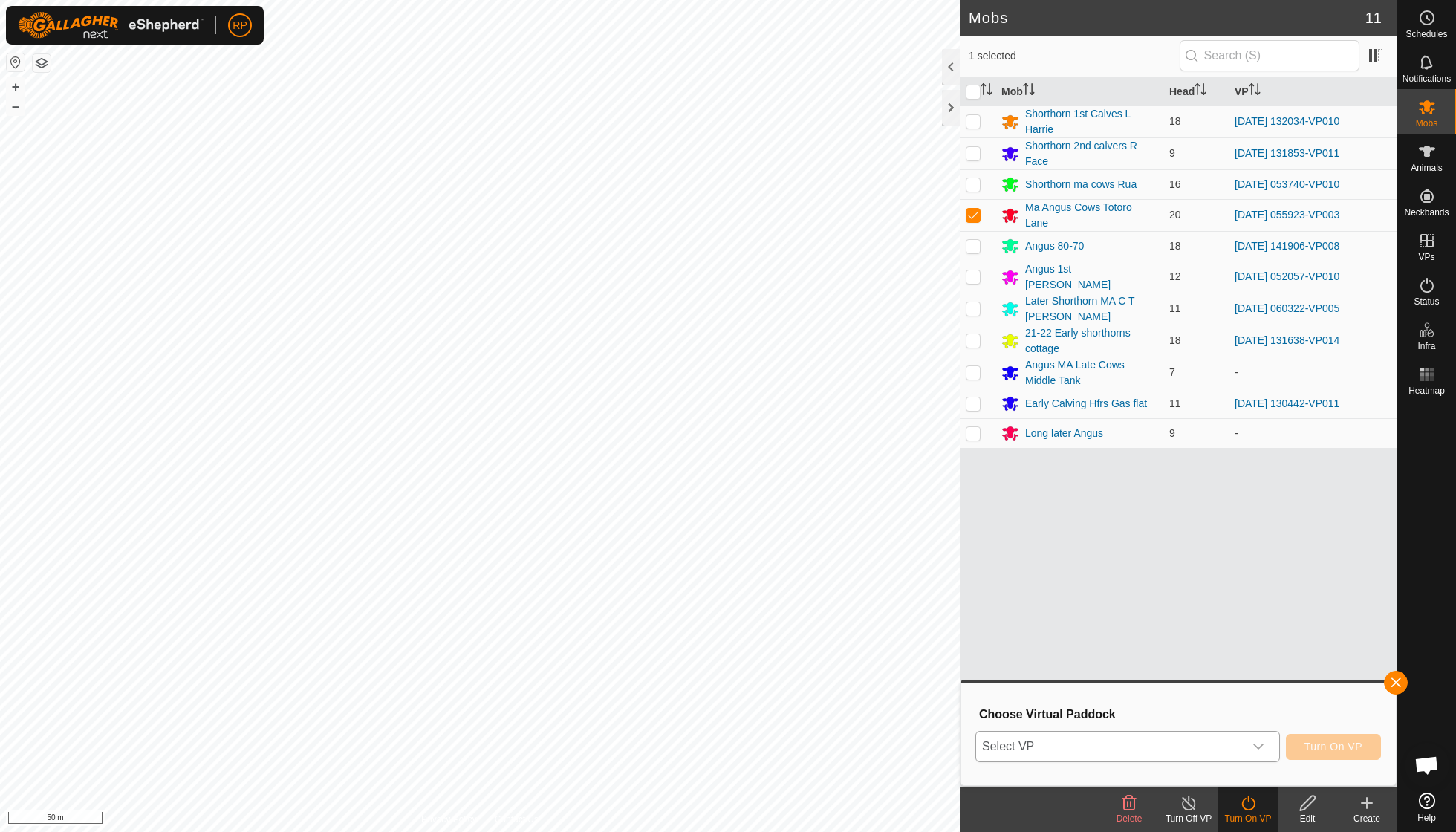
click at [1260, 744] on icon "dropdown trigger" at bounding box center [1259, 747] width 12 height 12
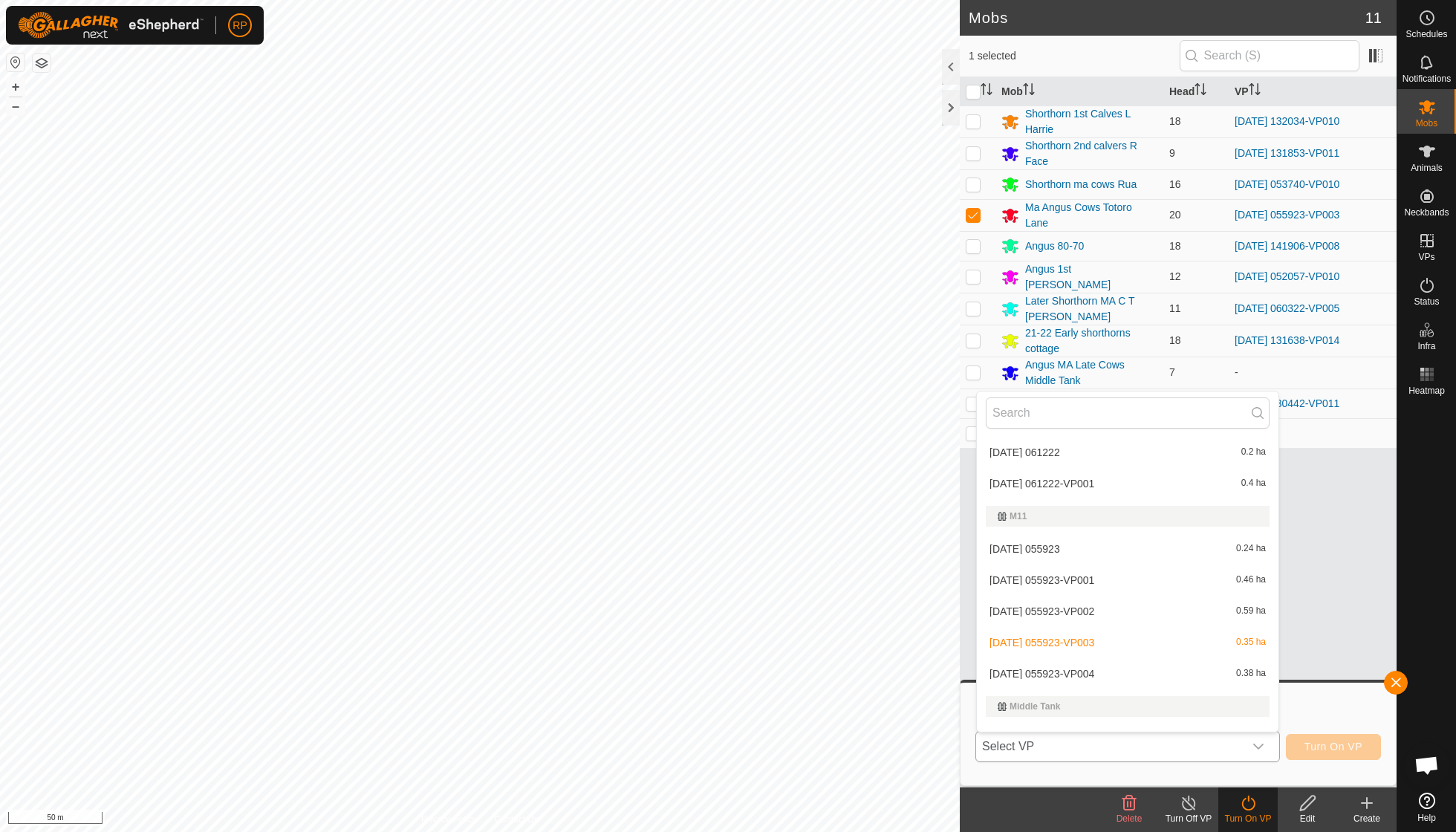
scroll to position [2621, 0]
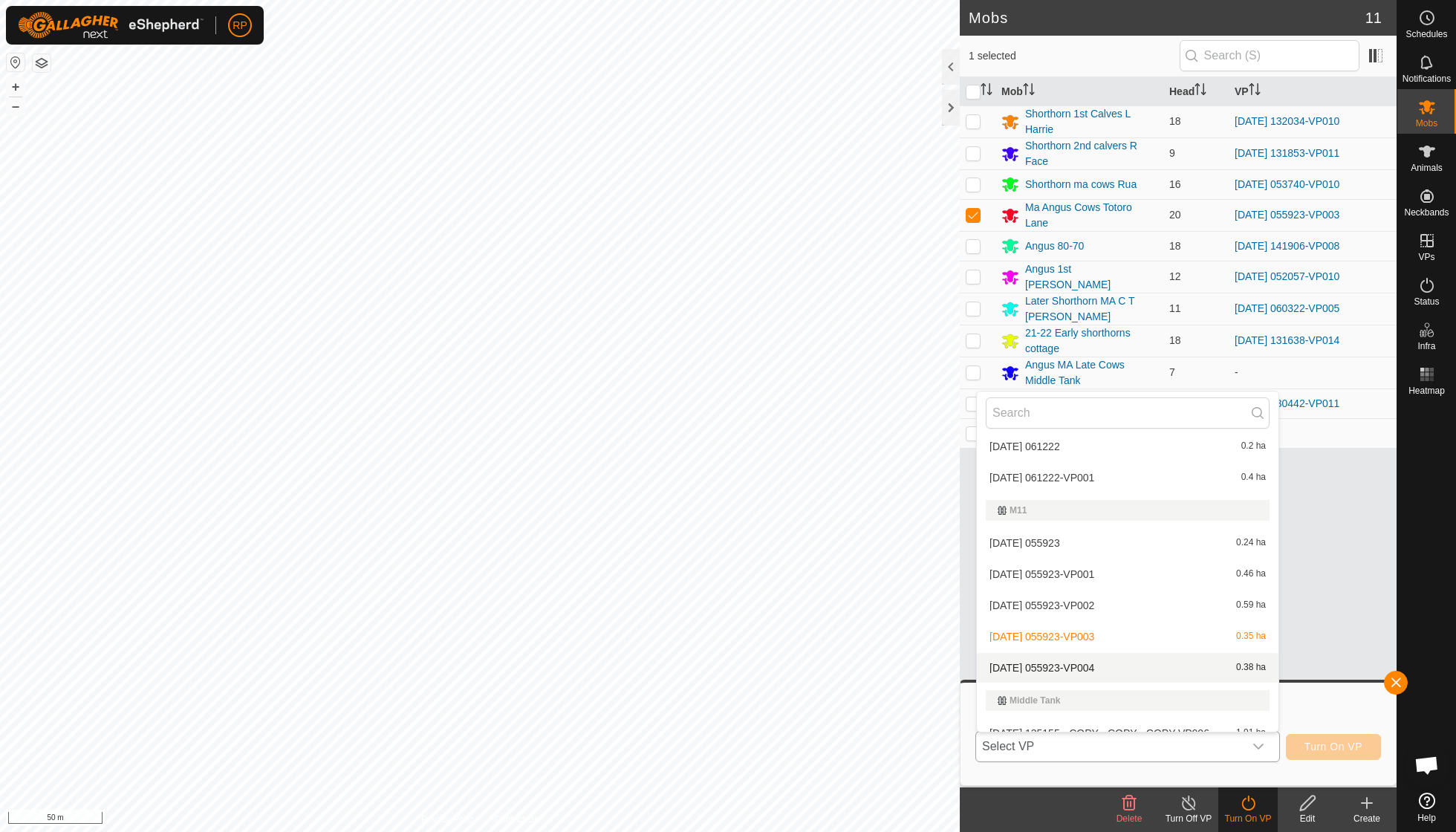
click at [1103, 654] on li "[DATE] 055923-VP004 0.38 ha" at bounding box center [1127, 668] width 302 height 30
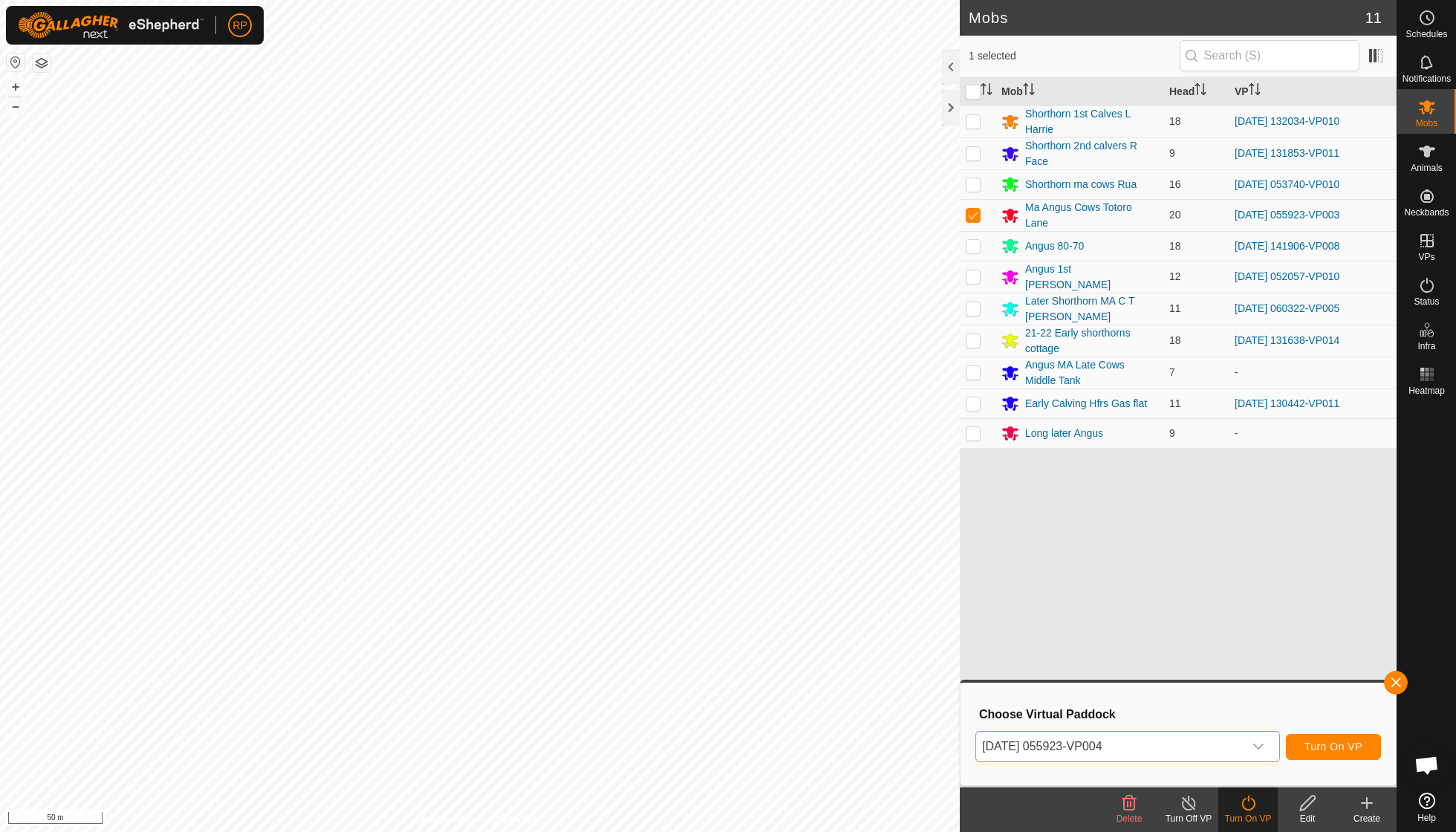
click at [1339, 752] on span "Turn On VP" at bounding box center [1334, 747] width 58 height 12
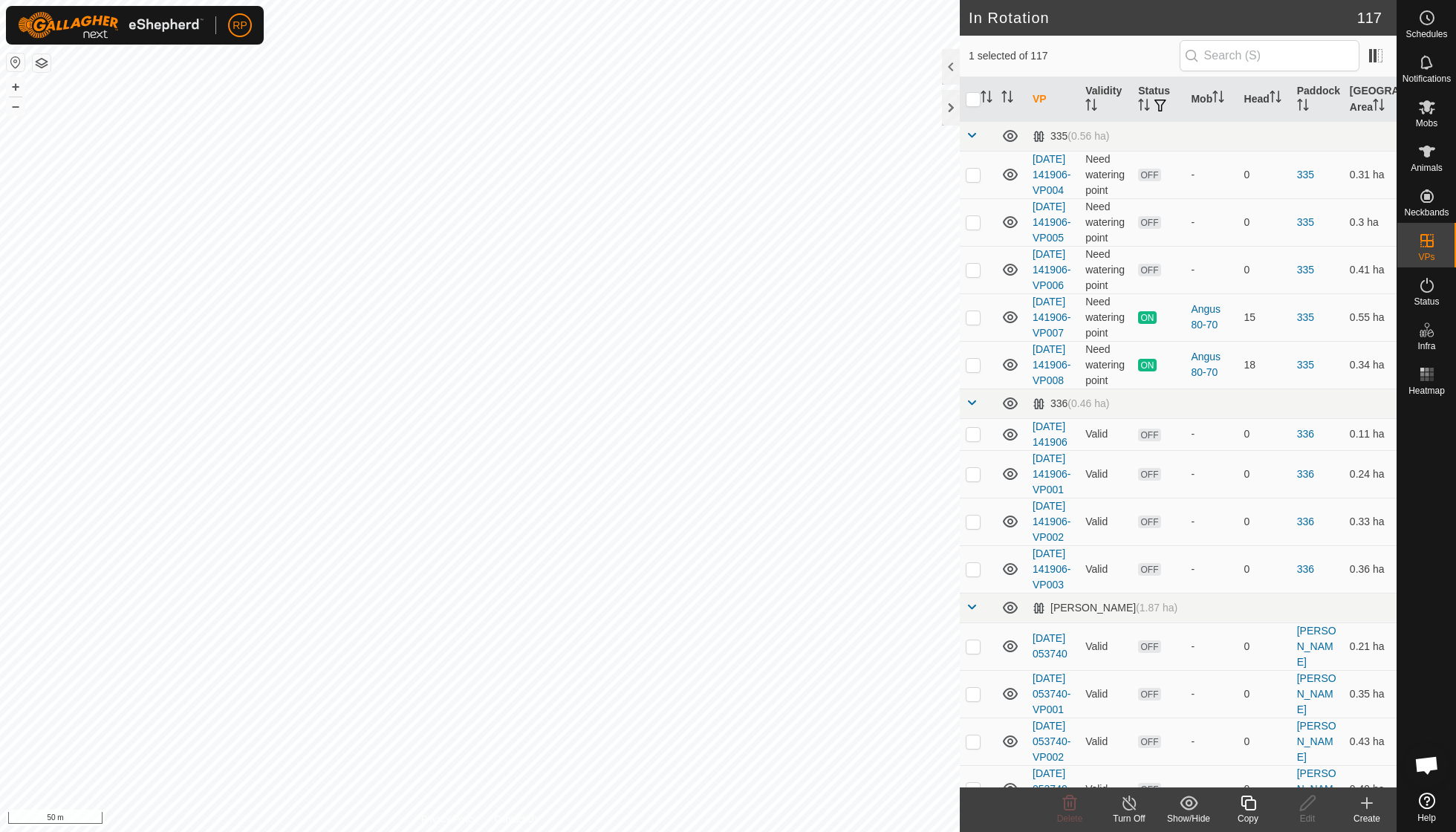
click at [1244, 804] on icon at bounding box center [1248, 804] width 19 height 18
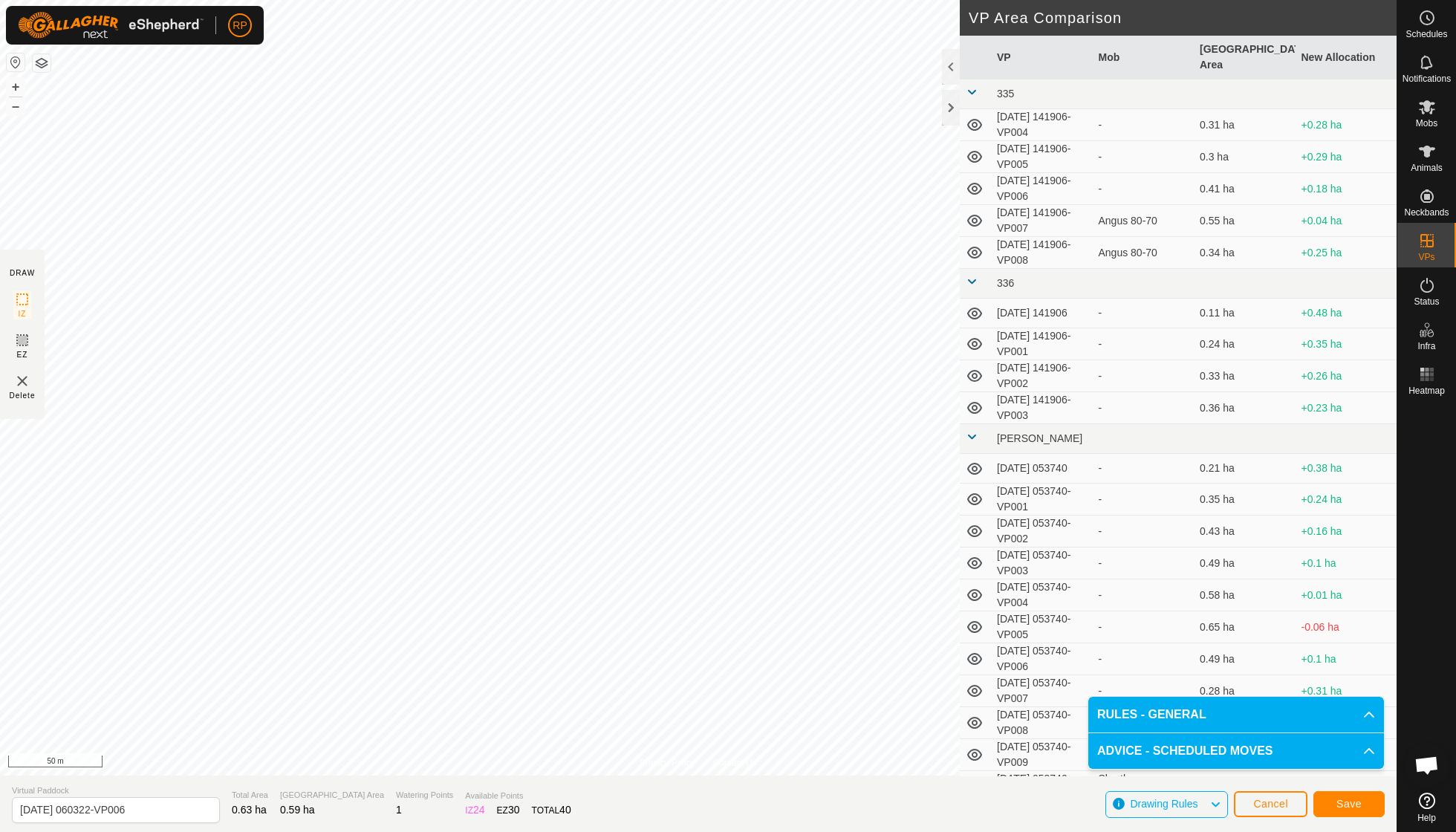
click at [1342, 812] on button "Save" at bounding box center [1349, 804] width 72 height 26
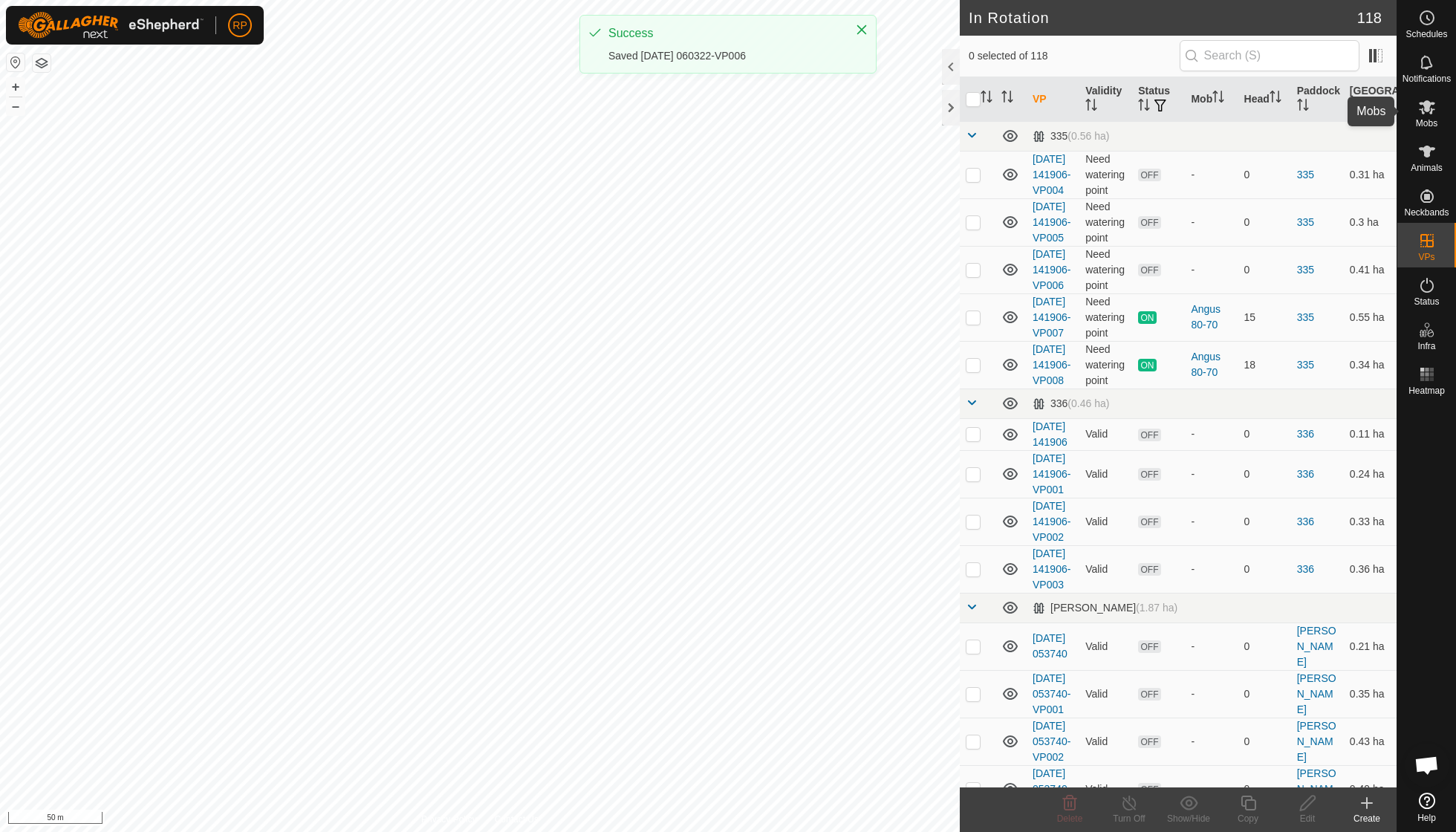
click at [1427, 117] on es-mob-svg-icon at bounding box center [1428, 107] width 27 height 24
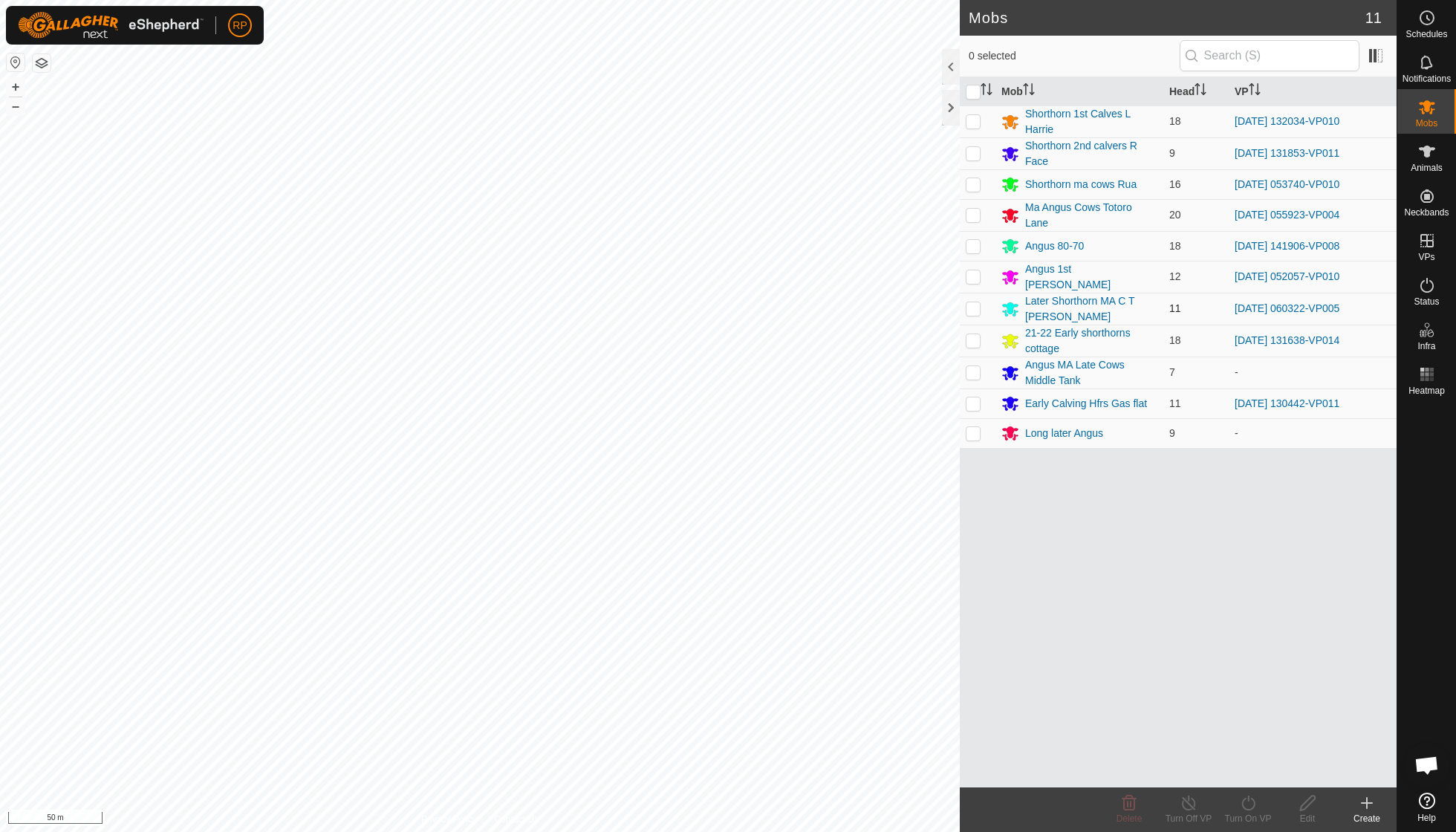
click at [976, 302] on p-checkbox at bounding box center [974, 308] width 15 height 12
checkbox input "true"
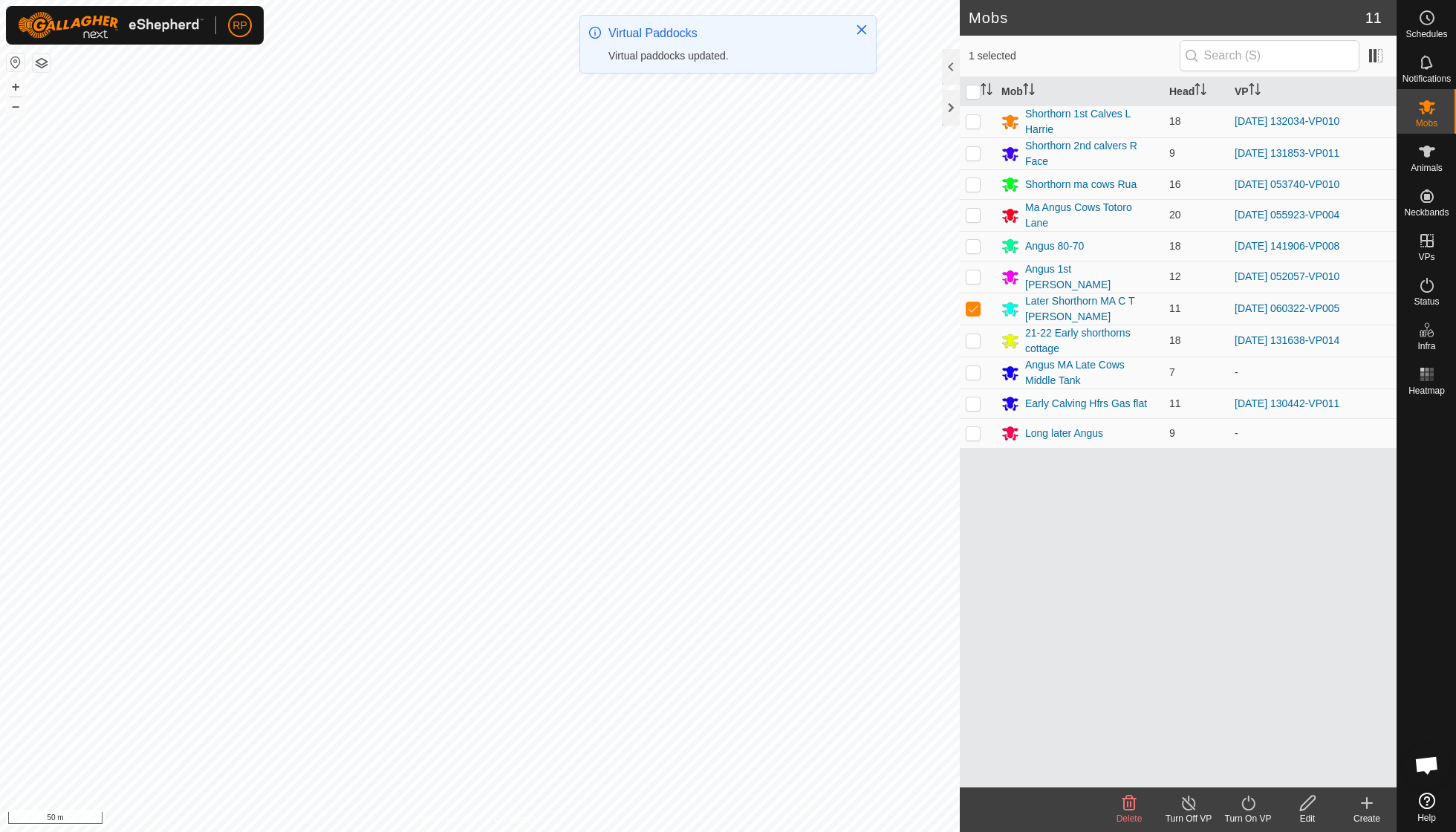
click at [1242, 804] on icon at bounding box center [1248, 804] width 13 height 15
click at [1250, 770] on link "Now" at bounding box center [1292, 770] width 147 height 30
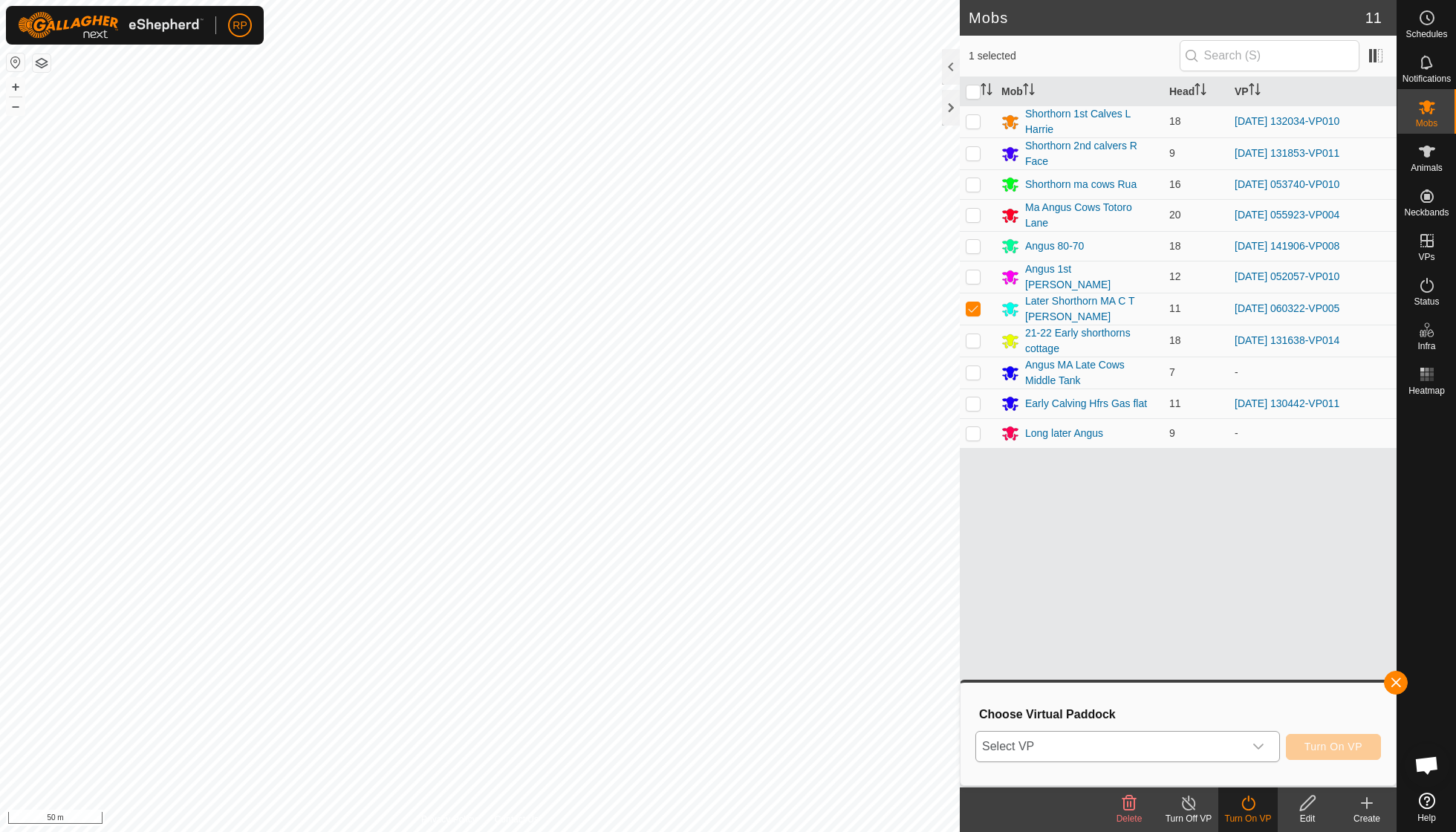
click at [1257, 753] on icon "dropdown trigger" at bounding box center [1259, 747] width 12 height 12
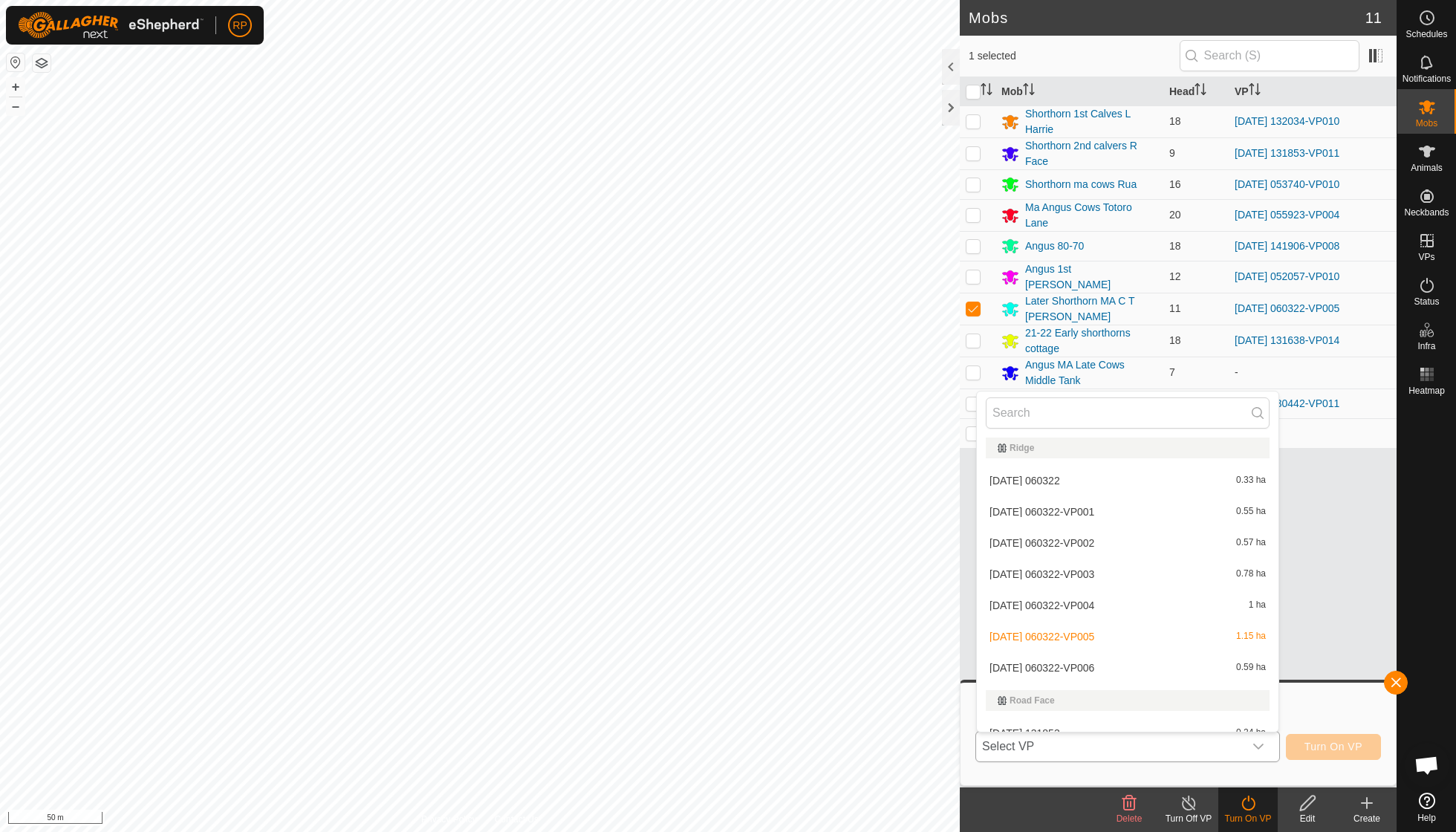
scroll to position [3475, 0]
click at [1086, 651] on li "[DATE] 060322-VP006 0.59 ha" at bounding box center [1127, 665] width 302 height 30
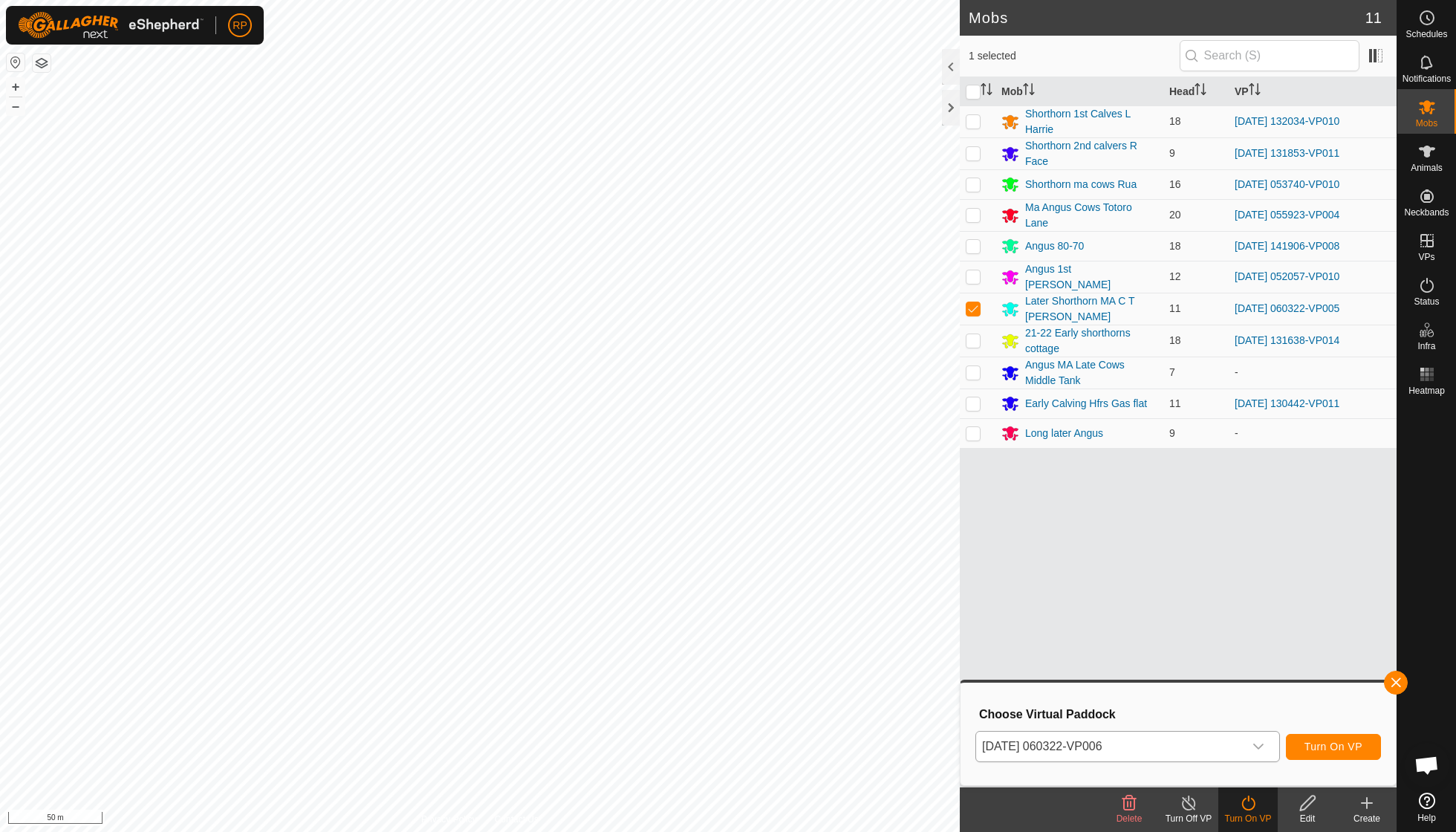
click at [1317, 740] on button "Turn On VP" at bounding box center [1333, 747] width 95 height 26
